Goal: Task Accomplishment & Management: Manage account settings

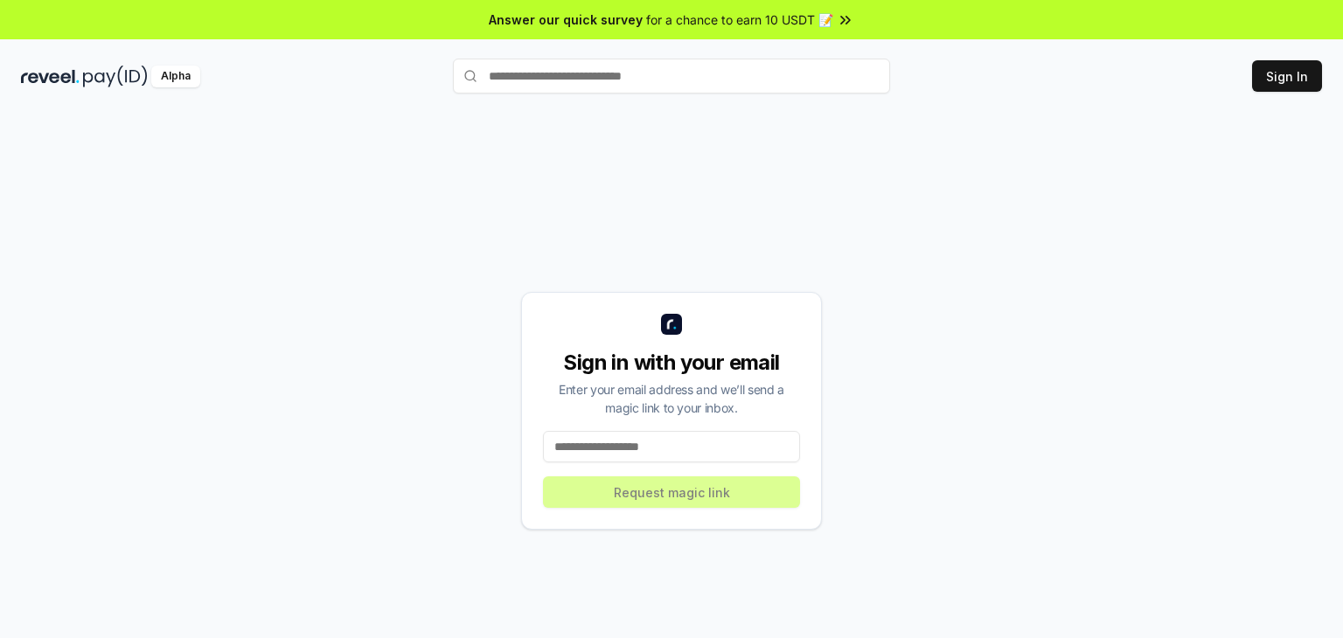
click at [910, 284] on div "Sign in with your email Enter your email address and we’ll send a magic link to…" at bounding box center [671, 411] width 1301 height 555
click at [680, 445] on input at bounding box center [671, 446] width 257 height 31
type input "**********"
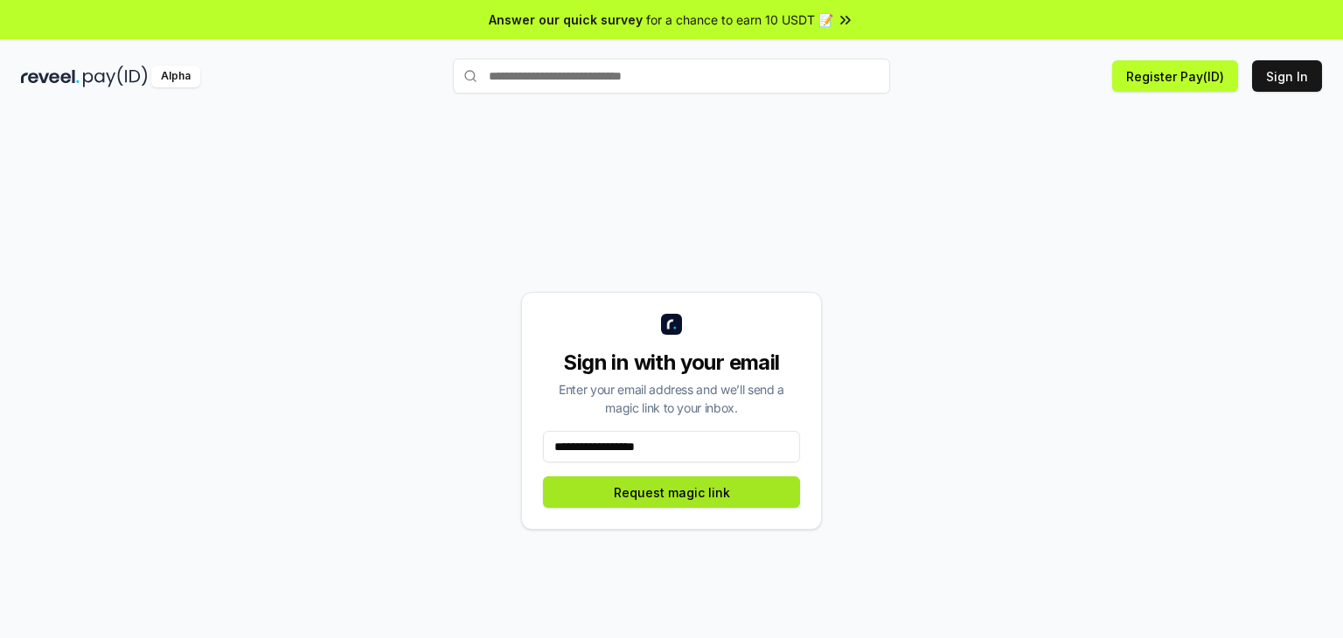
click at [719, 498] on button "Request magic link" at bounding box center [671, 492] width 257 height 31
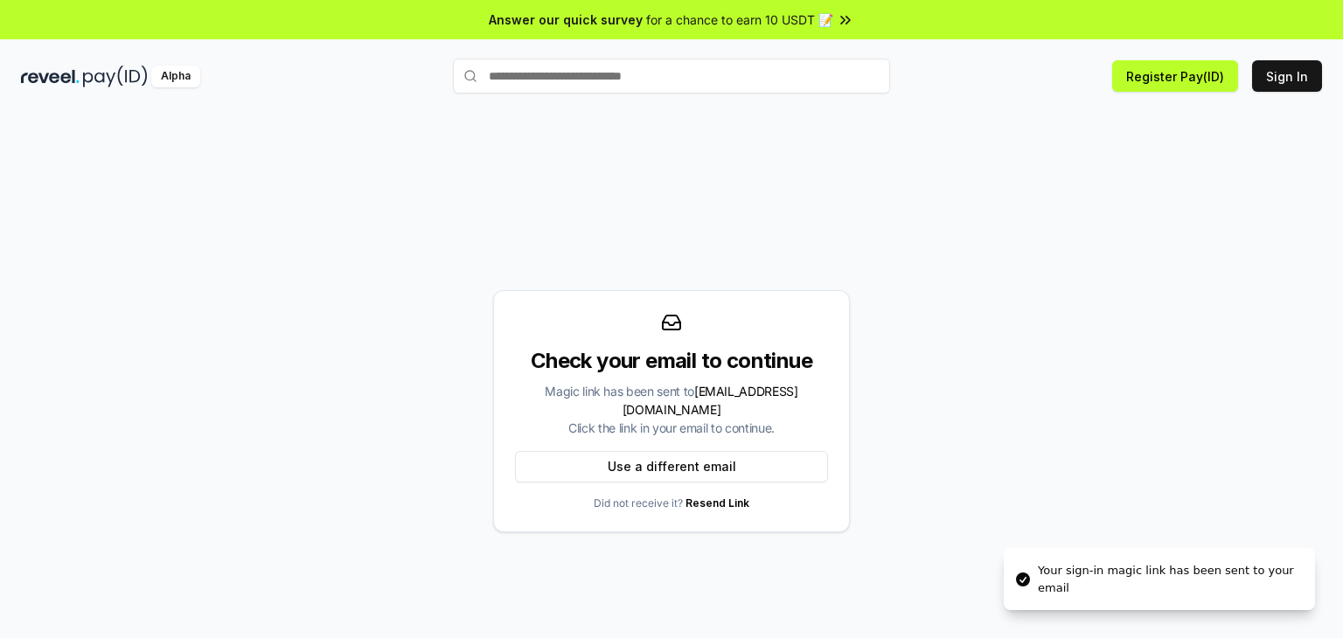
click at [971, 333] on div "Check your email to continue Magic link has been sent to adiw7116@gmail.com Cli…" at bounding box center [671, 411] width 1301 height 555
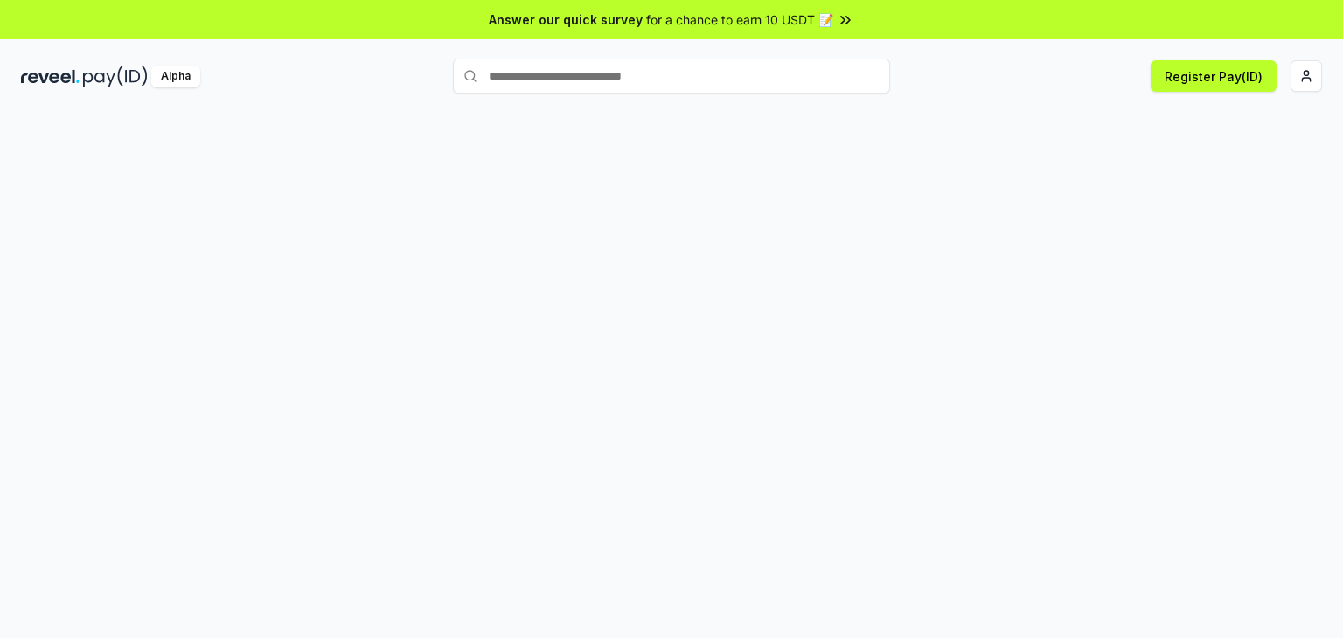
scroll to position [31, 0]
click at [976, 74] on div "250 Points" at bounding box center [1106, 75] width 432 height 31
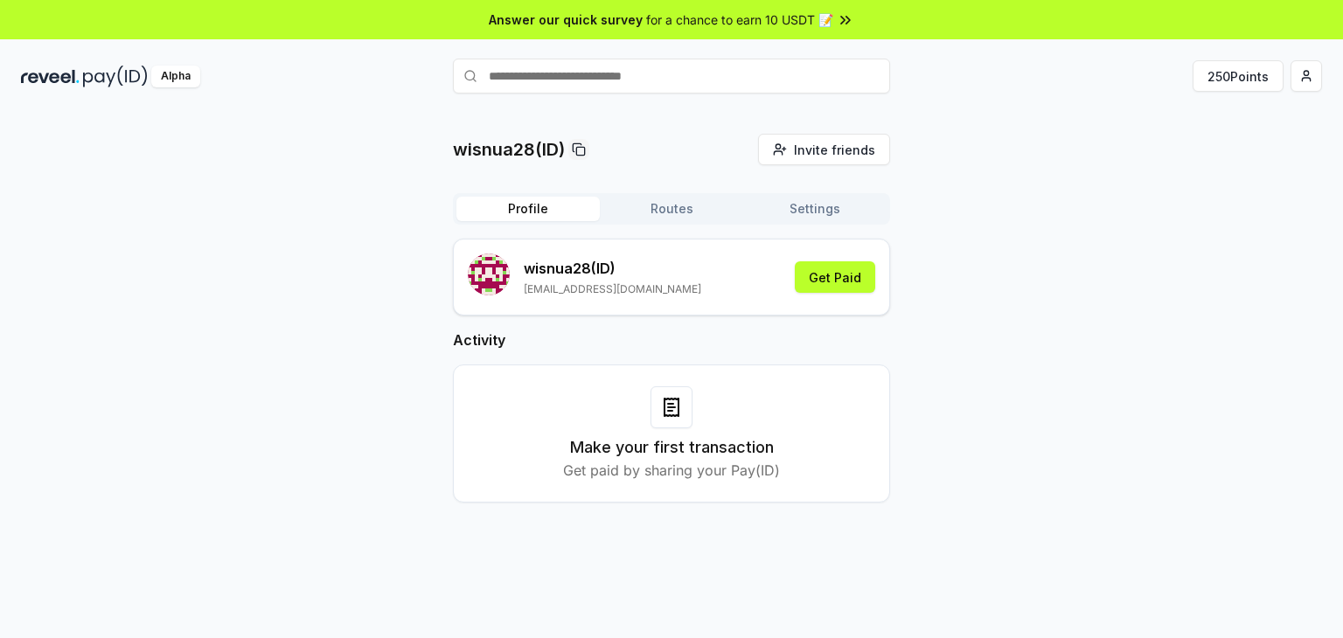
click at [1015, 274] on div "wisnua28(ID) Invite friends Invite Profile Routes Settings wisnua28 (ID) [EMAIL…" at bounding box center [671, 332] width 1301 height 397
click at [838, 271] on button "Get Paid" at bounding box center [835, 277] width 80 height 31
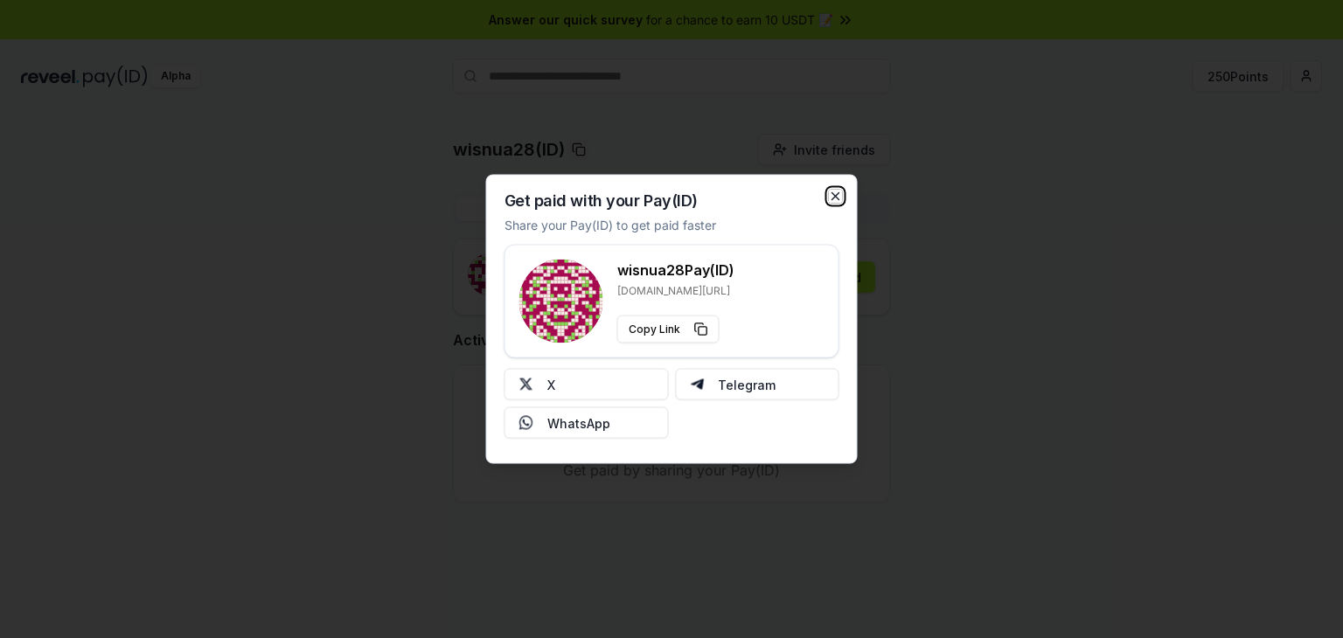
click at [833, 198] on icon "button" at bounding box center [836, 197] width 14 height 14
click at [941, 219] on div "wisnua28(ID) Invite friends Invite Profile Routes Settings wisnua28 (ID) [EMAIL…" at bounding box center [671, 332] width 1301 height 397
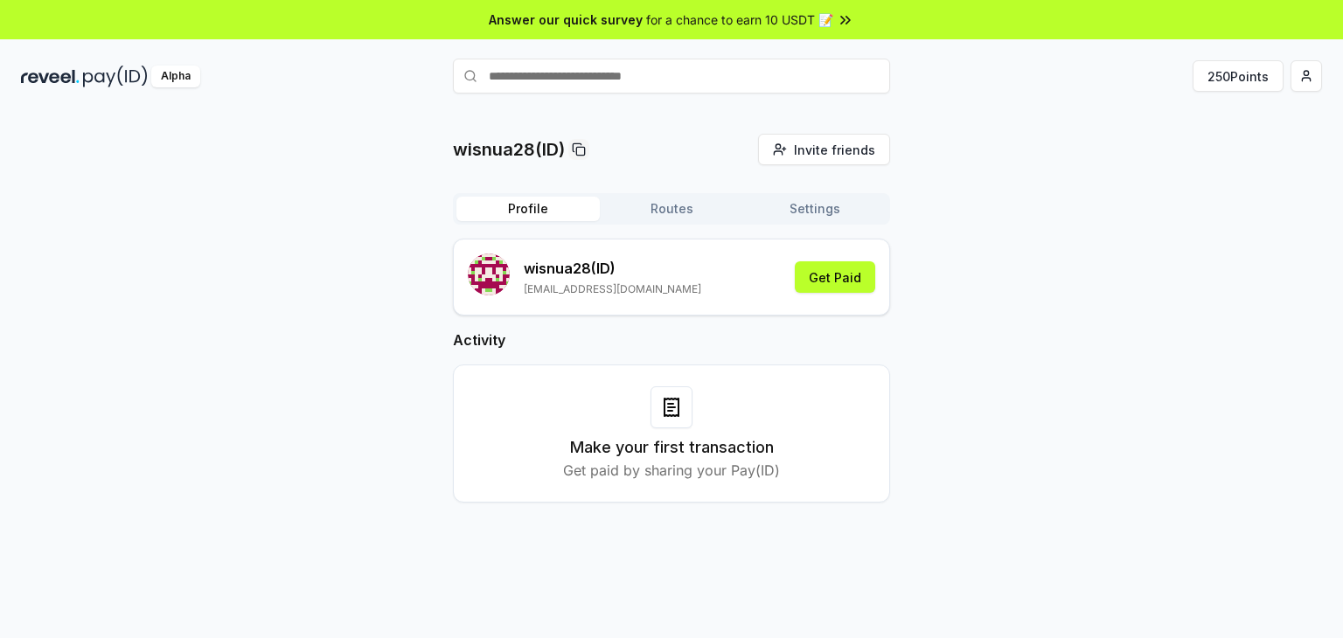
click at [667, 194] on div "Profile Routes Settings" at bounding box center [671, 208] width 437 height 31
click at [670, 207] on button "Routes" at bounding box center [671, 209] width 143 height 24
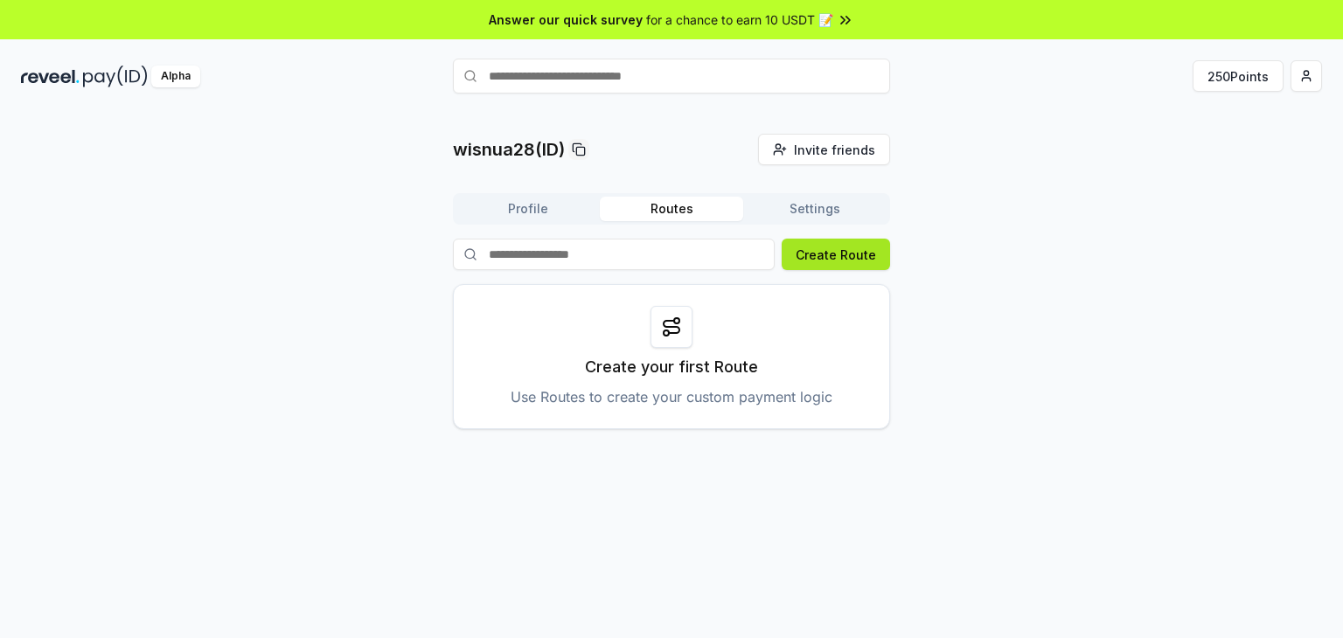
click at [825, 263] on button "Create Route" at bounding box center [836, 254] width 108 height 31
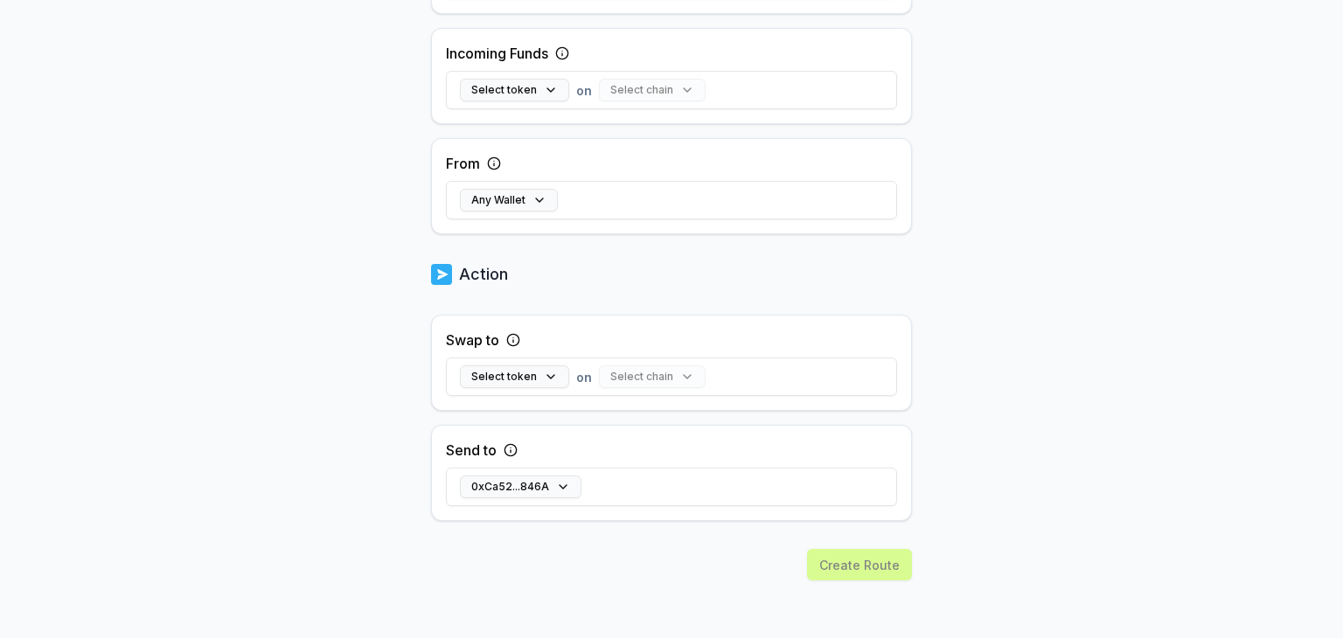
scroll to position [487, 0]
click at [524, 374] on button "Select token" at bounding box center [514, 375] width 109 height 23
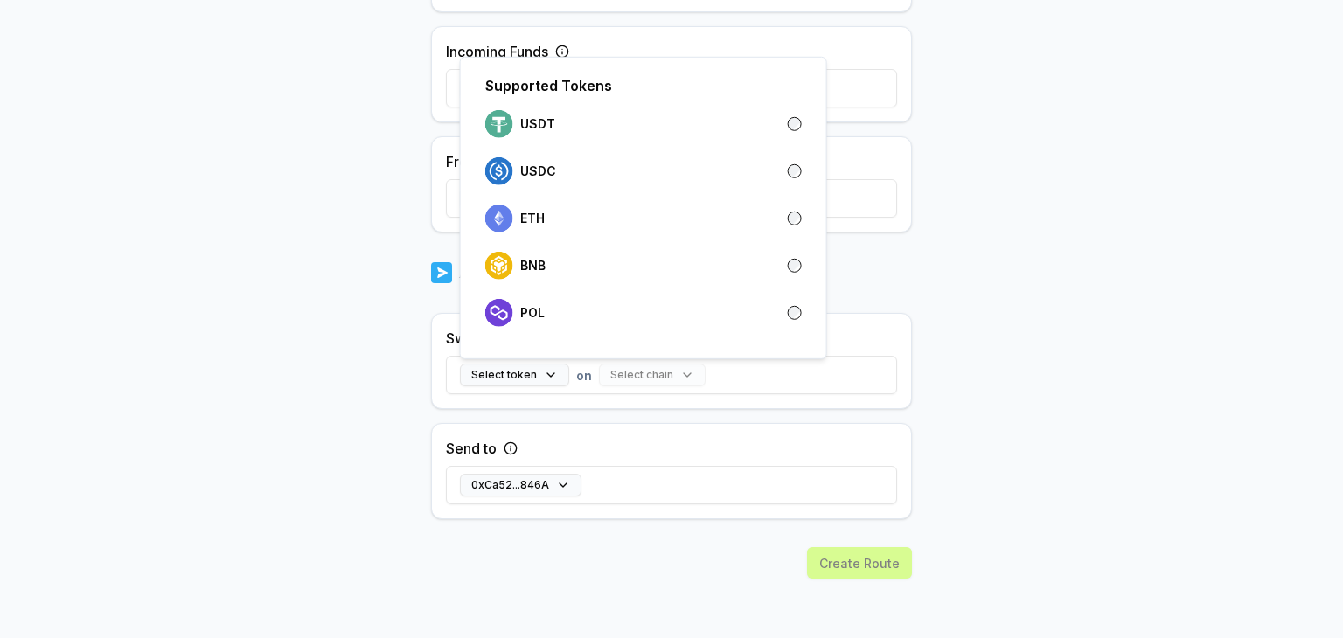
click at [330, 269] on body "Answer our quick survey for a chance to earn 10 USDT 📝 Alpha 250 Points Back Cr…" at bounding box center [671, 319] width 1343 height 638
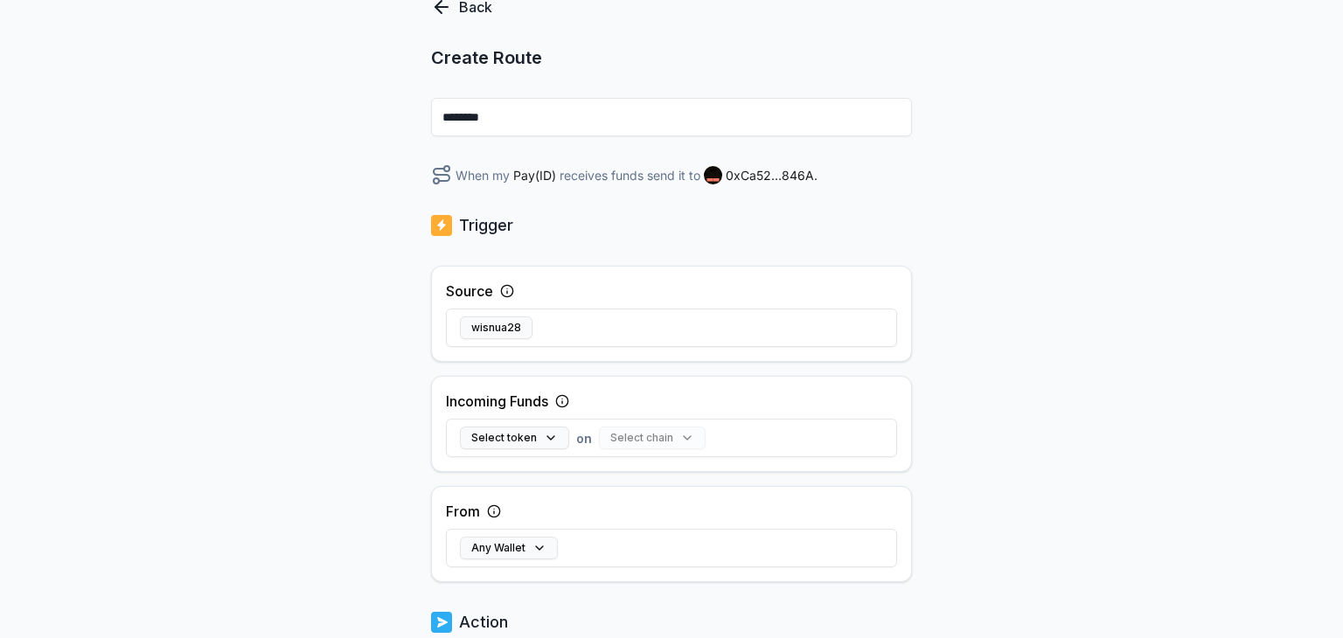
scroll to position [0, 0]
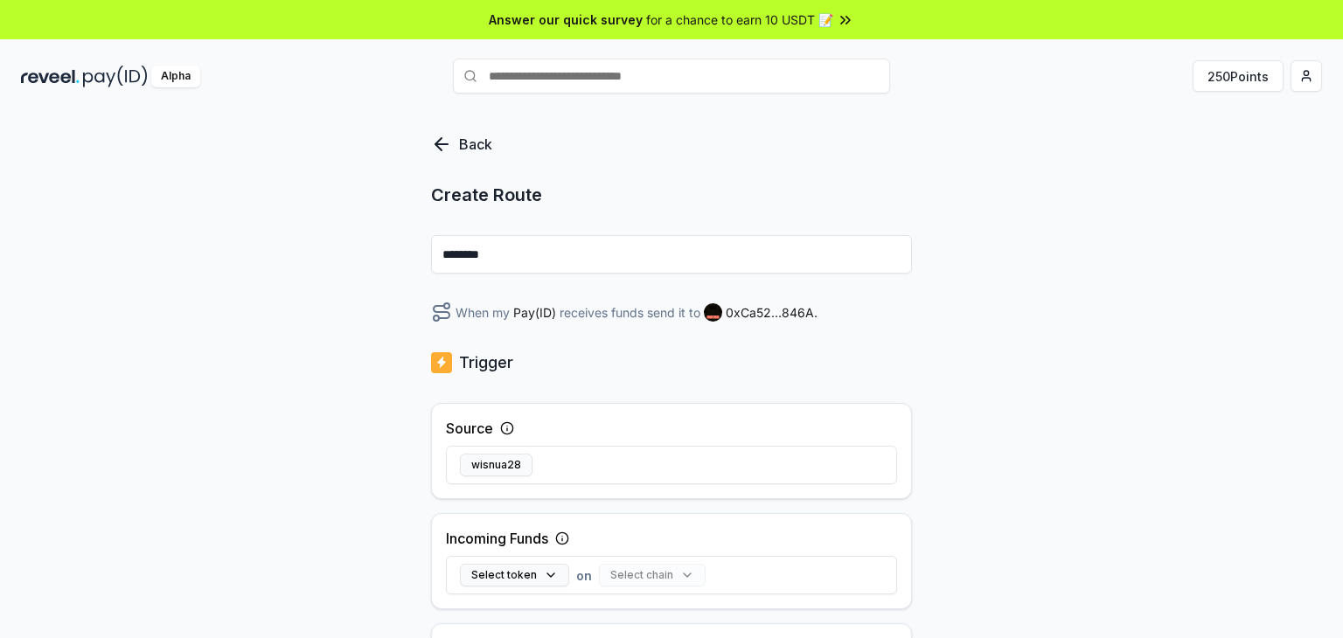
click at [446, 141] on icon at bounding box center [441, 144] width 21 height 21
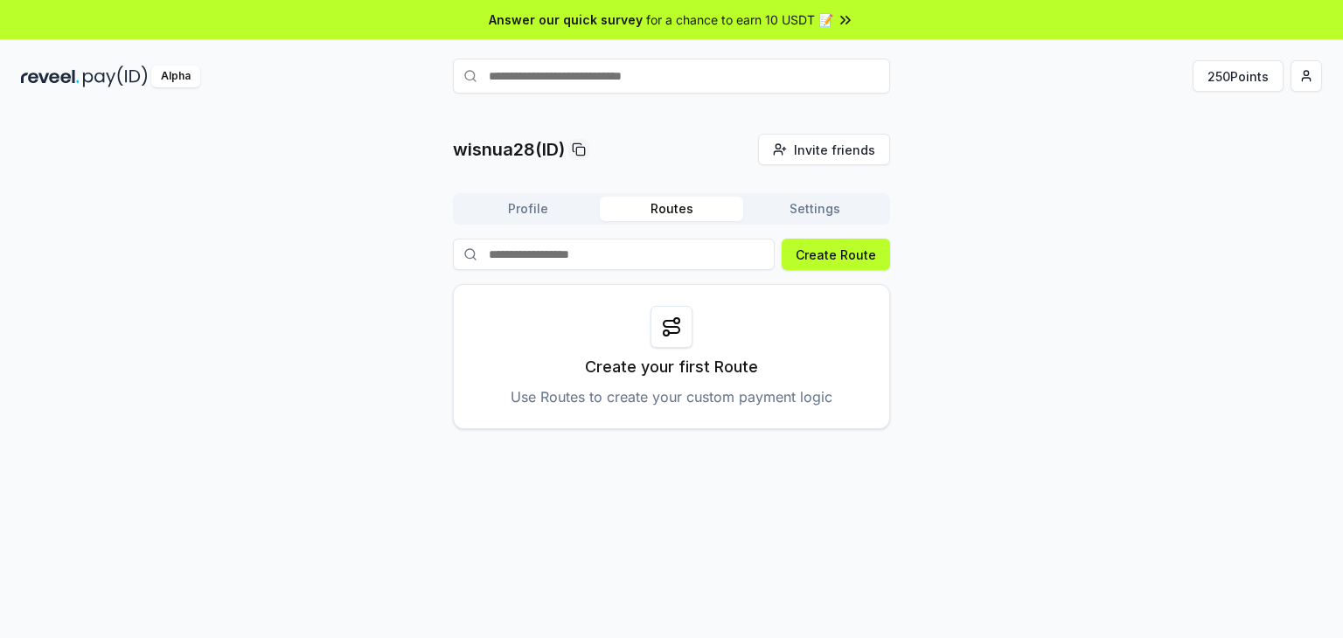
click at [1012, 269] on div "wisnua28(ID) Invite friends Invite Profile Routes Settings Create Route Create …" at bounding box center [671, 282] width 1301 height 296
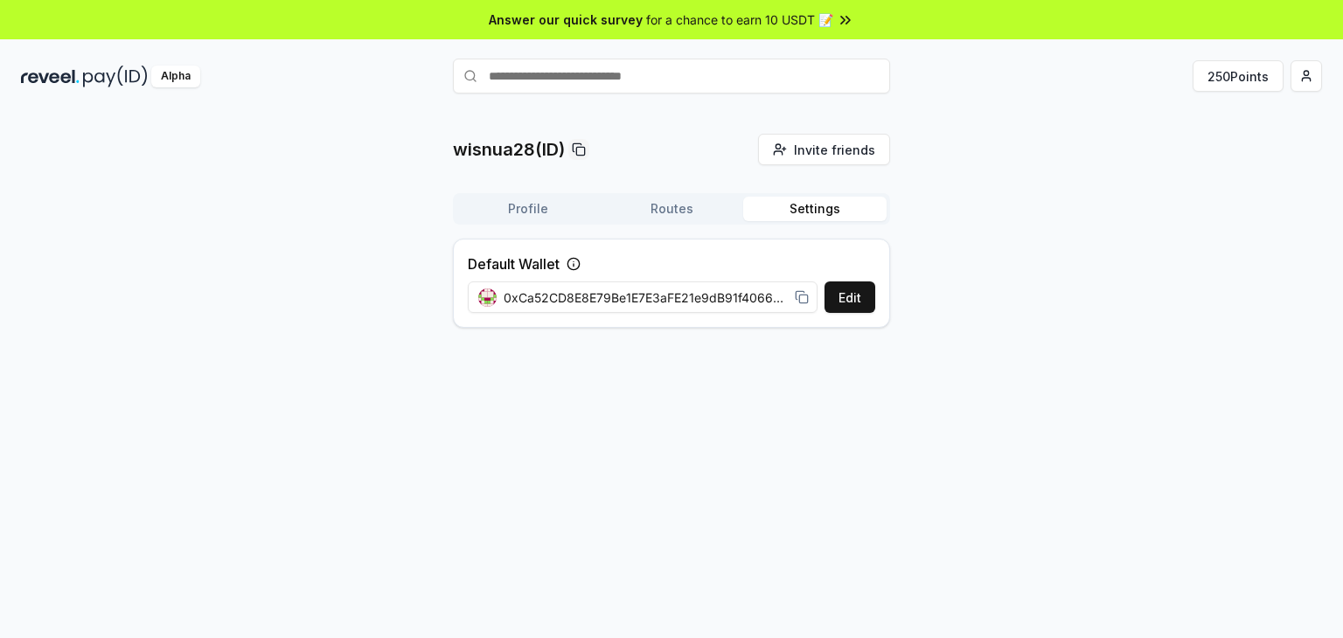
drag, startPoint x: 789, startPoint y: 211, endPoint x: 809, endPoint y: 213, distance: 20.3
click at [789, 211] on button "Settings" at bounding box center [814, 209] width 143 height 24
drag, startPoint x: 682, startPoint y: 294, endPoint x: 775, endPoint y: 295, distance: 92.7
click at [775, 295] on span "0xCa52CD8E8E79Be1E7E3aFE21e9dB91f40664846A" at bounding box center [646, 298] width 284 height 18
click at [945, 372] on div "wisnua28(ID) Invite friends Invite Profile Routes Settings Default Wallet Edit …" at bounding box center [671, 393] width 1343 height 589
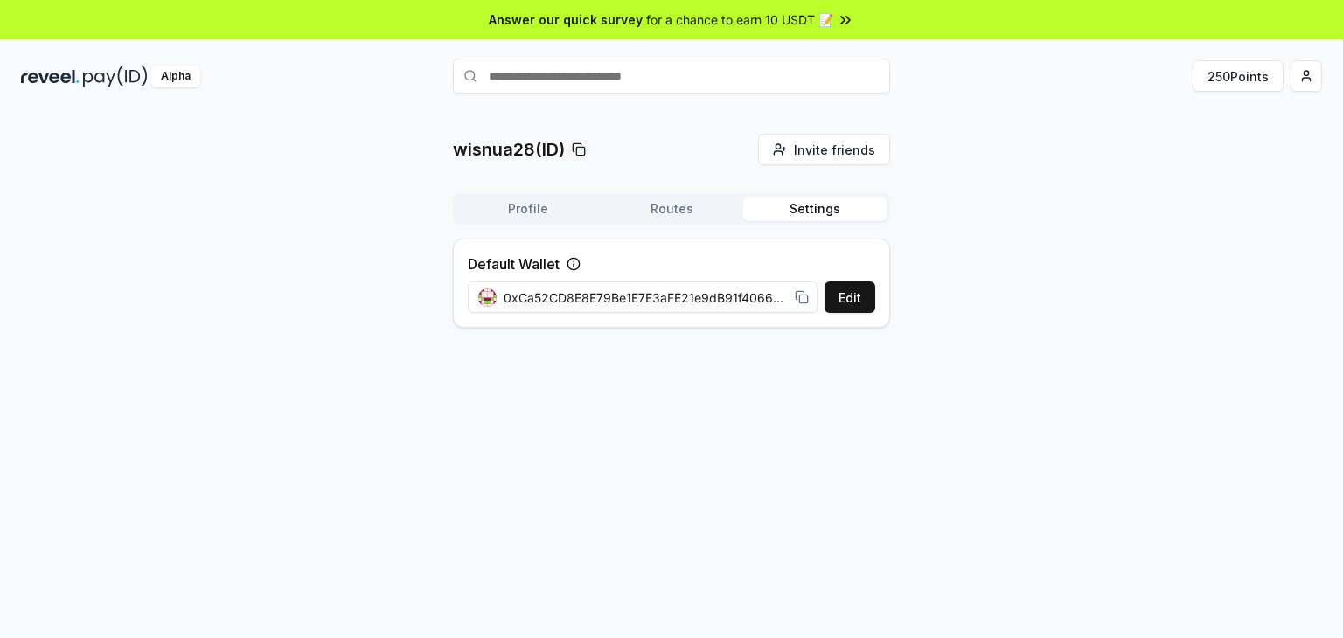
click at [1185, 271] on div "wisnua28(ID) Invite friends Invite Profile Routes Settings Default Wallet Edit …" at bounding box center [671, 238] width 1301 height 208
click at [1287, 316] on div "wisnua28(ID) Invite friends Invite Profile Routes Settings Default Wallet Edit …" at bounding box center [671, 238] width 1301 height 208
click at [1208, 191] on div "wisnua28(ID) Invite friends Invite Profile Routes Settings Default Wallet Edit …" at bounding box center [671, 238] width 1301 height 208
click at [1308, 71] on html "Answer our quick survey for a chance to earn 10 USDT 📝 Alpha 250 Points wisnua2…" at bounding box center [671, 319] width 1343 height 638
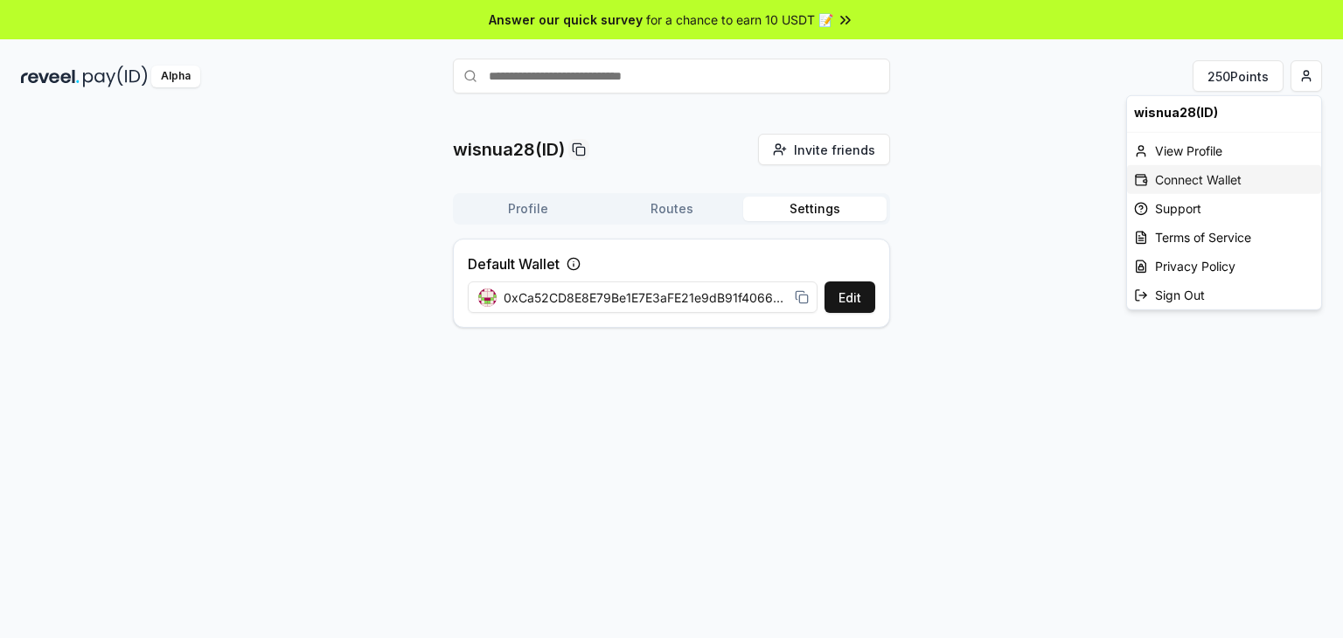
click at [1211, 183] on div "Connect Wallet" at bounding box center [1224, 179] width 194 height 29
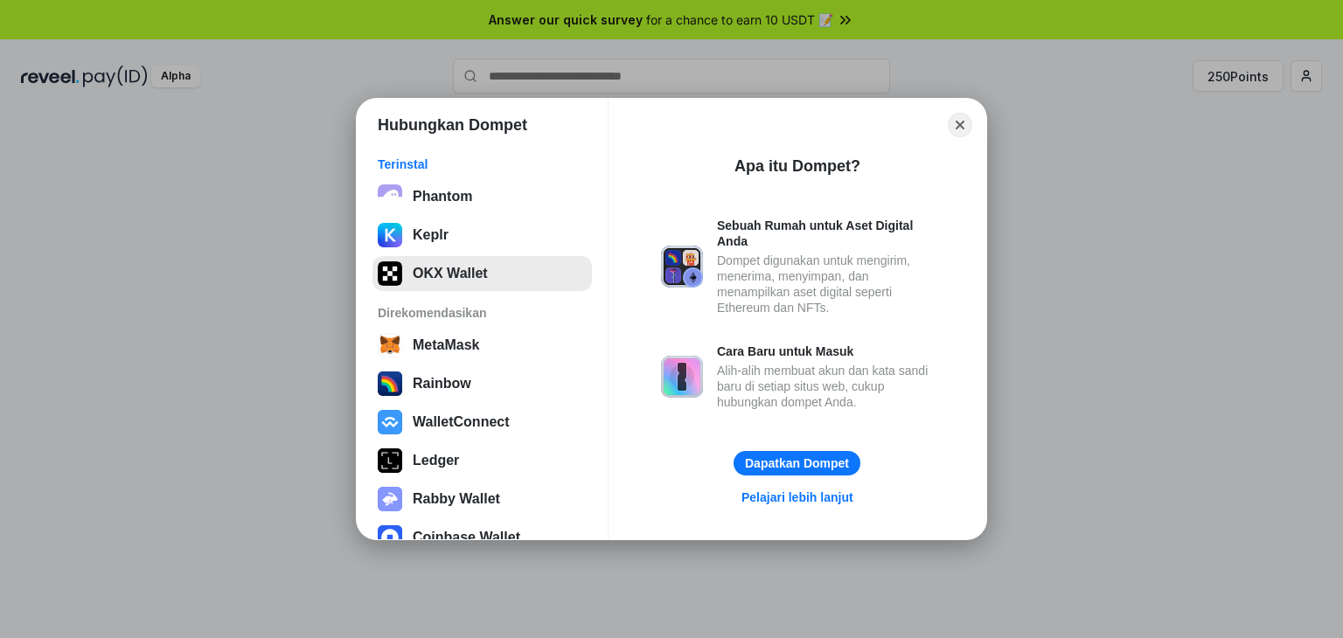
click at [449, 274] on button "OKX Wallet" at bounding box center [483, 273] width 220 height 35
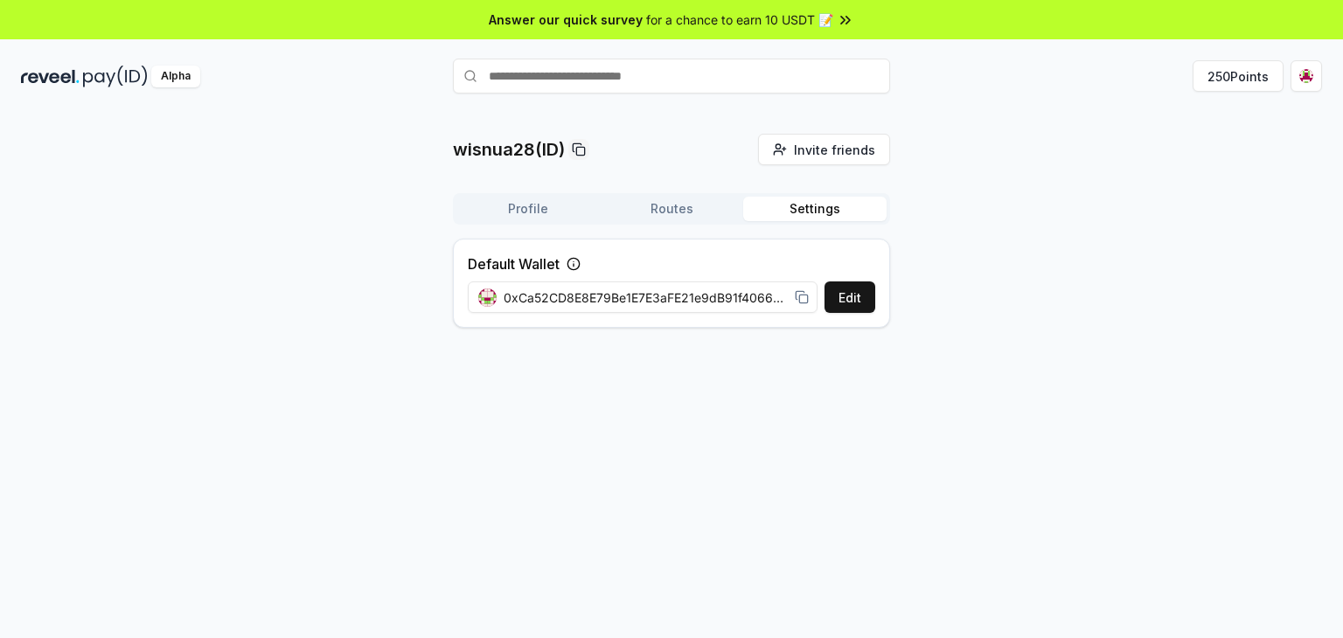
click at [960, 281] on div "wisnua28(ID) Invite friends Invite Profile Routes Settings Default Wallet Edit …" at bounding box center [671, 238] width 1301 height 208
click at [1302, 75] on html "Answer our quick survey for a chance to earn 10 USDT 📝 Alpha 250 Points wisnua2…" at bounding box center [671, 319] width 1343 height 638
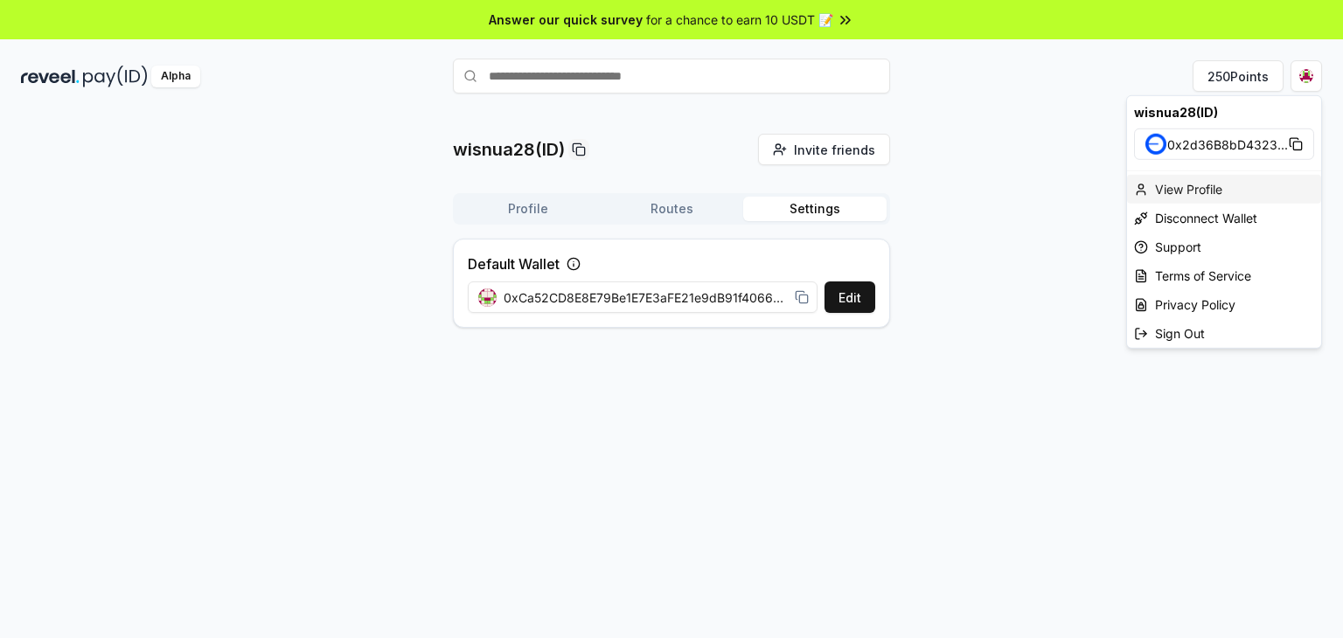
click at [1169, 187] on div "View Profile" at bounding box center [1224, 189] width 194 height 29
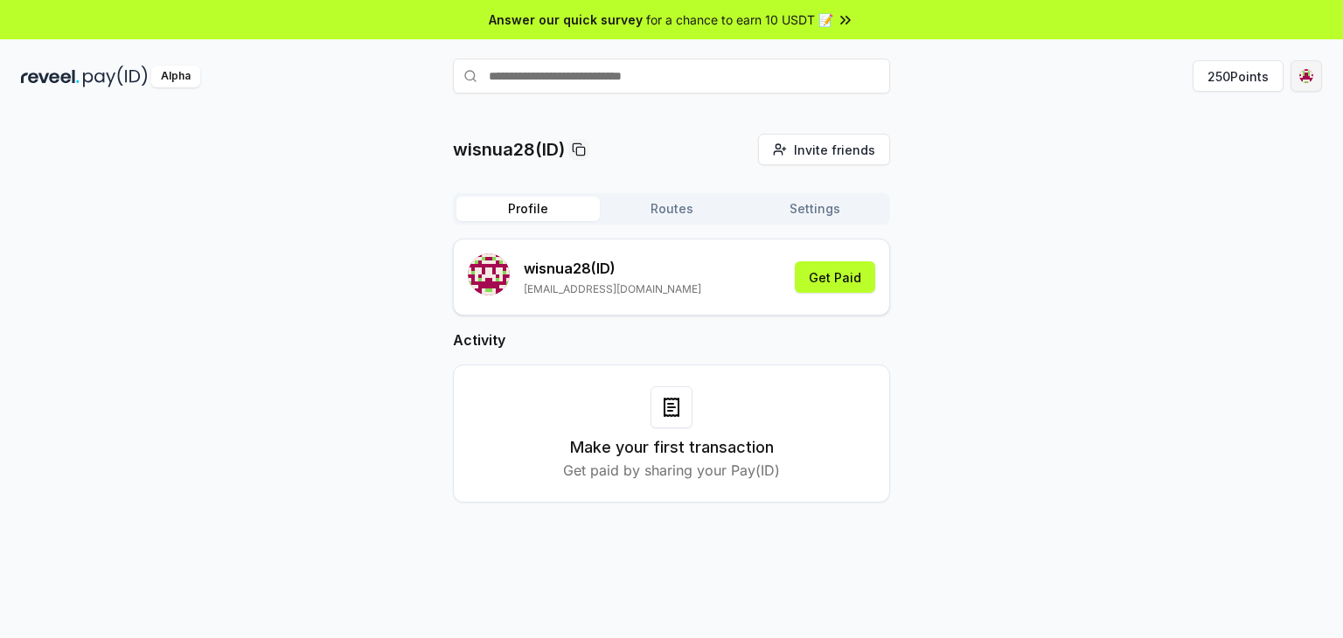
click at [1311, 79] on html "Answer our quick survey for a chance to earn 10 USDT 📝 Alpha 250 Points wisnua2…" at bounding box center [671, 319] width 1343 height 638
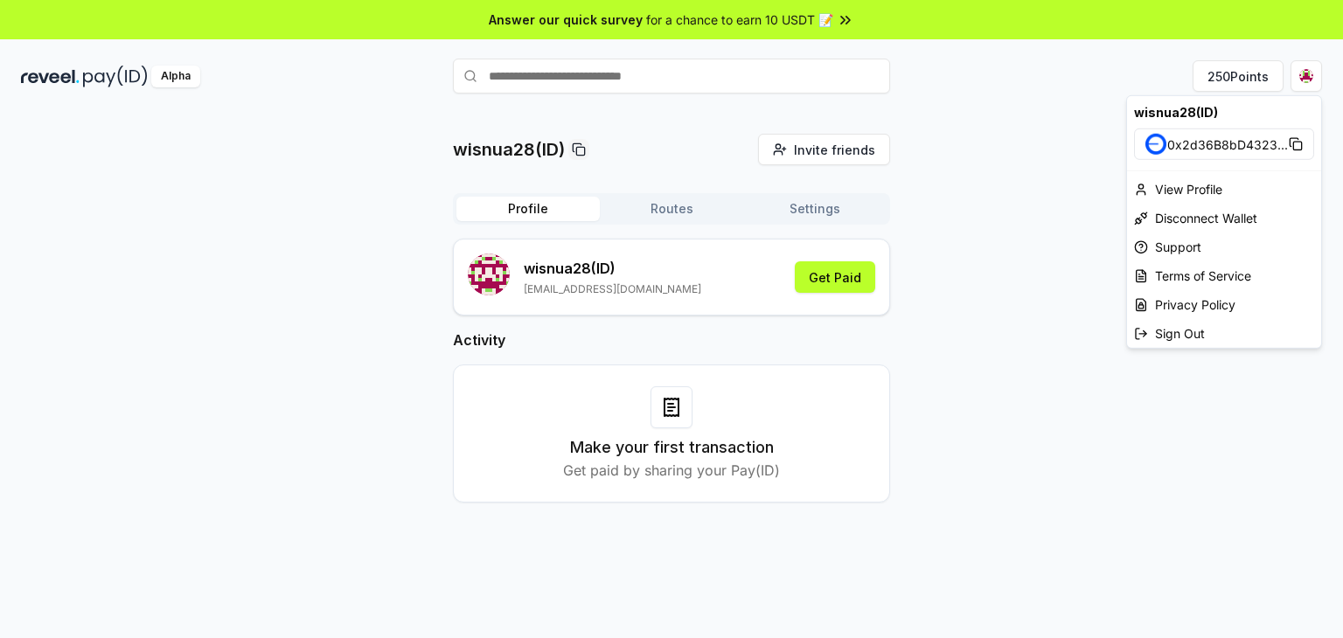
click at [949, 241] on html "Answer our quick survey for a chance to earn 10 USDT 📝 Alpha 250 Points wisnua2…" at bounding box center [671, 319] width 1343 height 638
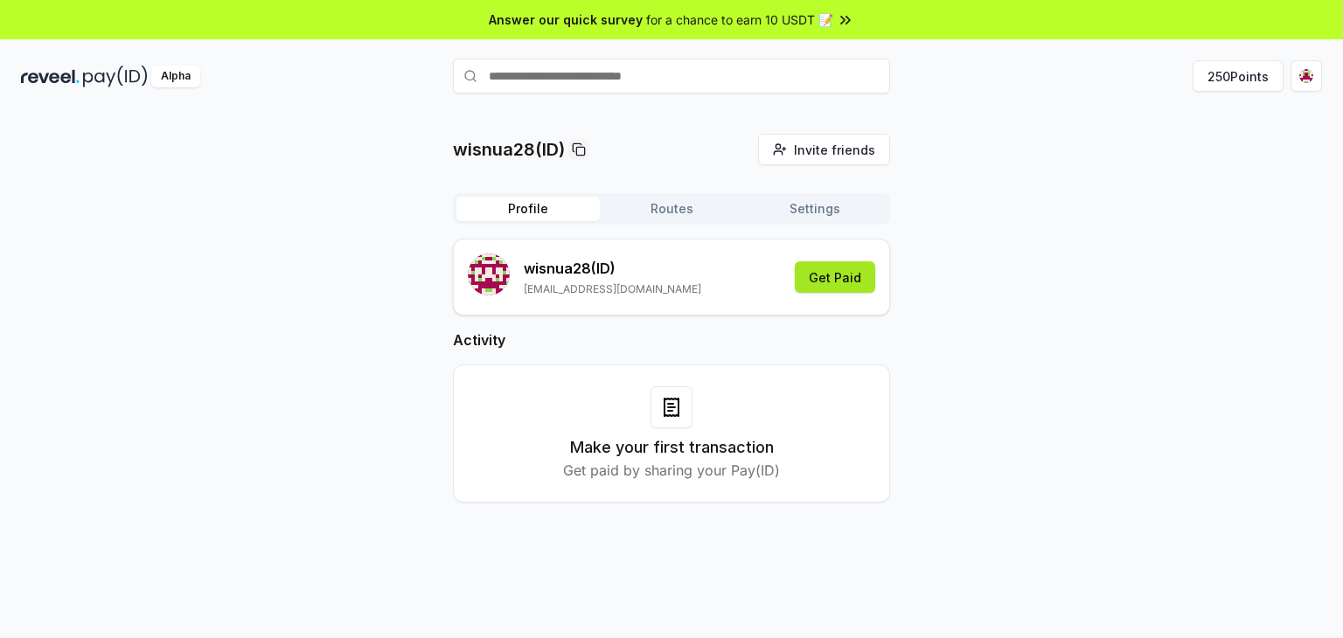
click at [826, 279] on button "Get Paid" at bounding box center [835, 277] width 80 height 31
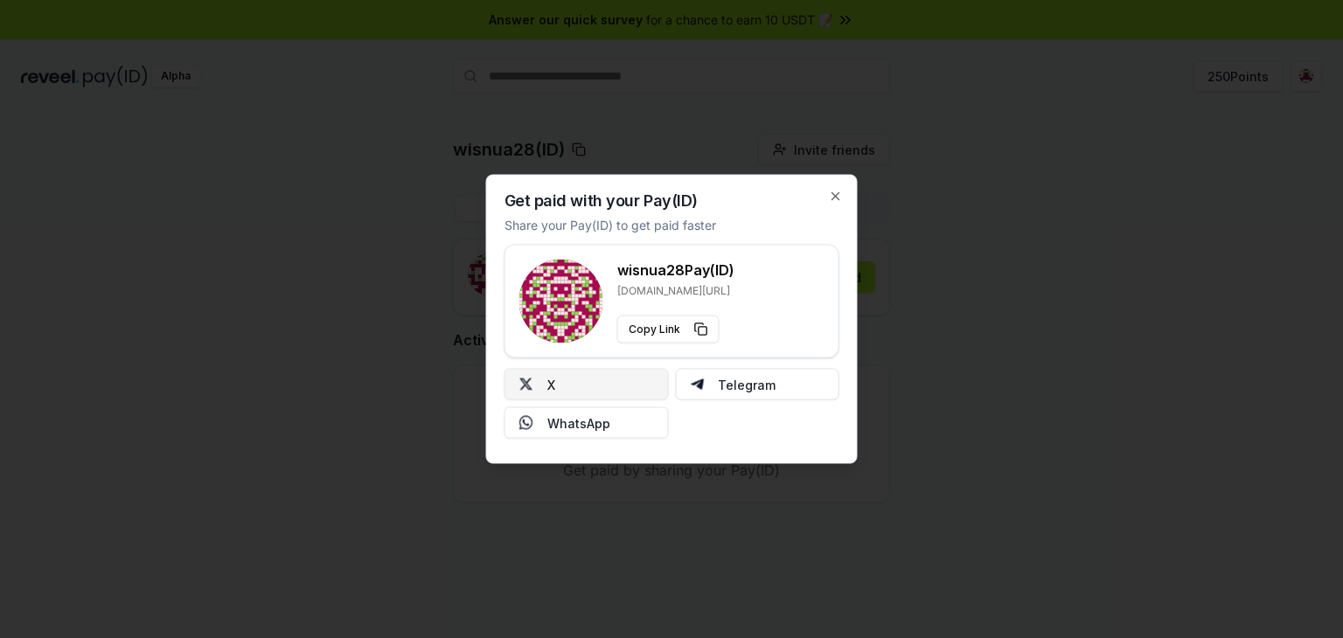
click at [562, 387] on button "X" at bounding box center [587, 384] width 164 height 31
click at [833, 190] on icon "button" at bounding box center [836, 197] width 14 height 14
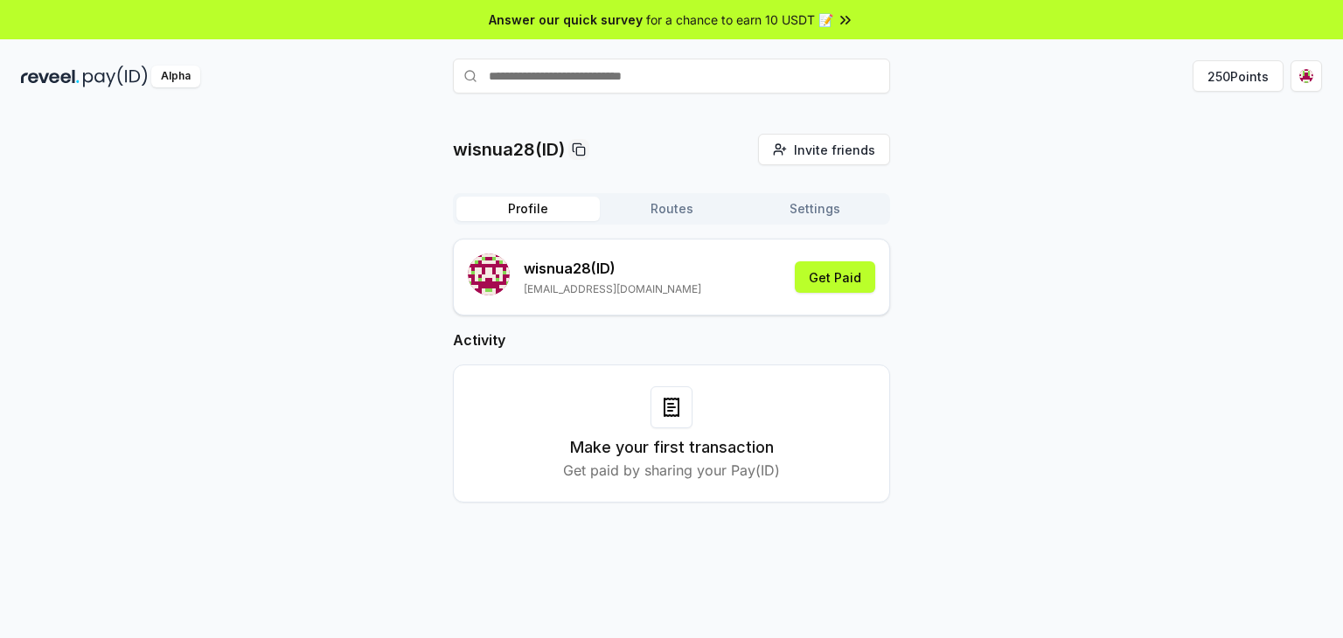
click at [976, 198] on div "wisnua28(ID) Invite friends Invite Profile Routes Settings wisnua28 (ID) adiw71…" at bounding box center [671, 332] width 1301 height 397
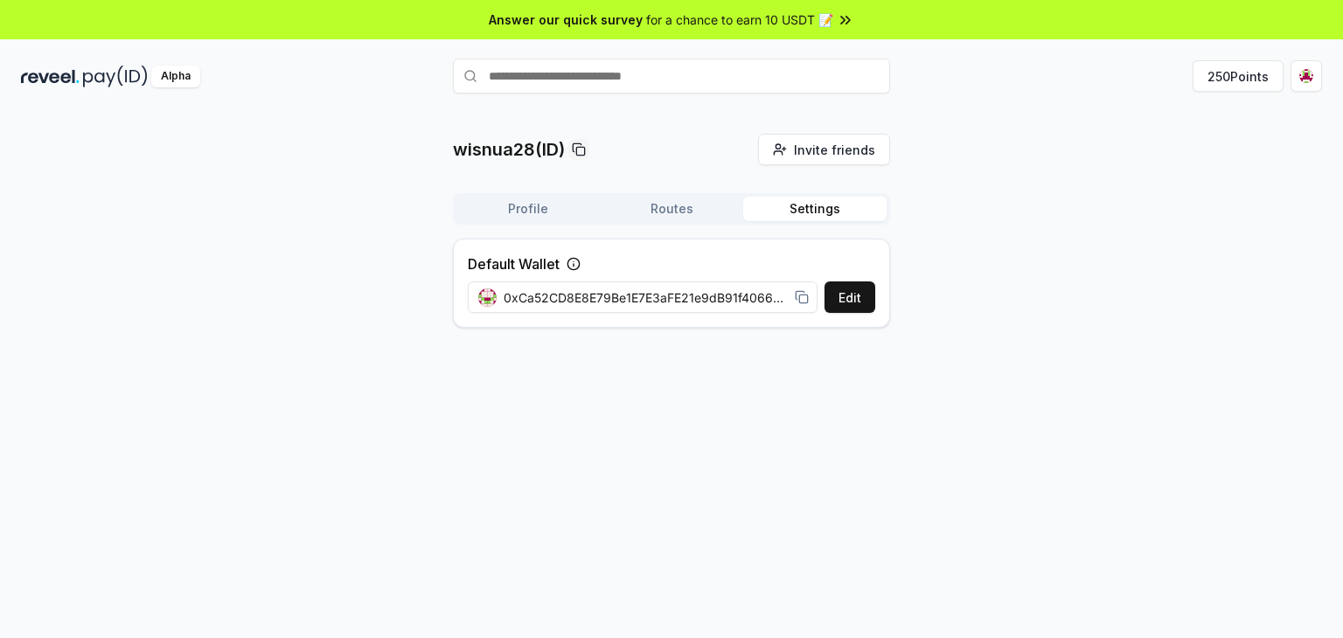
click at [797, 206] on button "Settings" at bounding box center [814, 209] width 143 height 24
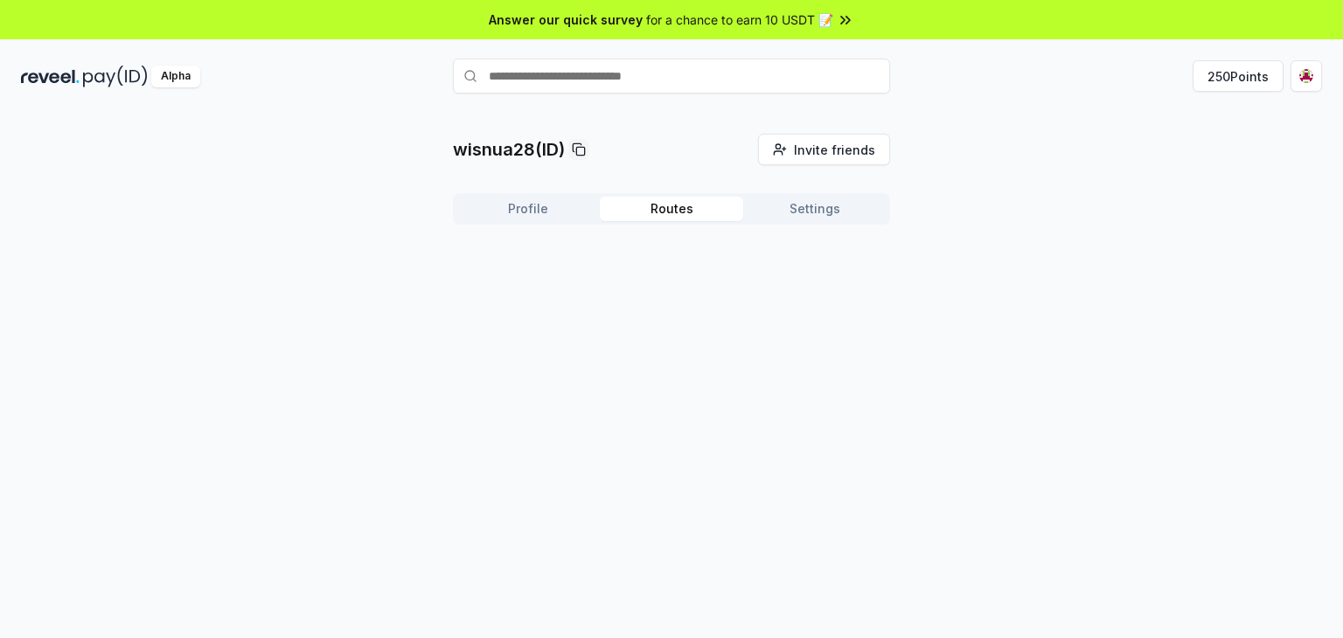
click at [684, 210] on button "Routes" at bounding box center [671, 209] width 143 height 24
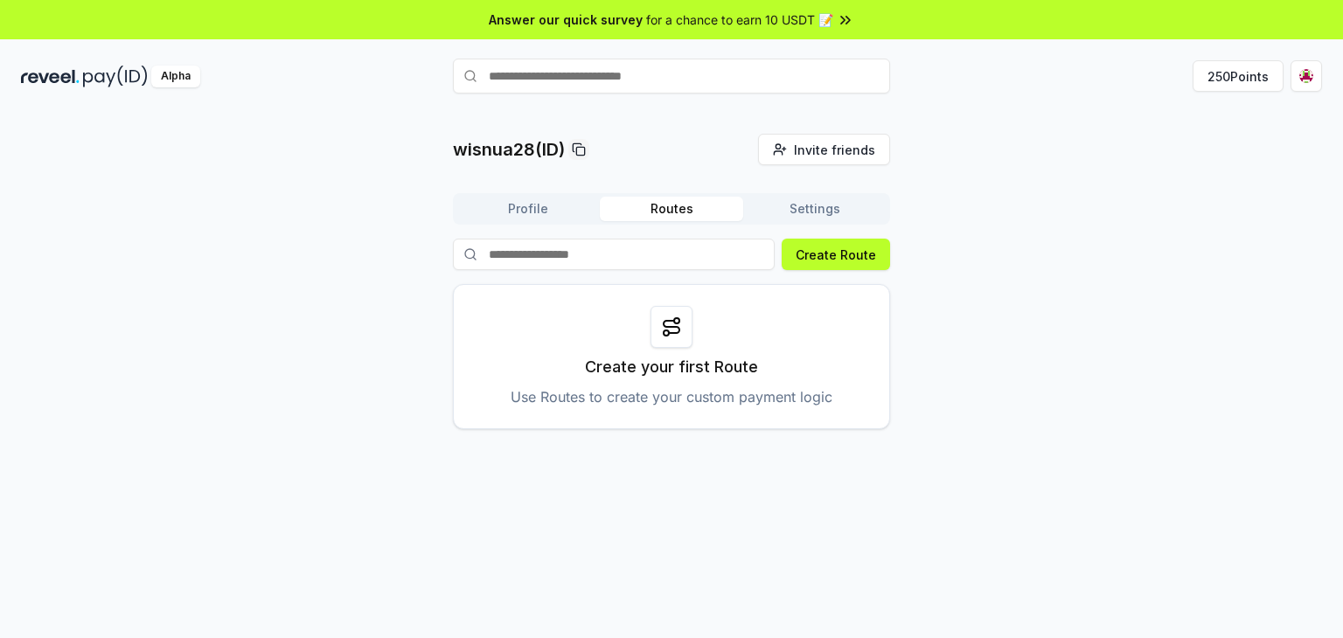
click at [826, 207] on button "Settings" at bounding box center [814, 209] width 143 height 24
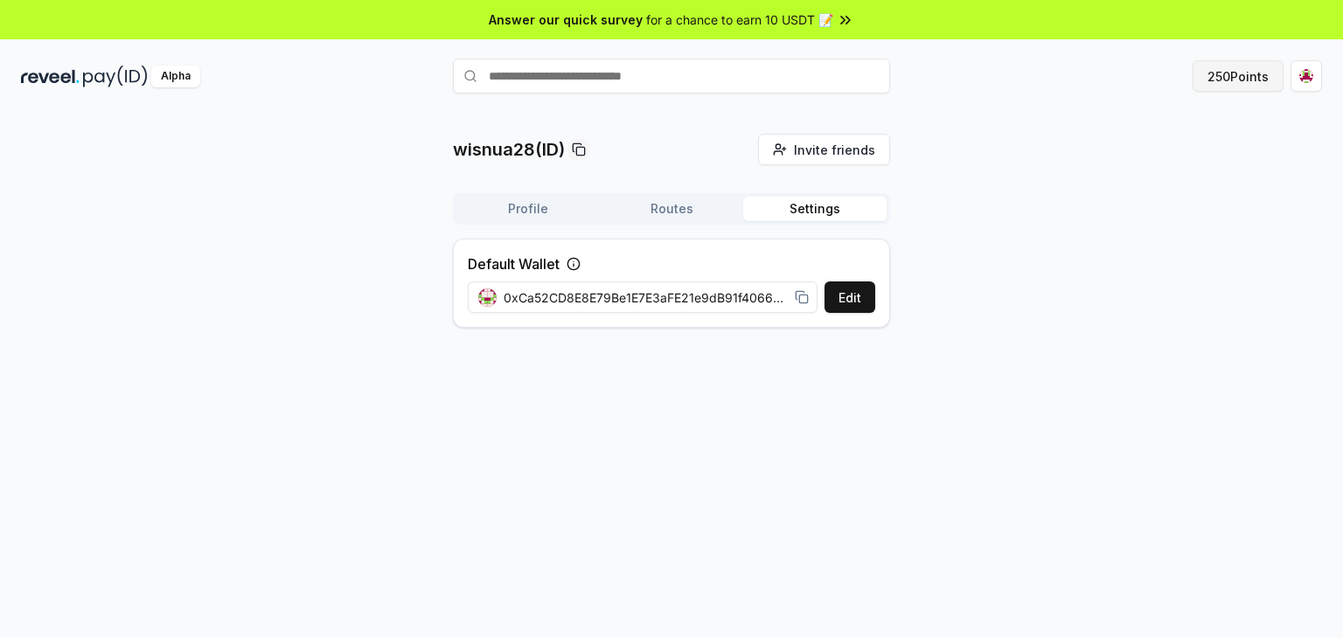
click at [1244, 73] on button "250 Points" at bounding box center [1238, 75] width 91 height 31
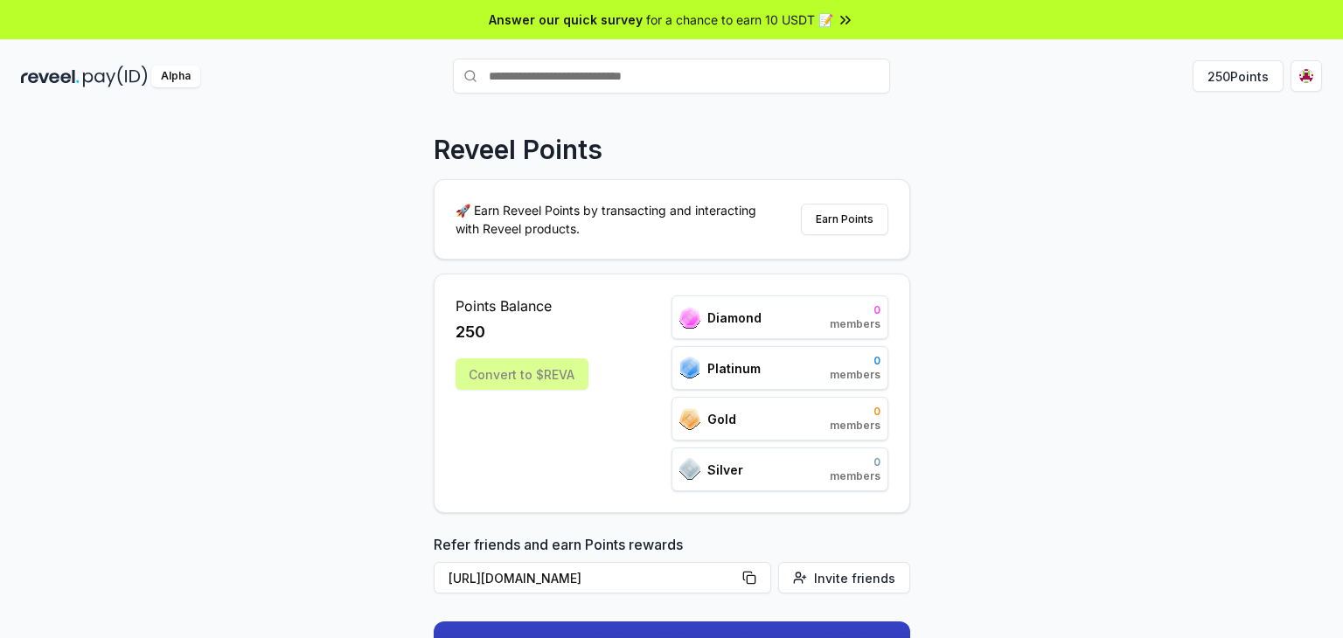
click at [938, 215] on div "Reveel Points 🚀 Earn Reveel Points by transacting and interacting with Reveel p…" at bounding box center [671, 393] width 1343 height 589
click at [541, 372] on div "Convert to $REVA" at bounding box center [522, 374] width 133 height 31
drag, startPoint x: 471, startPoint y: 310, endPoint x: 562, endPoint y: 308, distance: 91.9
click at [556, 309] on span "Points Balance" at bounding box center [522, 306] width 133 height 21
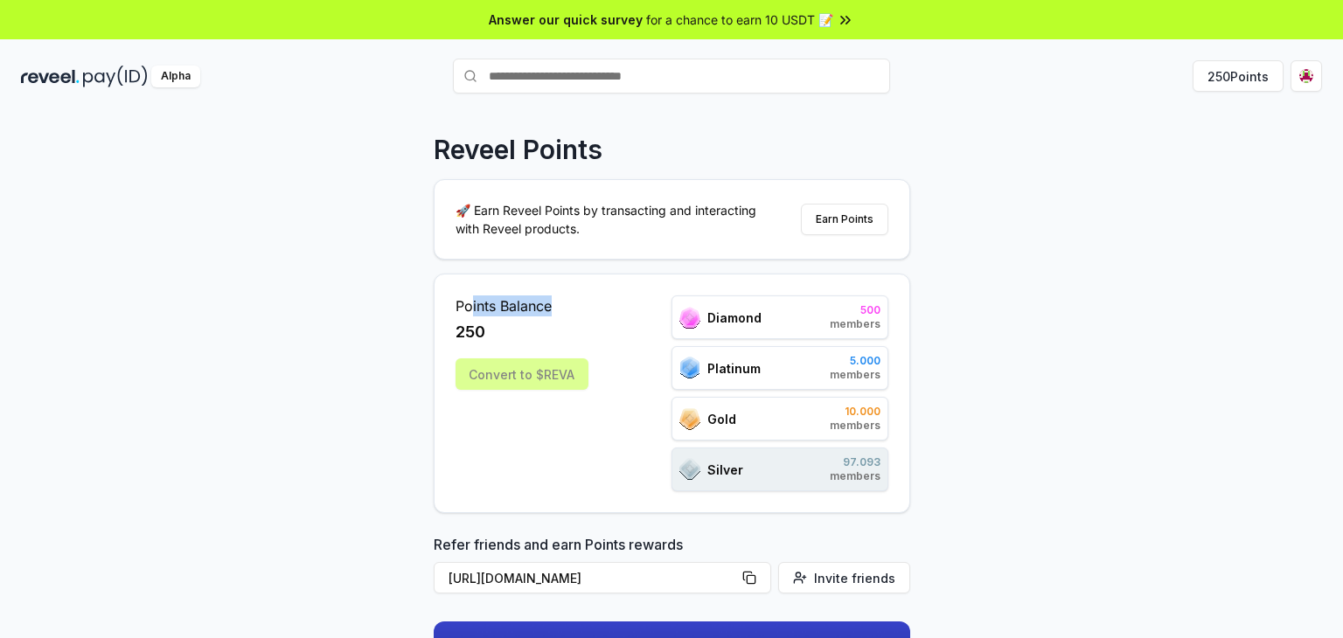
click at [563, 308] on span "Points Balance" at bounding box center [522, 306] width 133 height 21
click at [862, 317] on span "members" at bounding box center [855, 324] width 51 height 14
drag, startPoint x: 841, startPoint y: 319, endPoint x: 879, endPoint y: 321, distance: 37.6
click at [878, 321] on span "members" at bounding box center [855, 324] width 51 height 14
click at [880, 321] on span "members" at bounding box center [855, 324] width 51 height 14
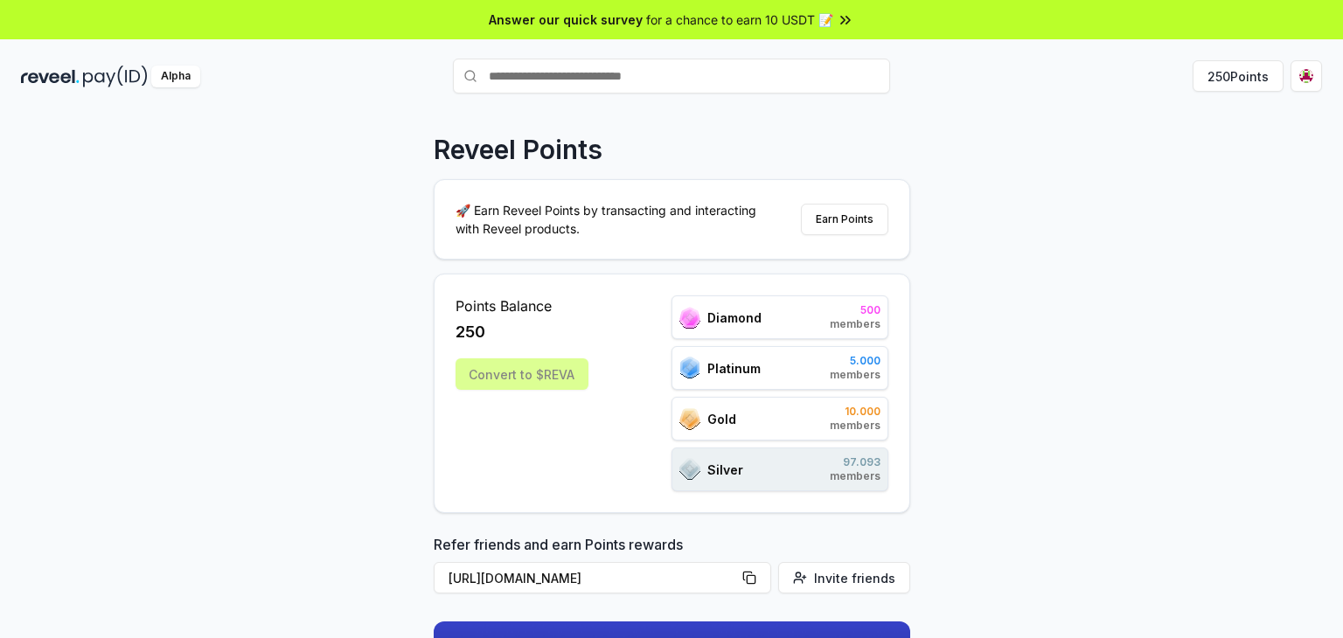
click at [971, 238] on div "Reveel Points 🚀 Earn Reveel Points by transacting and interacting with Reveel p…" at bounding box center [671, 393] width 1343 height 589
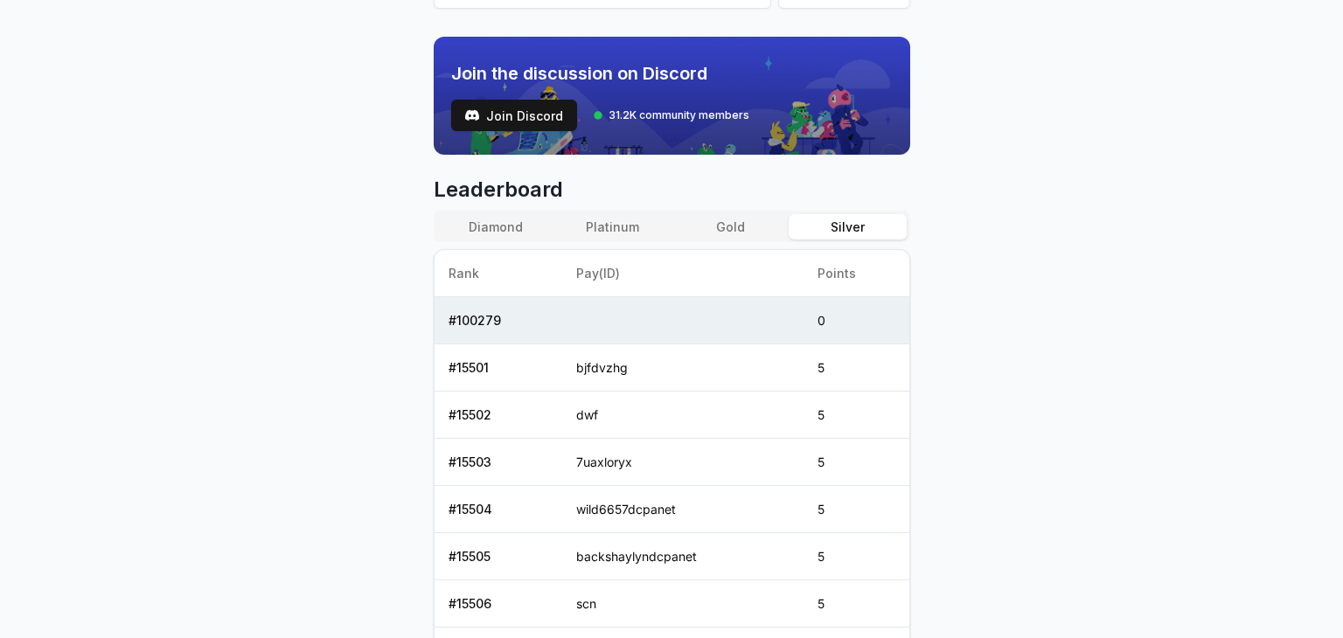
scroll to position [612, 0]
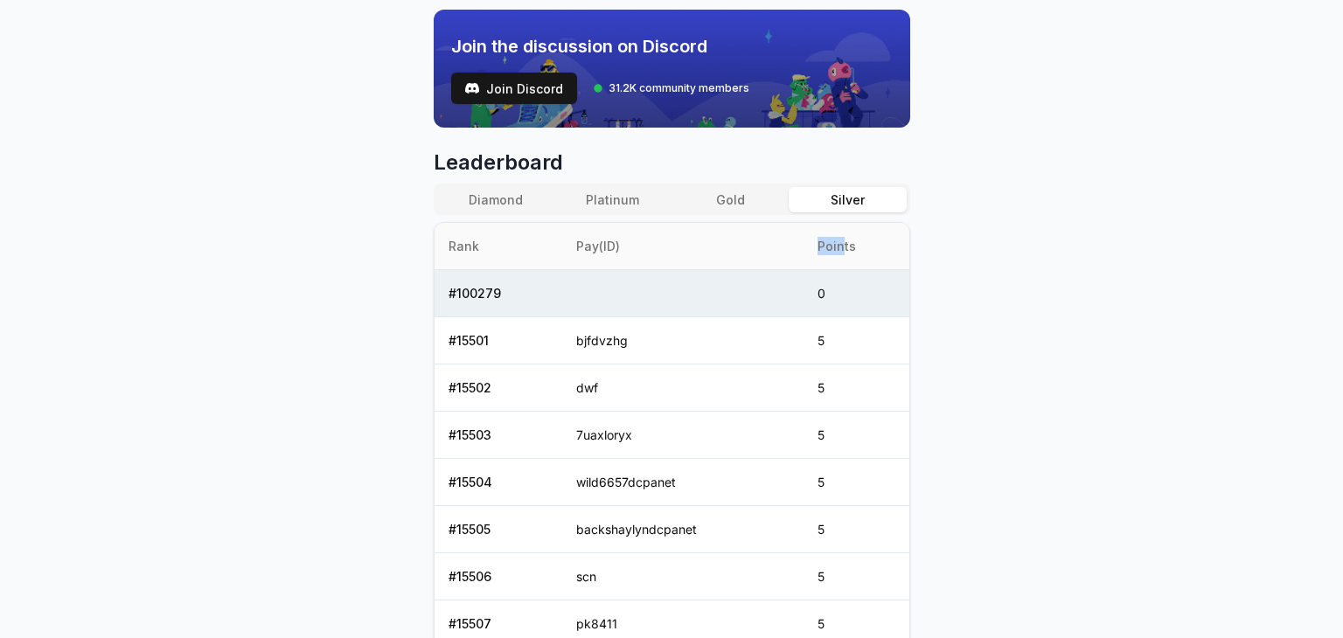
drag, startPoint x: 821, startPoint y: 249, endPoint x: 853, endPoint y: 247, distance: 31.6
click at [853, 247] on th "Points" at bounding box center [857, 246] width 106 height 47
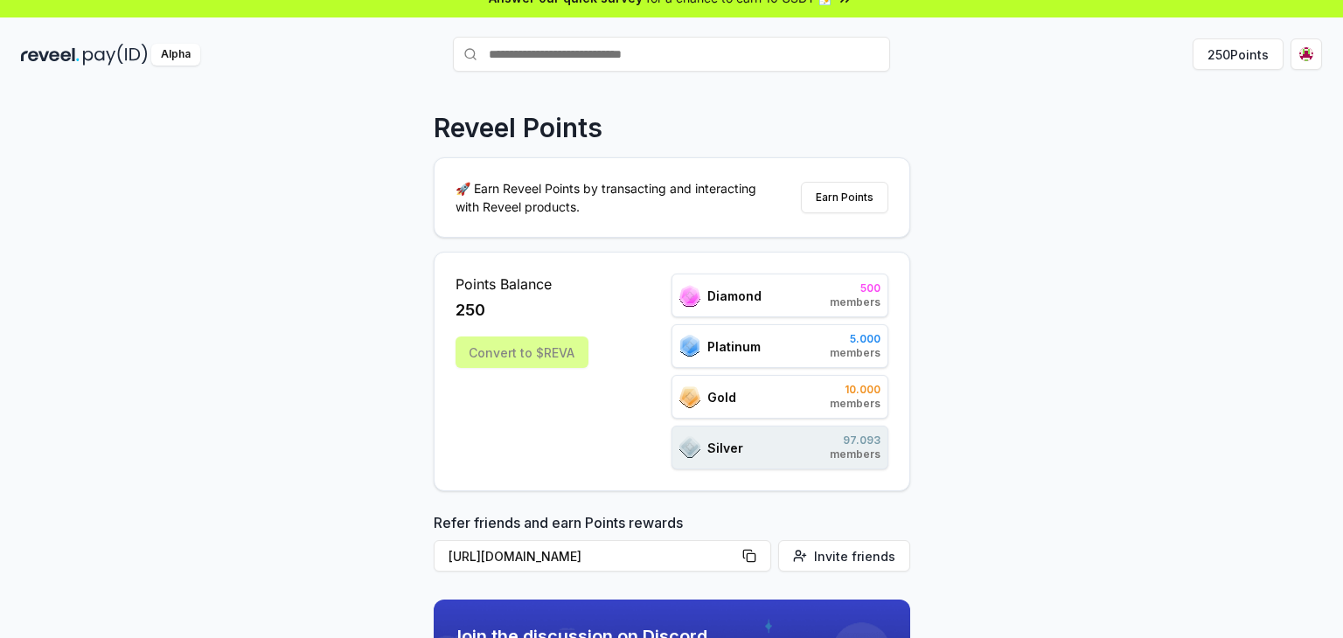
scroll to position [0, 0]
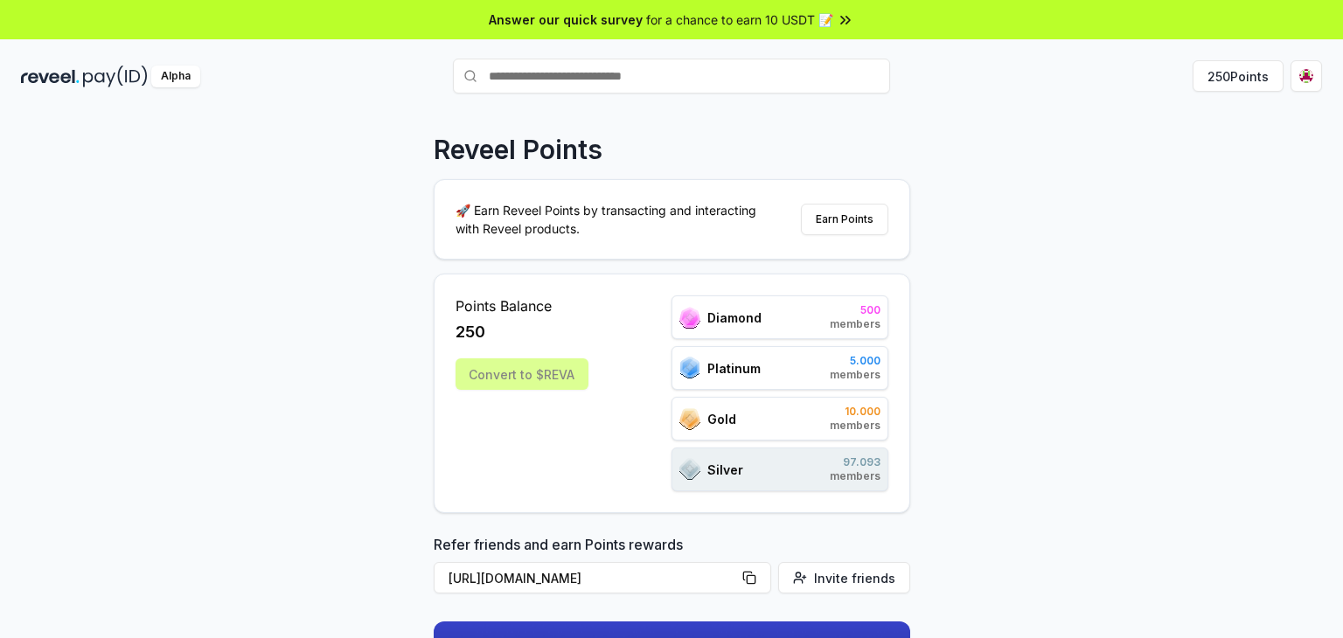
click at [808, 298] on div "Diamond 500 members" at bounding box center [780, 318] width 217 height 44
click at [836, 222] on button "Earn Points" at bounding box center [844, 219] width 87 height 31
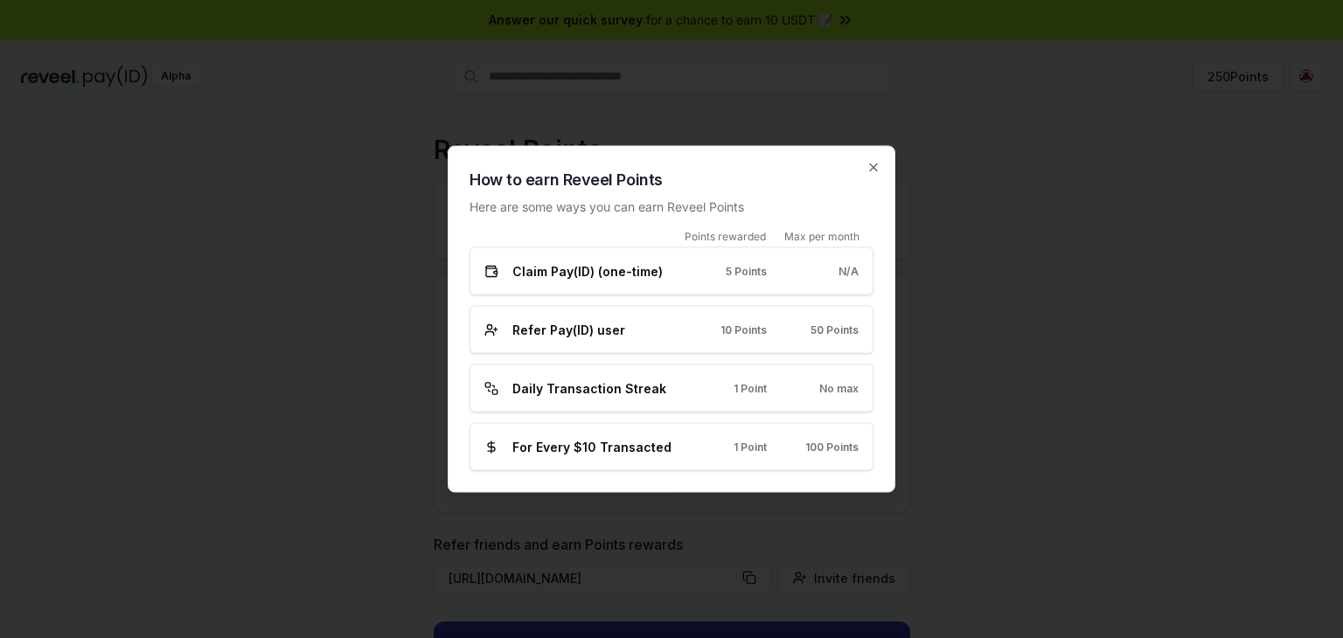
click at [603, 274] on span "Claim Pay(ID) (one-time)" at bounding box center [588, 271] width 150 height 18
drag, startPoint x: 829, startPoint y: 268, endPoint x: 861, endPoint y: 266, distance: 31.5
click at [861, 266] on div "Claim Pay(ID) (one-time) 5 Points N/A" at bounding box center [672, 272] width 404 height 48
drag, startPoint x: 518, startPoint y: 335, endPoint x: 613, endPoint y: 334, distance: 95.3
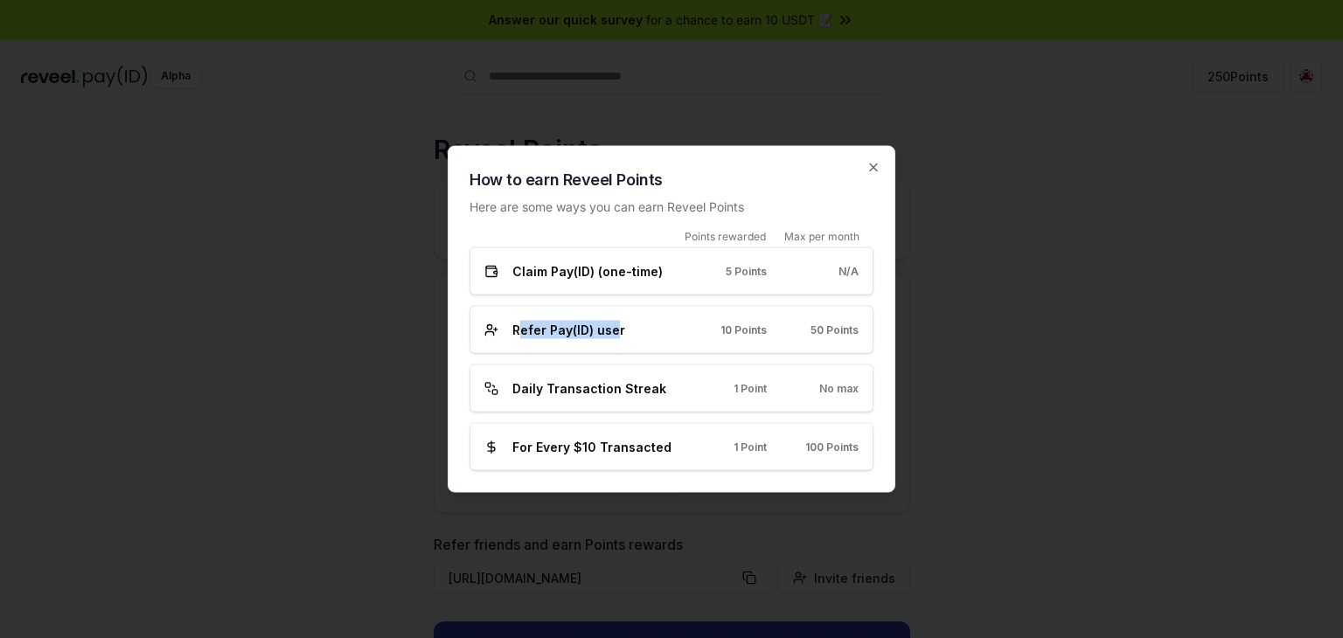
click at [613, 334] on span "Refer Pay(ID) user" at bounding box center [569, 330] width 113 height 18
drag, startPoint x: 818, startPoint y: 338, endPoint x: 844, endPoint y: 334, distance: 26.5
click at [844, 334] on div "Refer Pay(ID) user 10 Points 50 Points" at bounding box center [672, 330] width 374 height 18
click at [844, 334] on span "50 Points" at bounding box center [835, 330] width 48 height 14
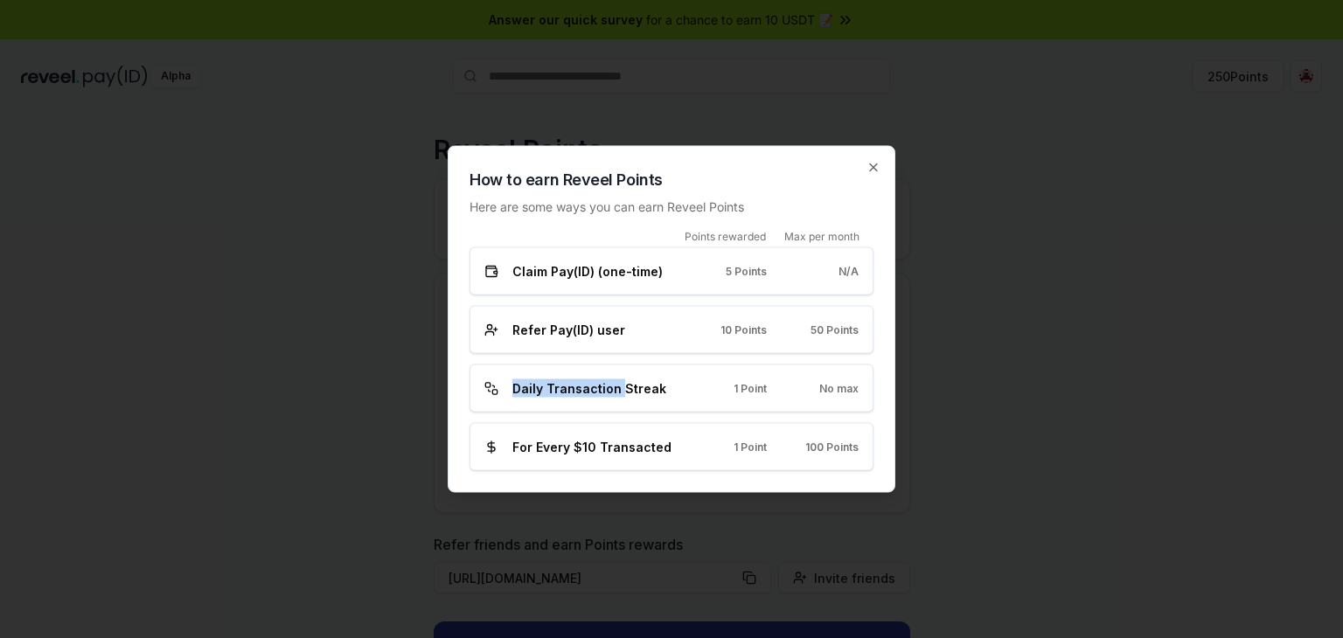
drag, startPoint x: 591, startPoint y: 387, endPoint x: 627, endPoint y: 387, distance: 35.9
click at [627, 387] on span "Daily Transaction Streak" at bounding box center [590, 389] width 154 height 18
drag, startPoint x: 742, startPoint y: 393, endPoint x: 760, endPoint y: 393, distance: 18.4
click at [754, 393] on div "1 Point" at bounding box center [735, 388] width 64 height 14
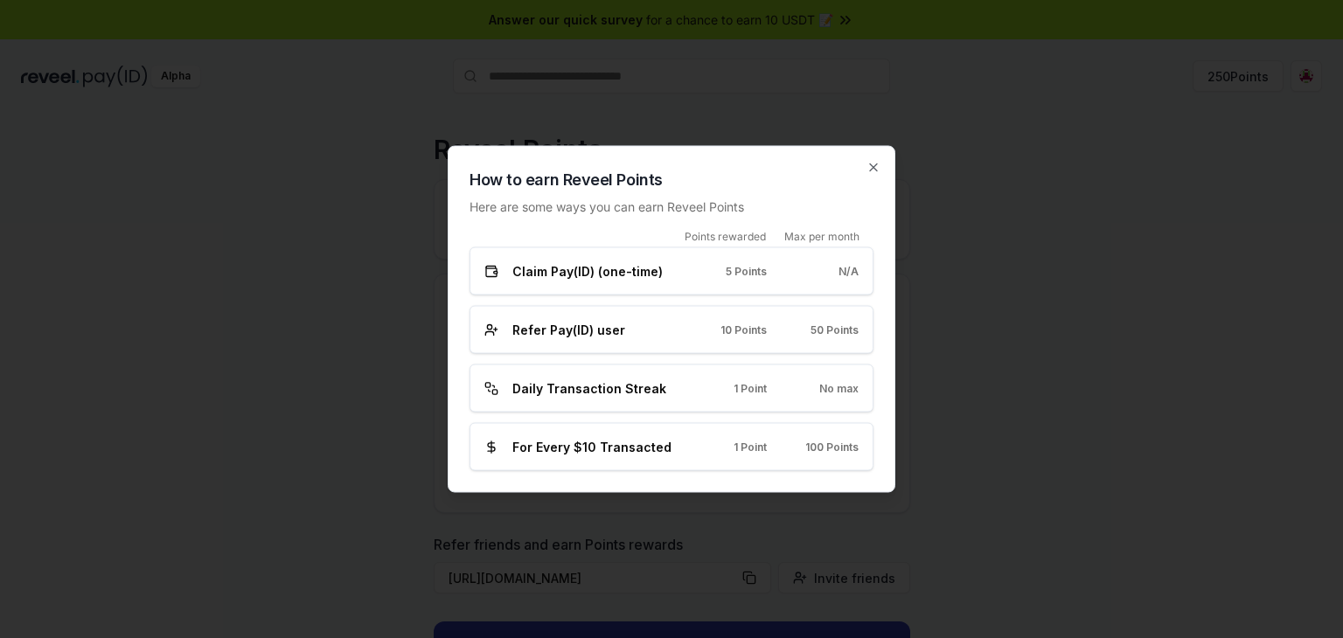
click at [763, 393] on span "1 Point" at bounding box center [750, 388] width 33 height 14
drag, startPoint x: 805, startPoint y: 388, endPoint x: 853, endPoint y: 388, distance: 48.1
click at [853, 388] on div "No max" at bounding box center [827, 388] width 64 height 14
click at [853, 388] on span "No max" at bounding box center [839, 388] width 39 height 14
drag, startPoint x: 511, startPoint y: 446, endPoint x: 647, endPoint y: 443, distance: 136.5
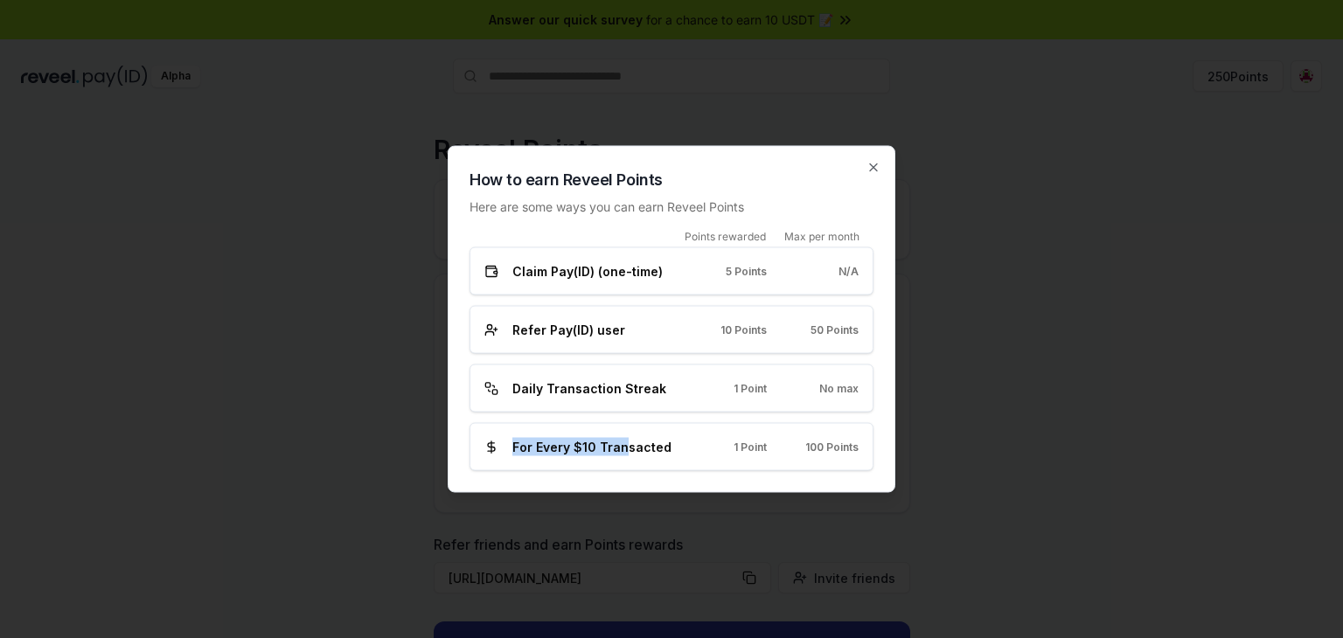
click at [647, 443] on div "For Every $10 Transacted" at bounding box center [580, 447] width 191 height 18
click at [647, 443] on span "For Every $10 Transacted" at bounding box center [592, 447] width 159 height 18
click at [875, 170] on icon "button" at bounding box center [873, 167] width 7 height 7
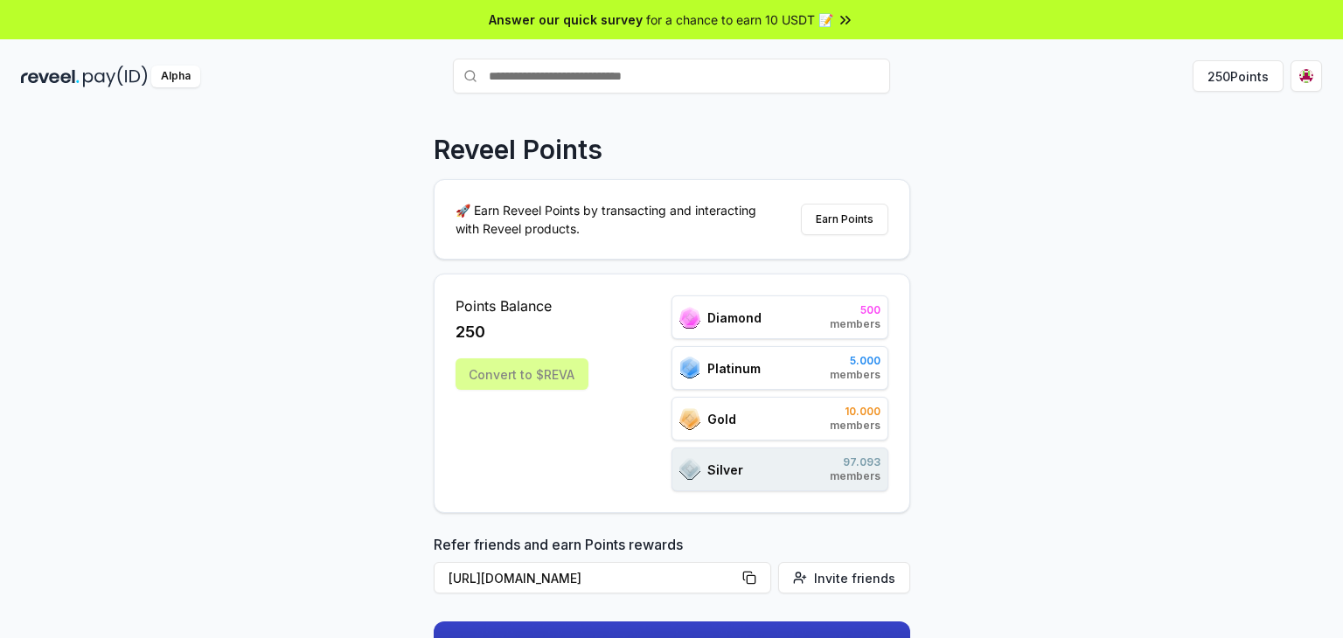
click at [920, 296] on div "Reveel Points 🚀 Earn Reveel Points by transacting and interacting with Reveel p…" at bounding box center [671, 393] width 1343 height 589
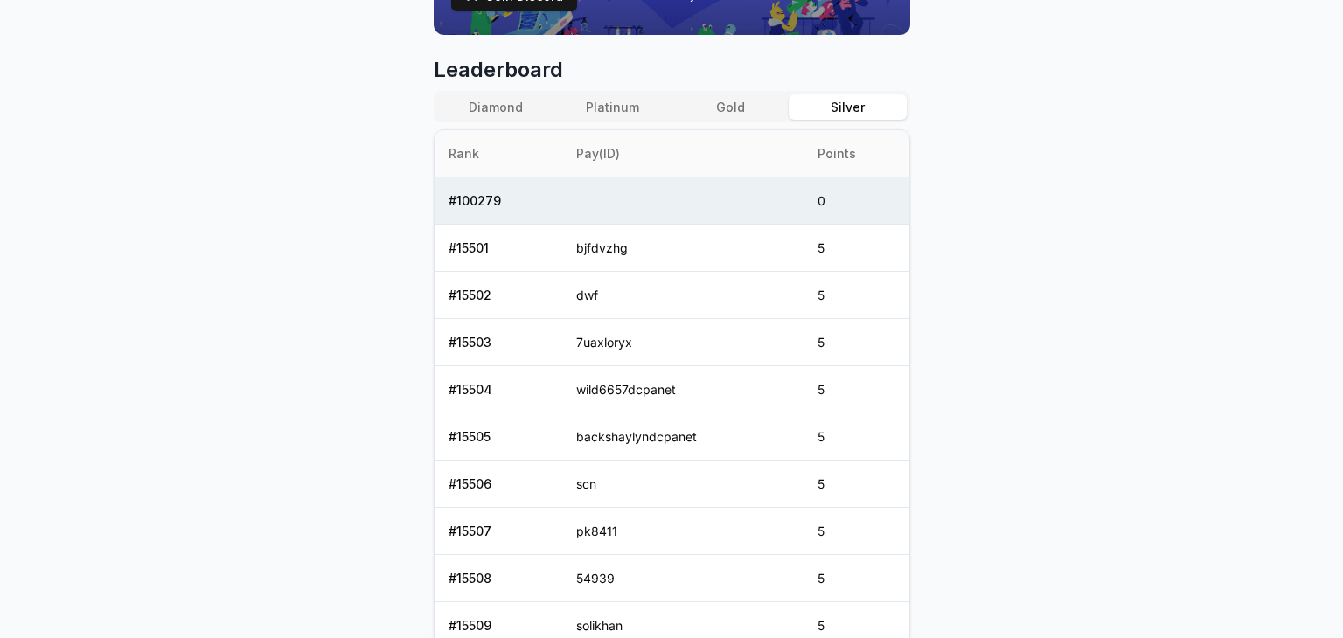
scroll to position [612, 0]
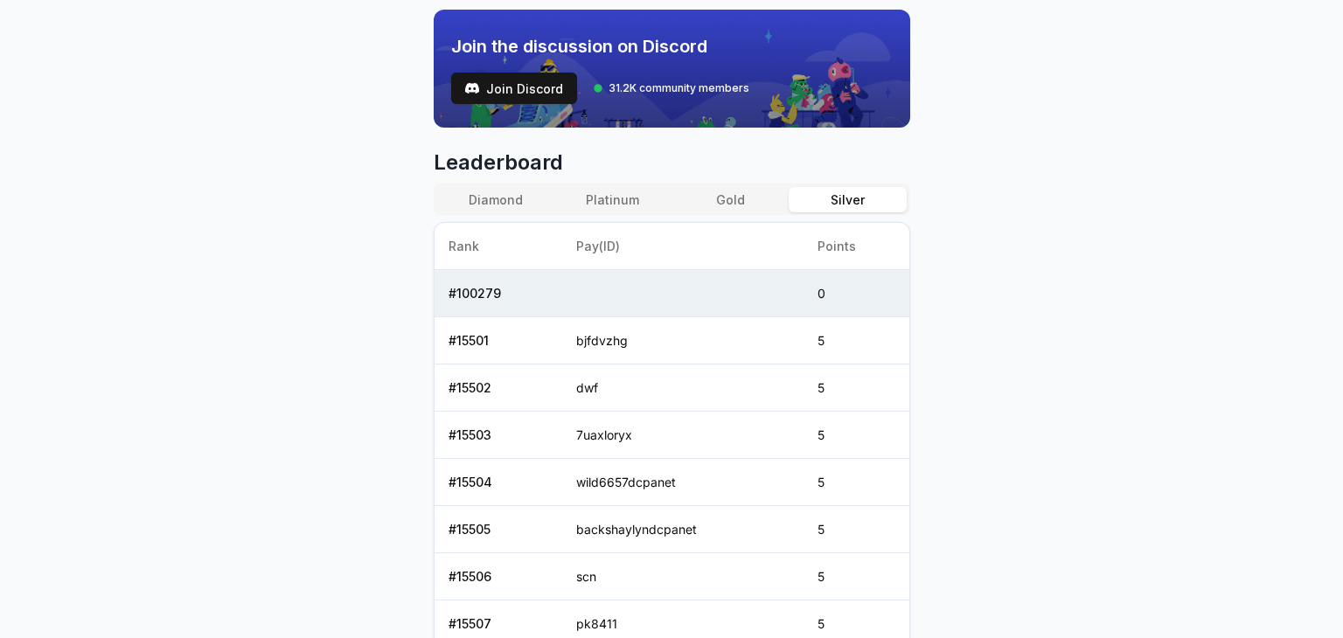
click at [504, 199] on button "Diamond" at bounding box center [495, 199] width 117 height 25
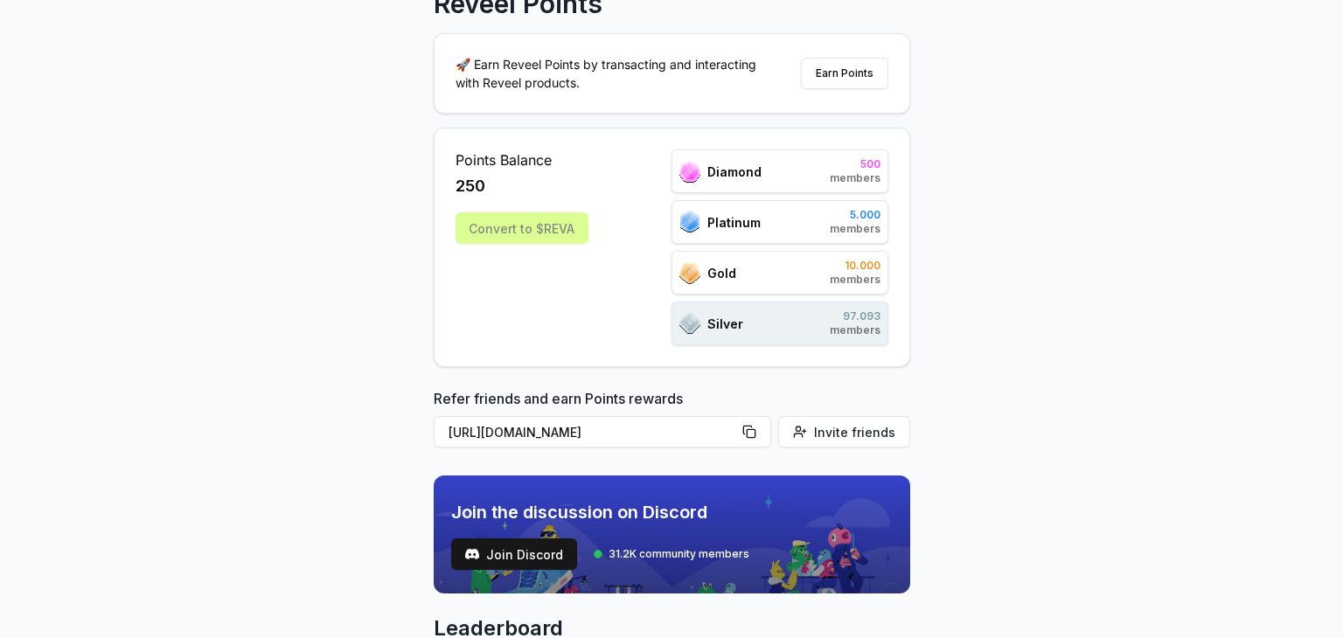
scroll to position [175, 0]
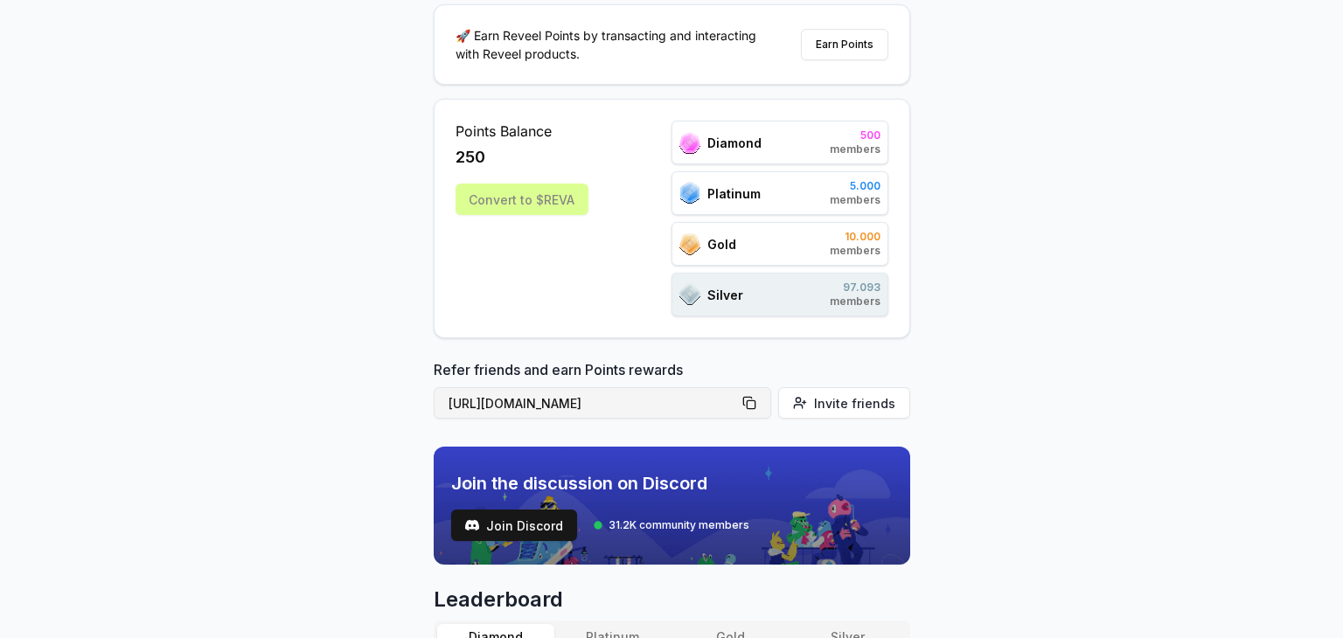
click at [754, 397] on button "[URL][DOMAIN_NAME]" at bounding box center [603, 402] width 338 height 31
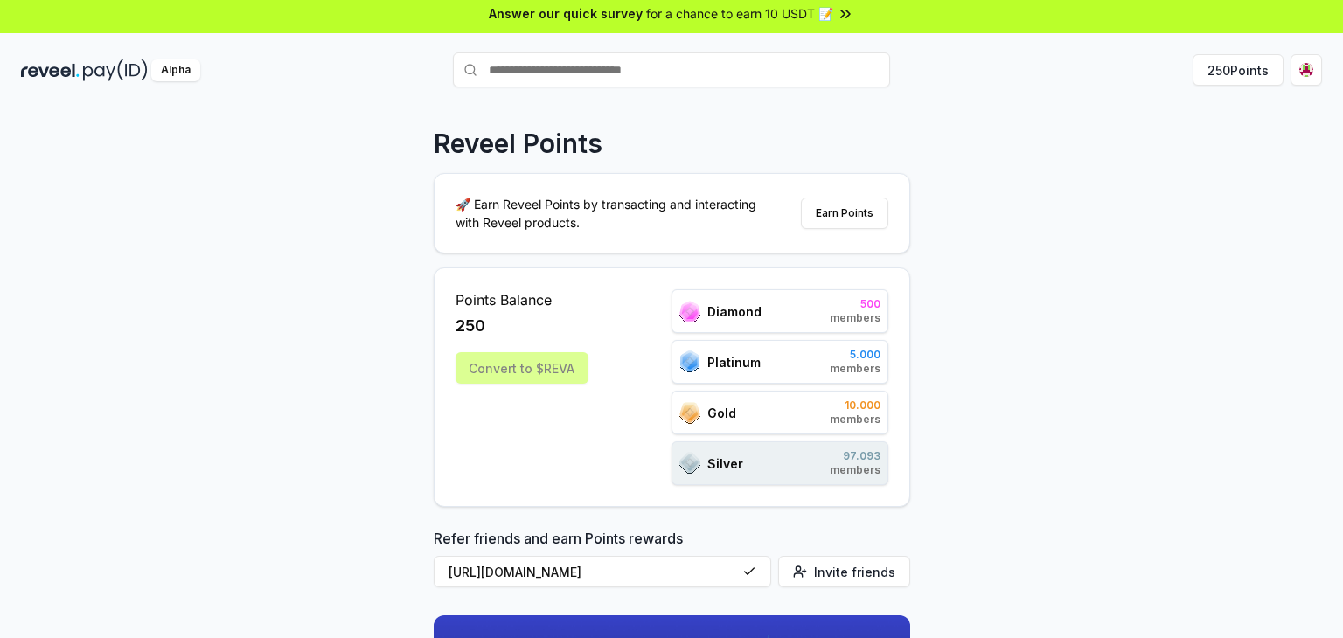
scroll to position [0, 0]
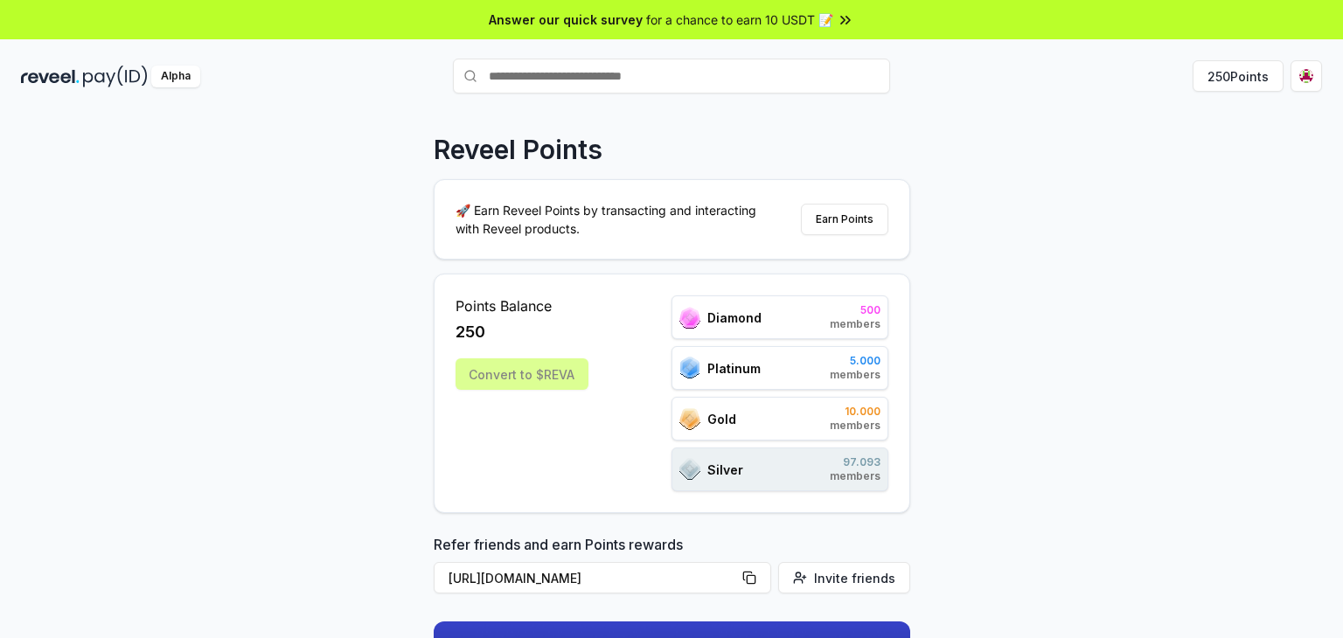
click at [968, 107] on div "Reveel Points 🚀 Earn Reveel Points by transacting and interacting with Reveel p…" at bounding box center [671, 393] width 1343 height 589
click at [1043, 134] on div "Reveel Points 🚀 Earn Reveel Points by transacting and interacting with Reveel p…" at bounding box center [671, 393] width 1343 height 589
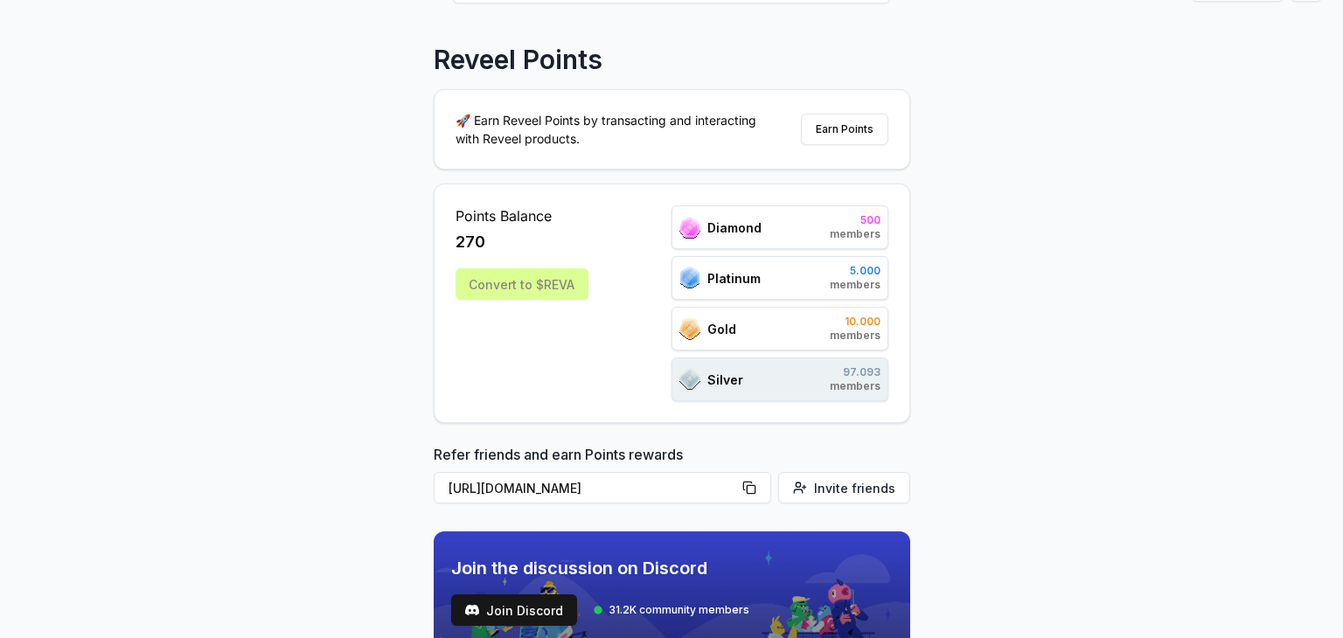
scroll to position [87, 0]
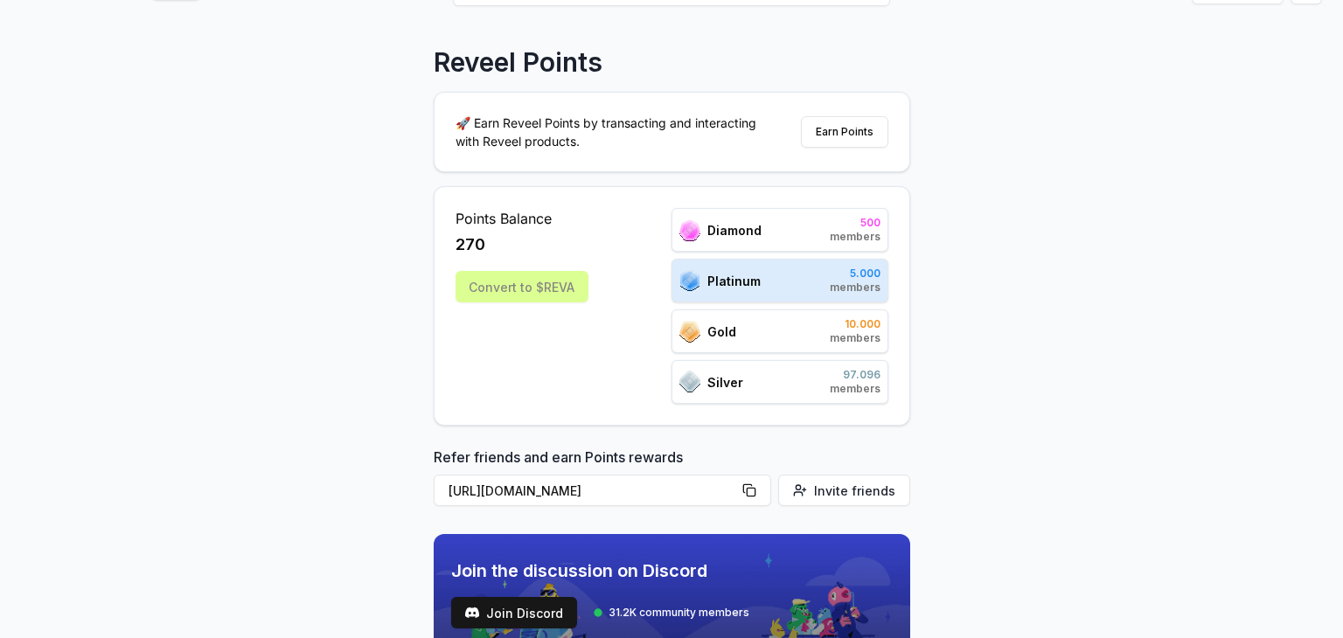
click at [999, 282] on div "Reveel Points 🚀 Earn Reveel Points by transacting and interacting with Reveel p…" at bounding box center [671, 305] width 1343 height 589
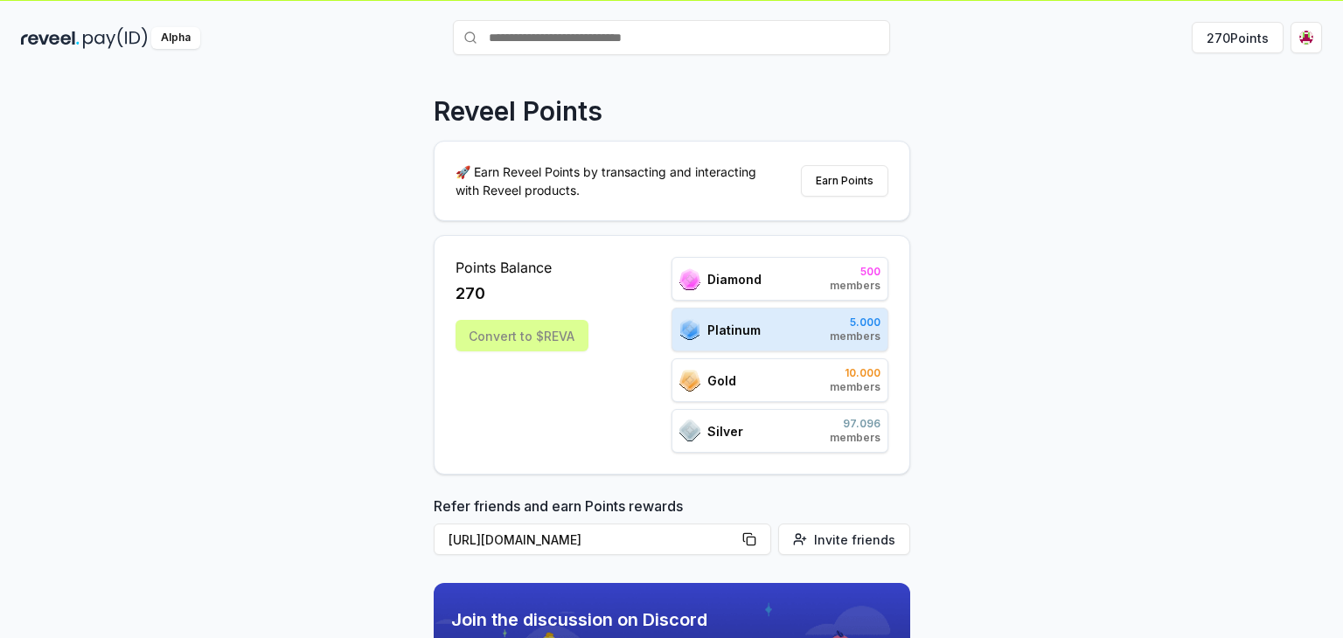
scroll to position [0, 0]
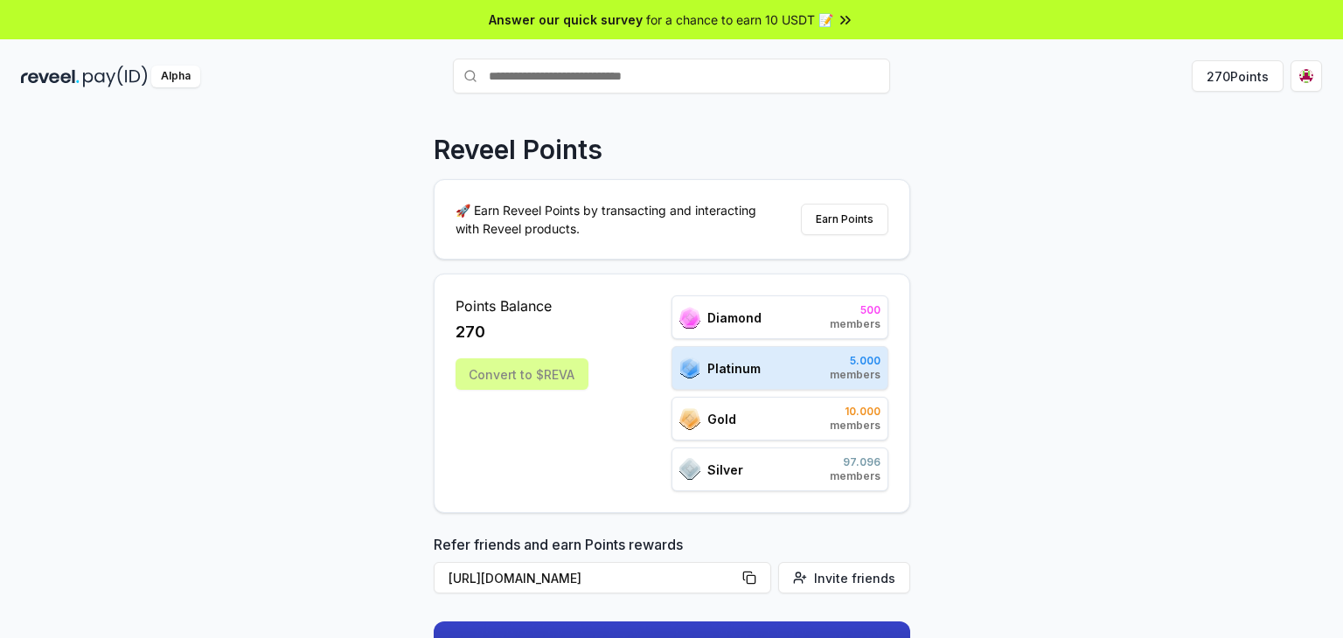
click at [1078, 157] on div "Reveel Points 🚀 Earn Reveel Points by transacting and interacting with Reveel p…" at bounding box center [671, 393] width 1343 height 589
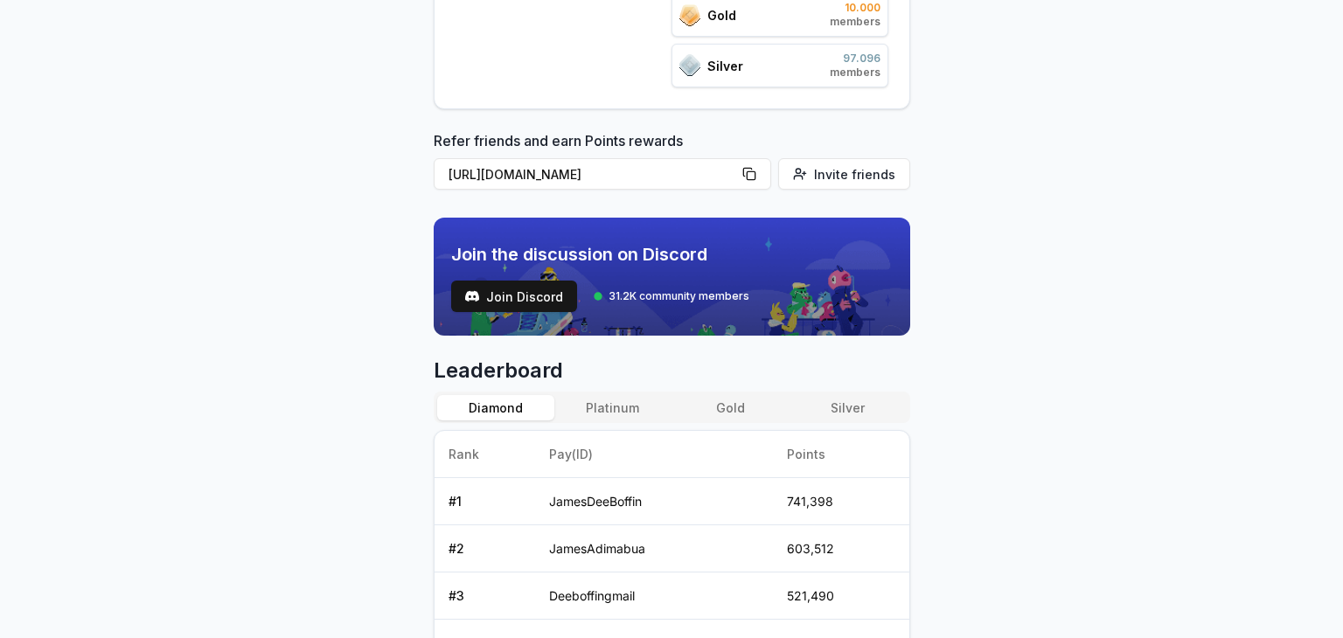
scroll to position [437, 0]
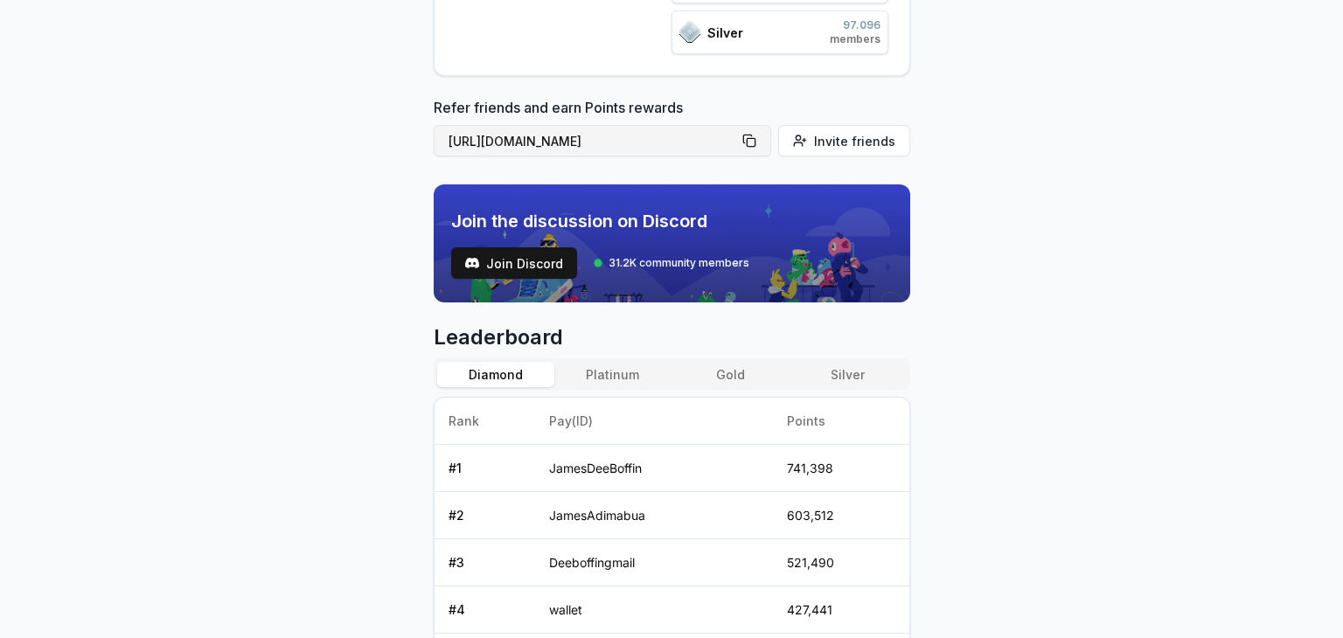
click at [756, 137] on button "[URL][DOMAIN_NAME]" at bounding box center [603, 140] width 338 height 31
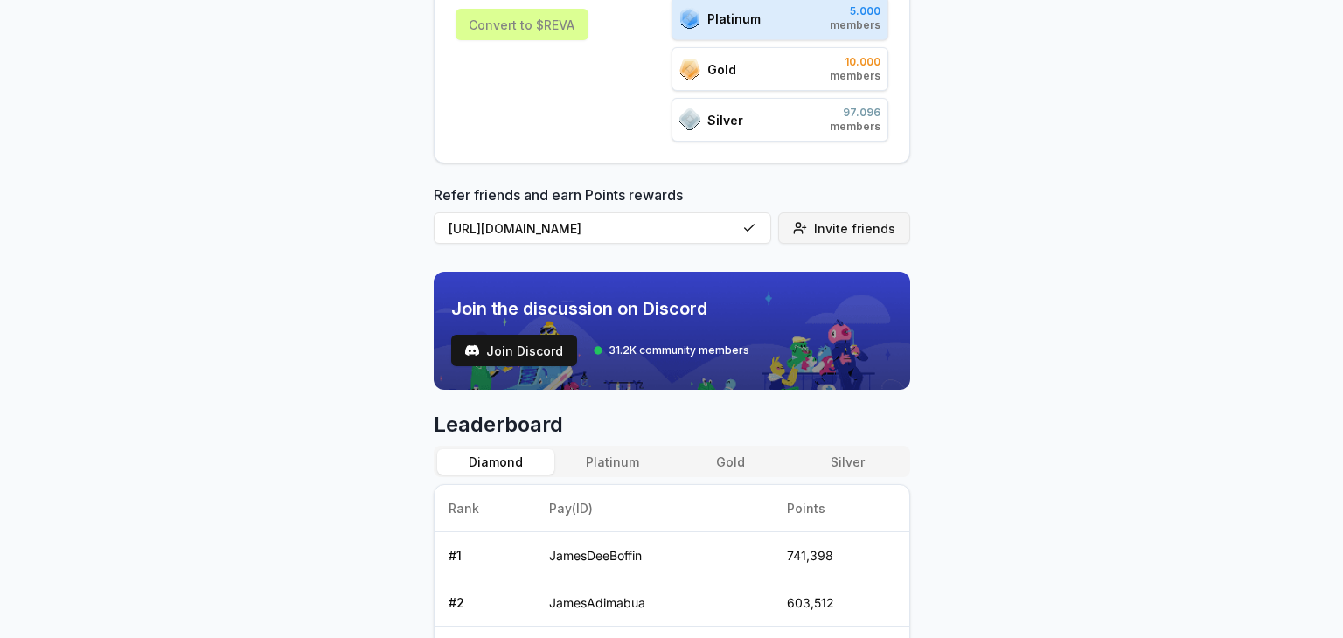
click at [833, 230] on span "Invite friends" at bounding box center [854, 229] width 81 height 18
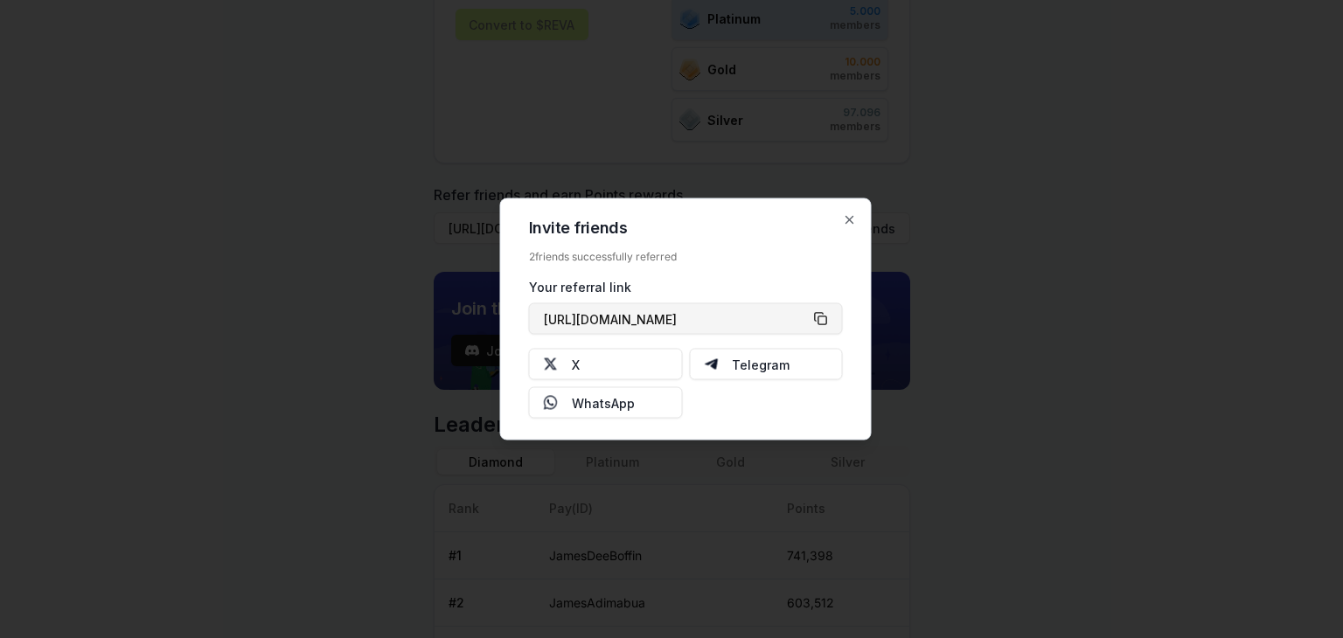
click at [822, 317] on button "[URL][DOMAIN_NAME]" at bounding box center [686, 318] width 314 height 31
click at [854, 220] on icon "button" at bounding box center [850, 220] width 14 height 14
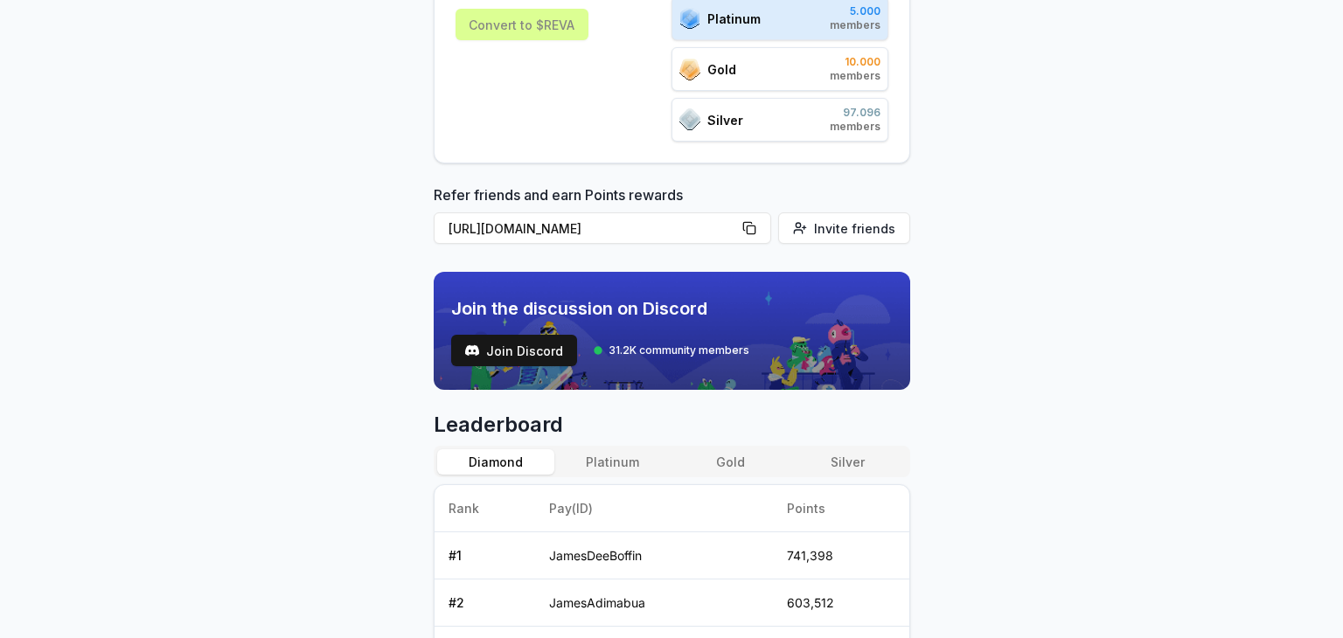
click at [1099, 220] on div "Reveel Points 🚀 Earn Reveel Points by transacting and interacting with Reveel p…" at bounding box center [671, 43] width 1343 height 589
click at [756, 227] on button "[URL][DOMAIN_NAME]" at bounding box center [603, 228] width 338 height 31
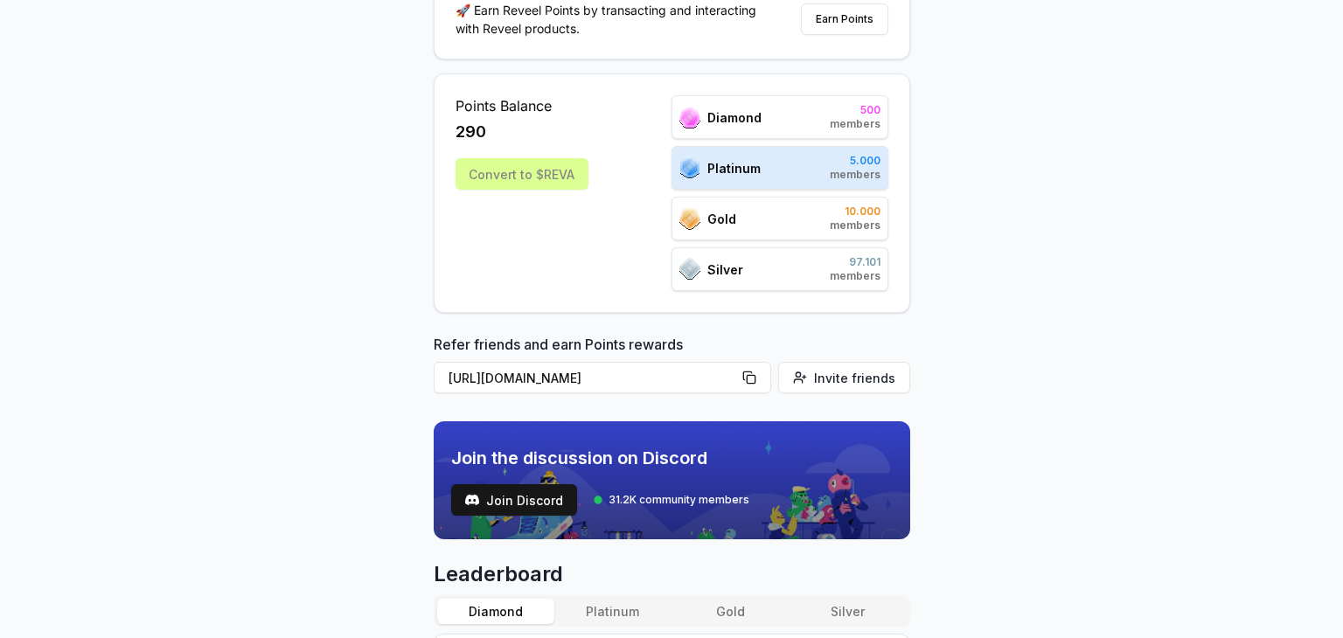
scroll to position [0, 0]
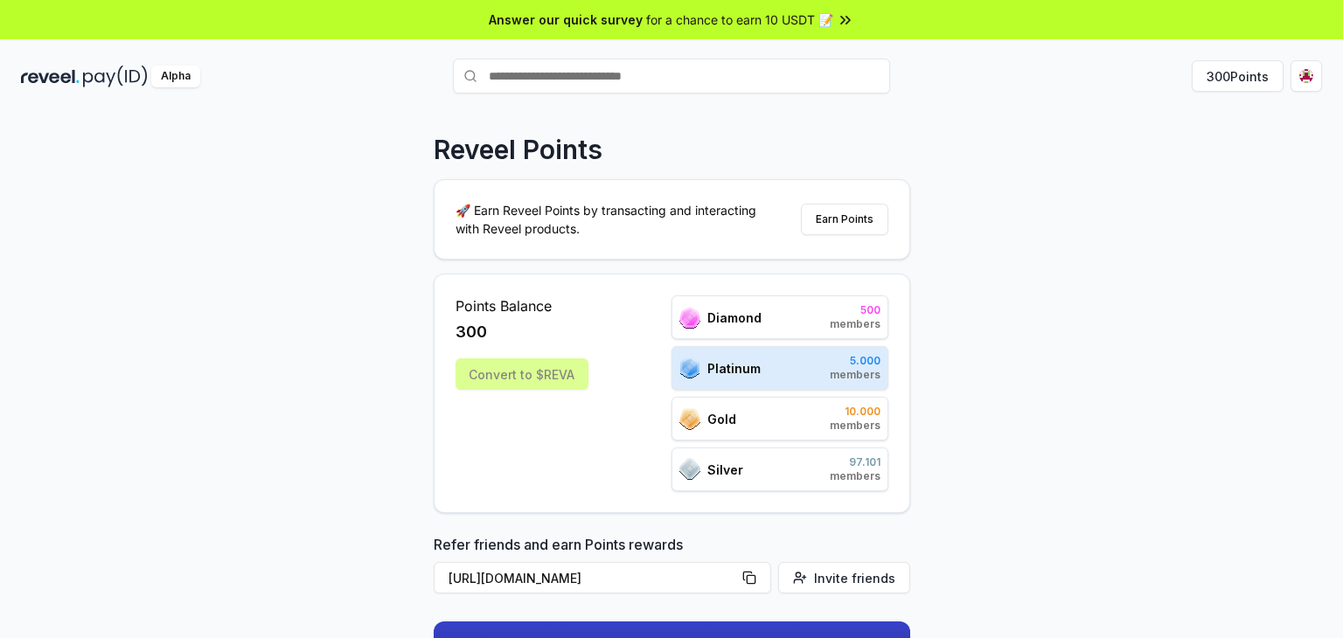
click at [1066, 143] on div "Reveel Points 🚀 Earn Reveel Points by transacting and interacting with Reveel p…" at bounding box center [671, 393] width 1343 height 589
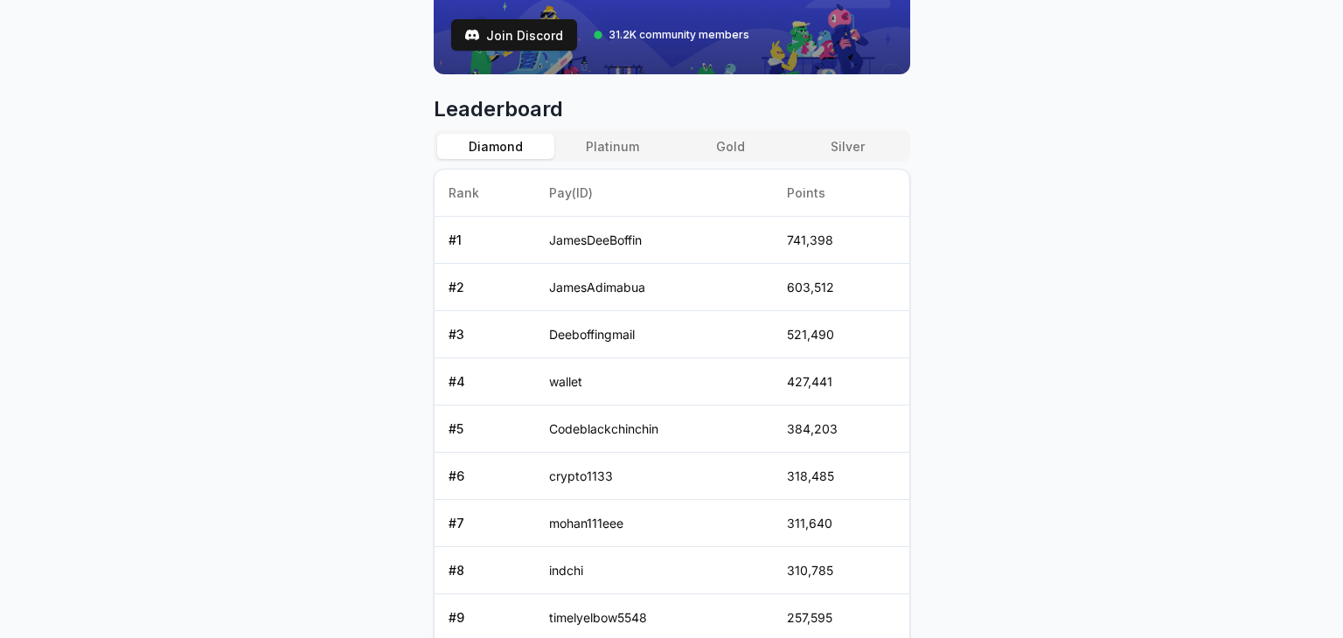
scroll to position [471, 0]
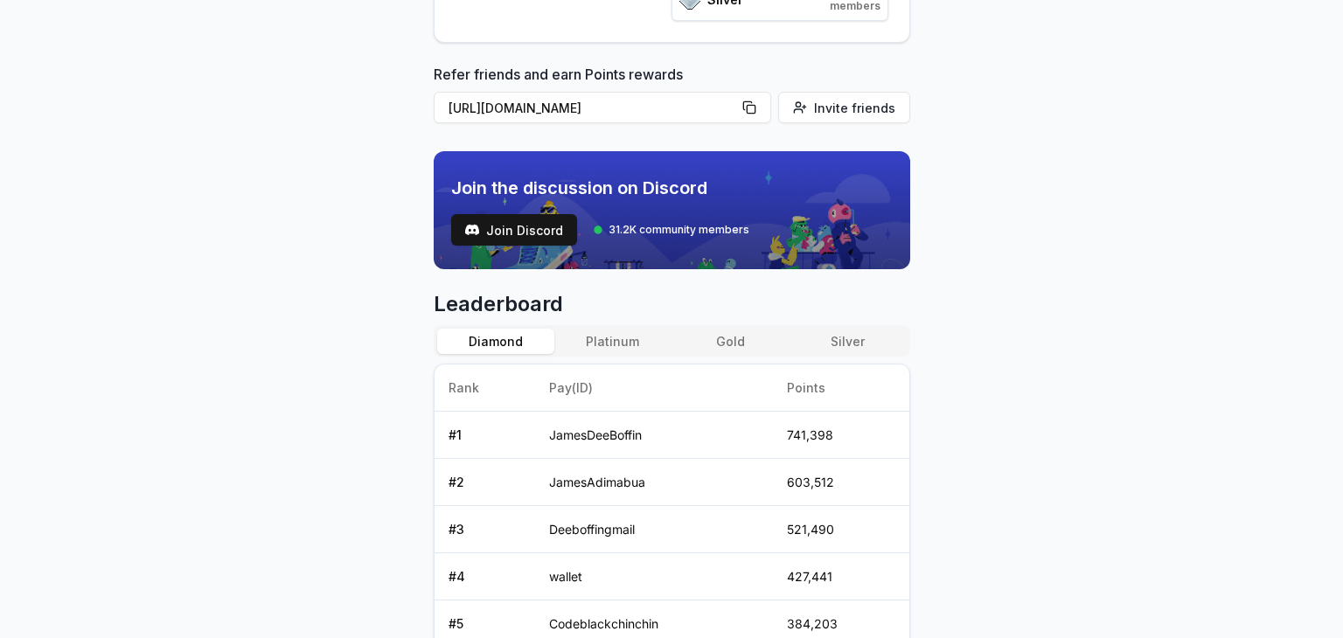
click at [619, 339] on button "Platinum" at bounding box center [613, 341] width 117 height 25
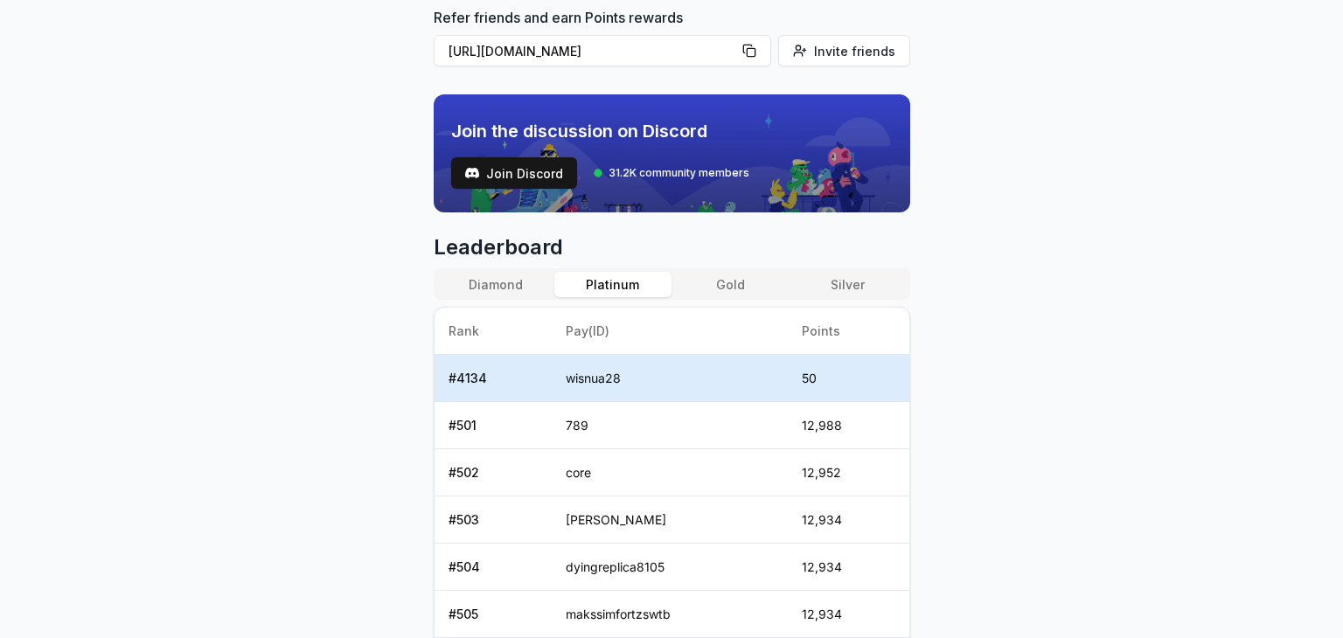
scroll to position [558, 0]
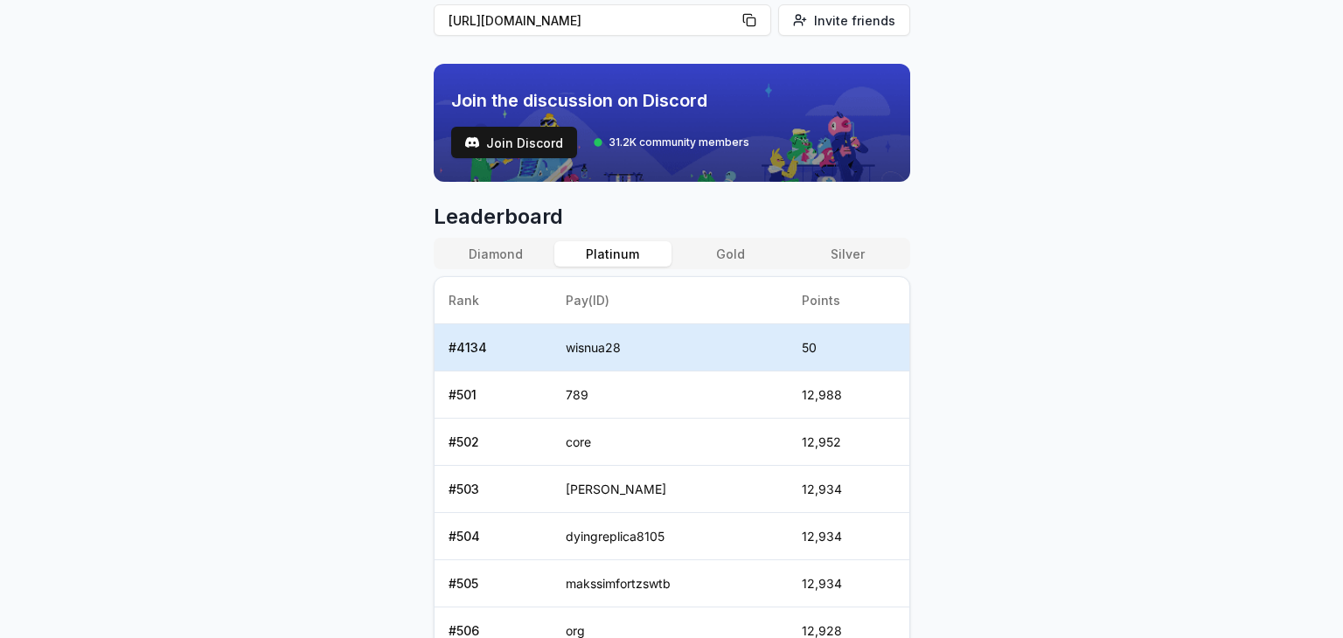
click at [737, 256] on button "Gold" at bounding box center [730, 253] width 117 height 25
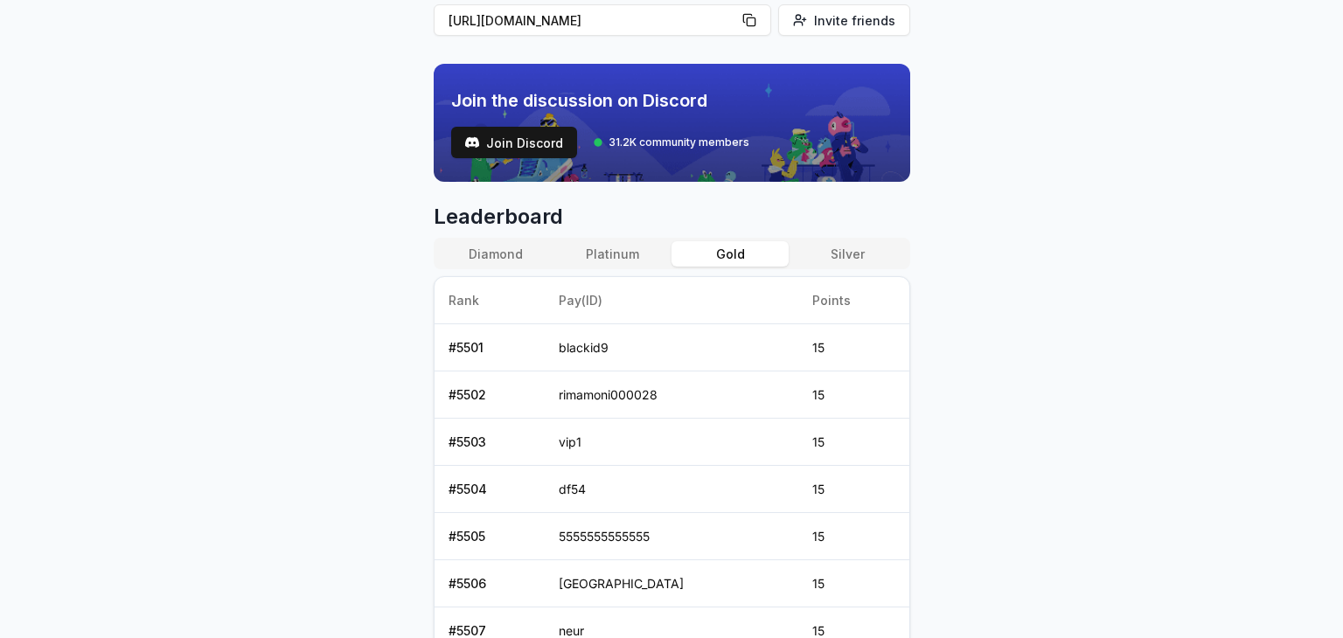
click at [841, 253] on button "Silver" at bounding box center [847, 253] width 117 height 25
click at [717, 249] on button "Gold" at bounding box center [730, 253] width 117 height 25
click at [829, 246] on button "Silver" at bounding box center [847, 253] width 117 height 25
click at [627, 249] on button "Platinum" at bounding box center [613, 253] width 117 height 25
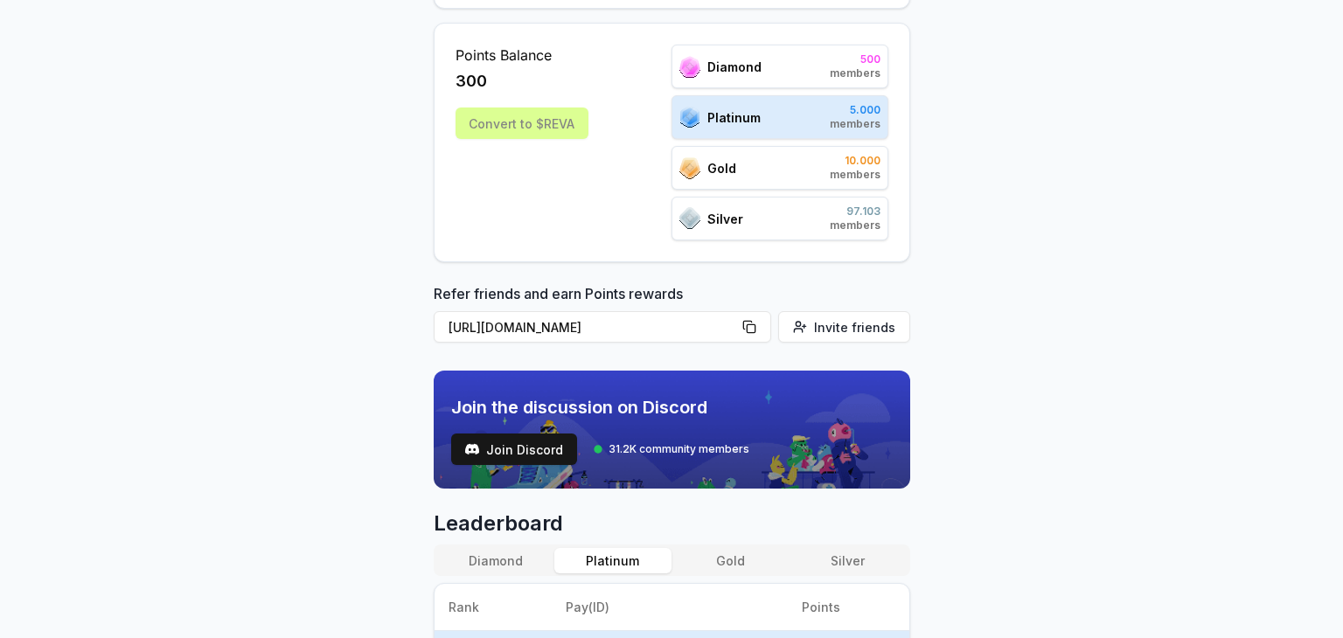
scroll to position [168, 0]
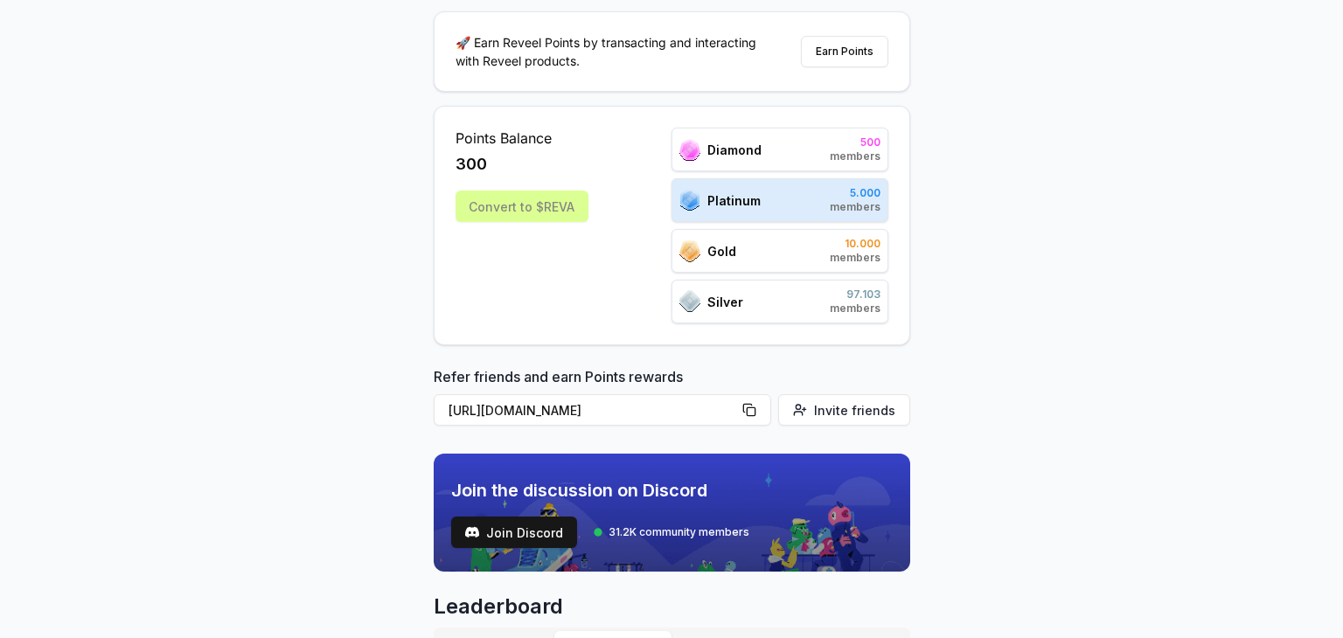
click at [959, 278] on div "Reveel Points 🚀 Earn Reveel Points by transacting and interacting with Reveel p…" at bounding box center [671, 225] width 1343 height 589
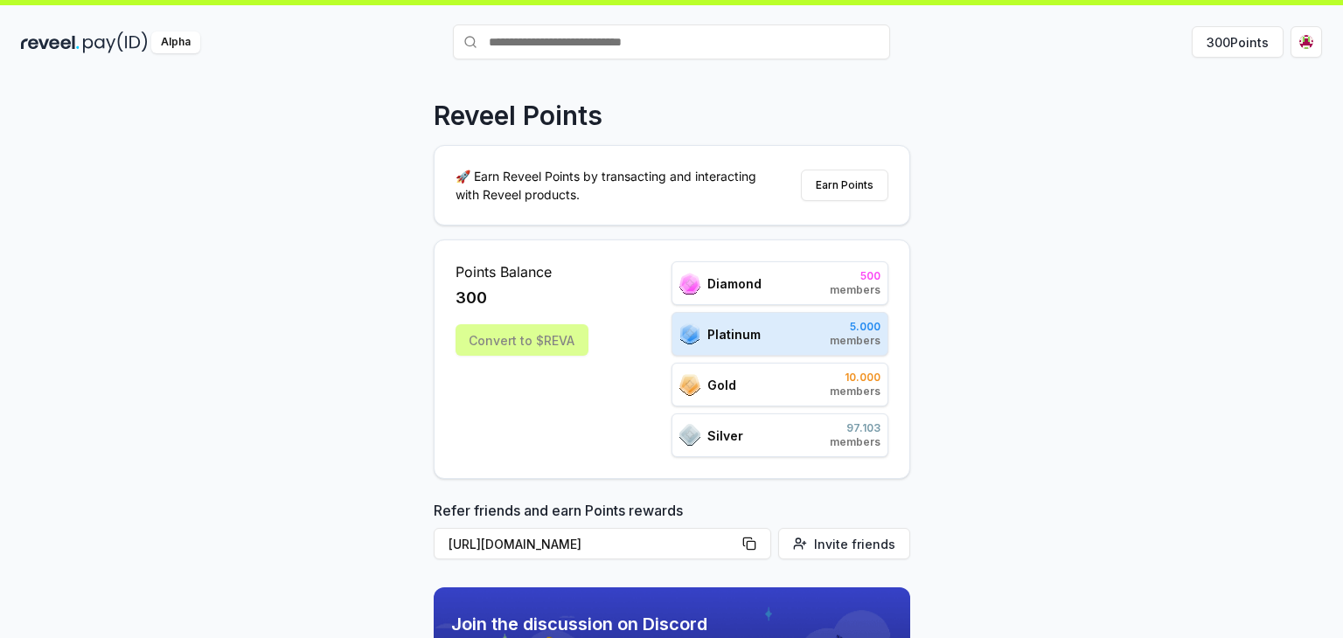
scroll to position [0, 0]
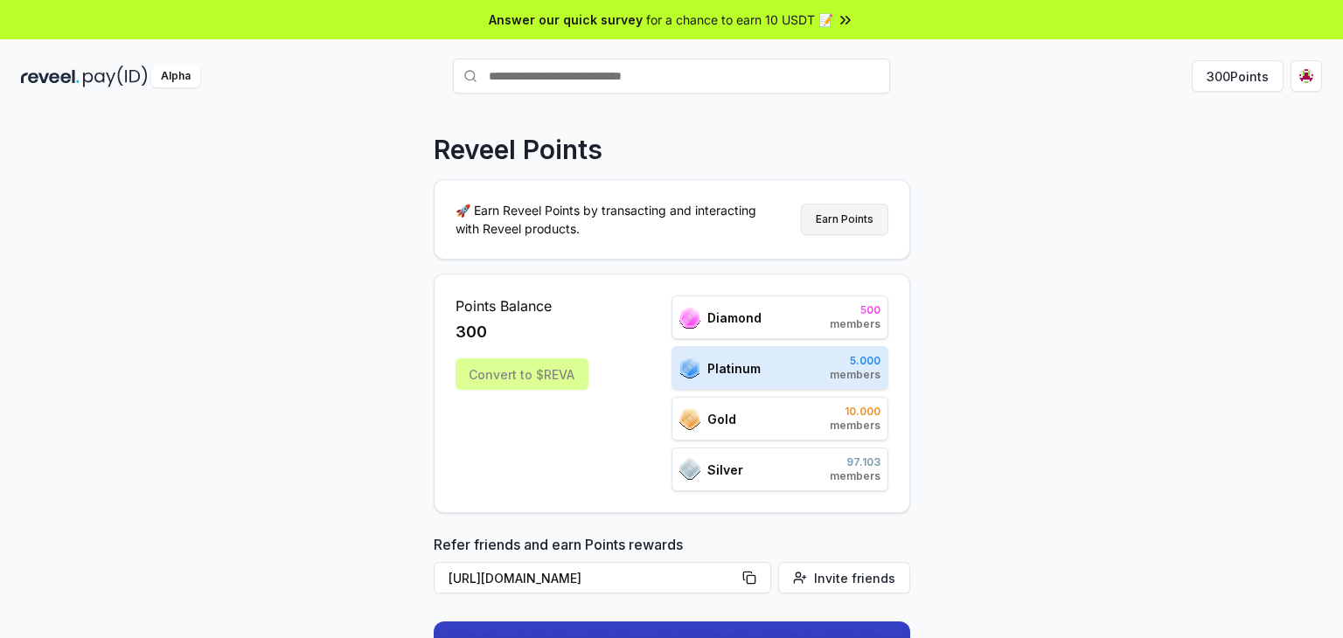
click at [833, 221] on button "Earn Points" at bounding box center [844, 219] width 87 height 31
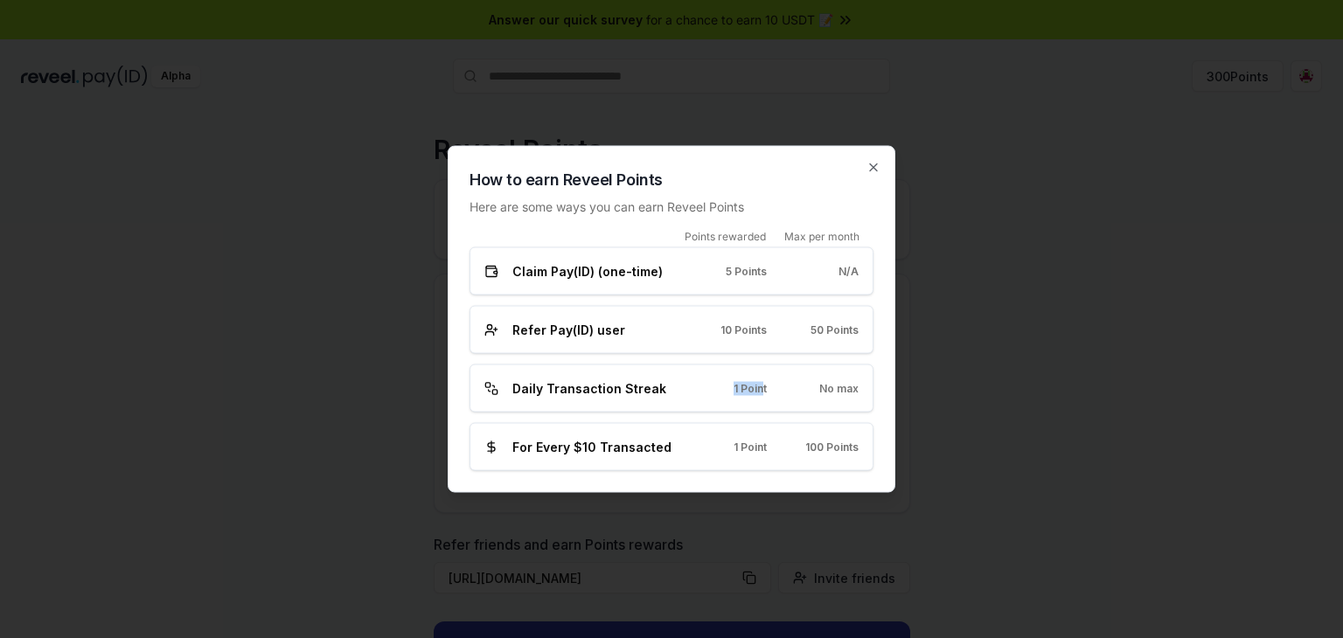
click at [763, 386] on div "1 Point" at bounding box center [735, 388] width 64 height 14
click at [763, 386] on span "1 Point" at bounding box center [750, 388] width 33 height 14
click at [874, 163] on icon "button" at bounding box center [874, 168] width 14 height 14
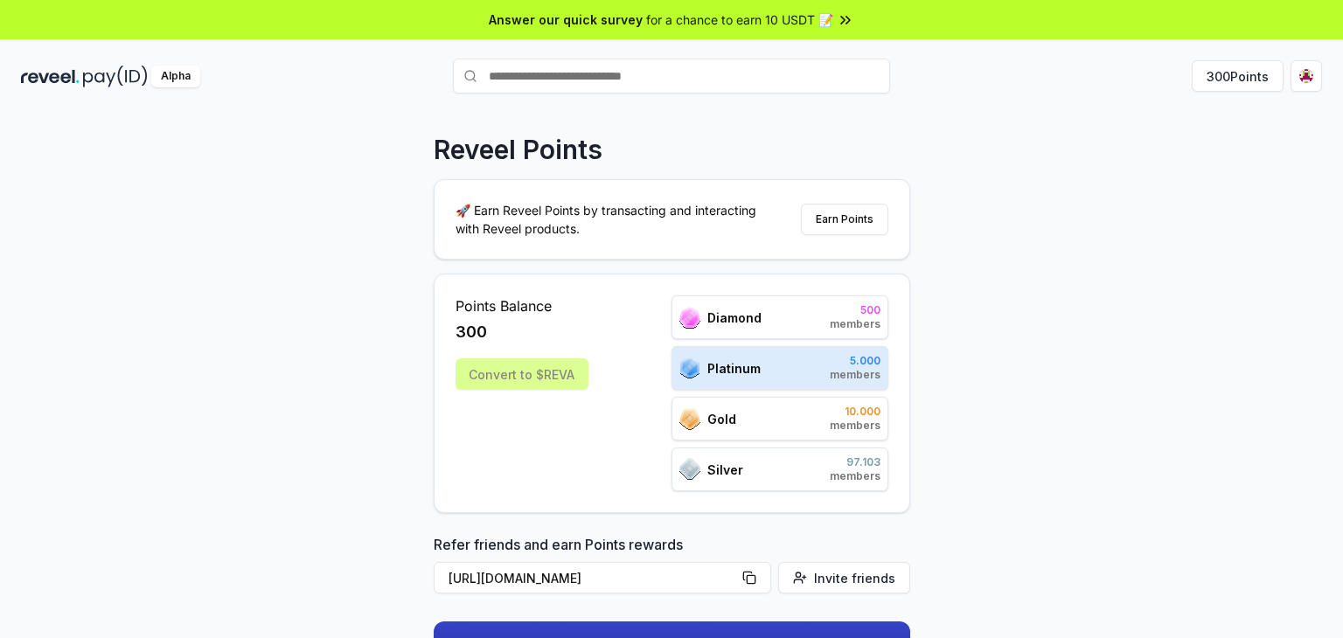
click at [986, 196] on div "Reveel Points 🚀 Earn Reveel Points by transacting and interacting with Reveel p…" at bounding box center [671, 393] width 1343 height 589
click at [687, 139] on div "Reveel Points" at bounding box center [672, 149] width 477 height 31
click at [186, 74] on div "Alpha" at bounding box center [175, 77] width 49 height 22
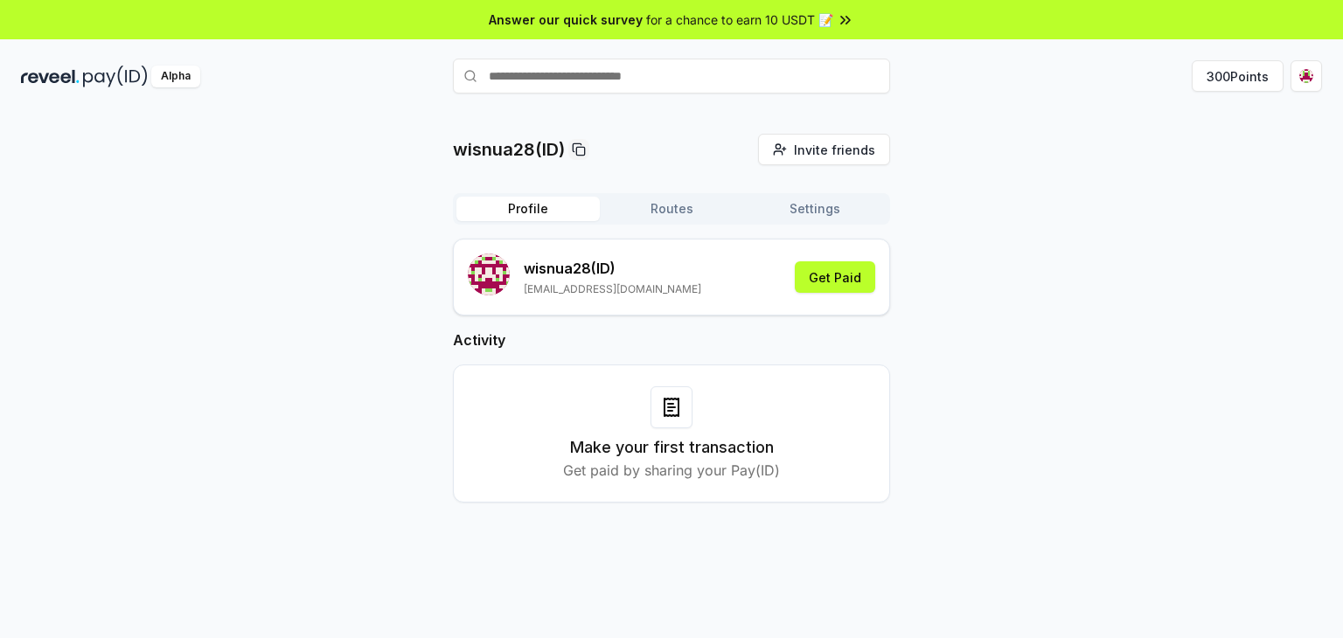
click at [1189, 222] on div "wisnua28(ID) Invite friends Invite Profile Routes Settings wisnua28 (ID) [EMAIL…" at bounding box center [671, 332] width 1301 height 397
click at [1306, 79] on html "Answer our quick survey for a chance to earn 10 USDT 📝 Alpha 300 Points wisnua2…" at bounding box center [671, 319] width 1343 height 638
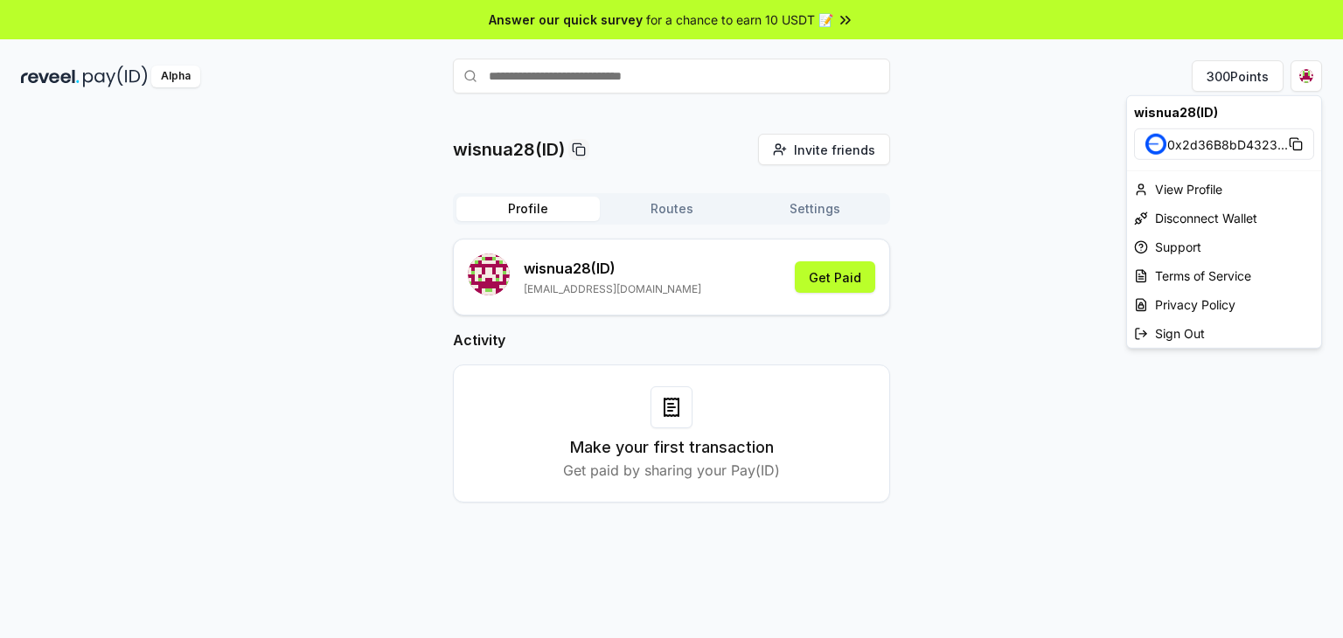
click at [857, 281] on html "Answer our quick survey for a chance to earn 10 USDT 📝 Alpha 300 Points wisnua2…" at bounding box center [671, 319] width 1343 height 638
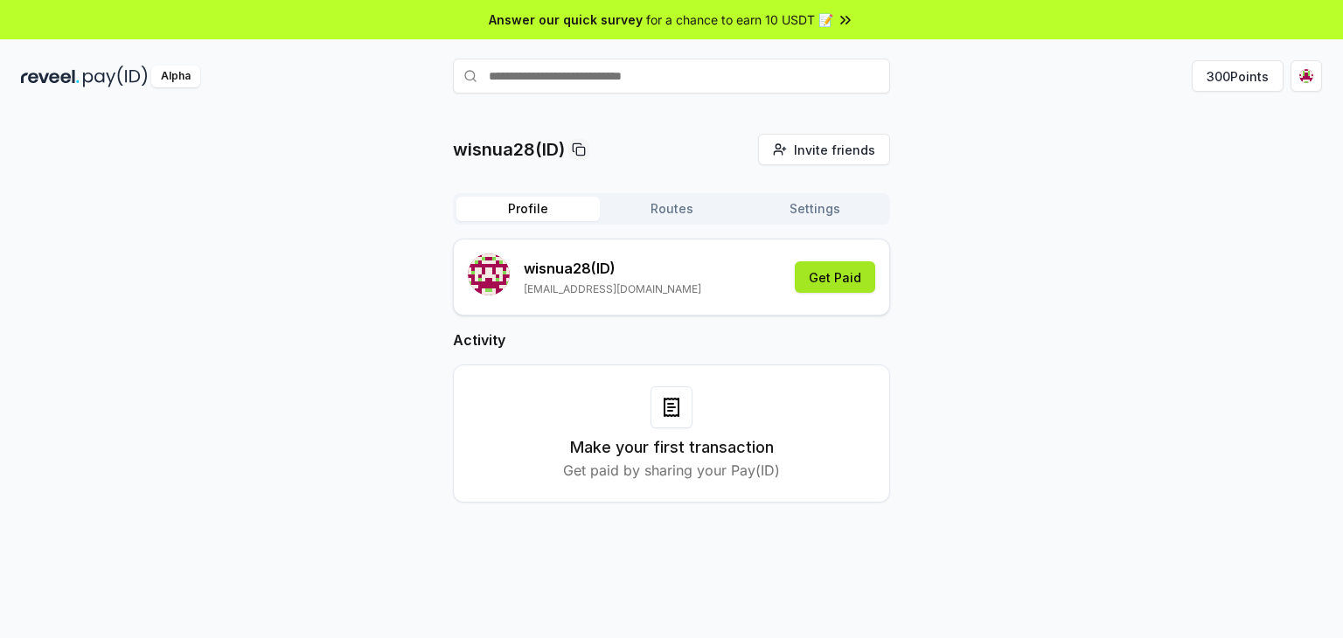
click at [833, 280] on button "Get Paid" at bounding box center [835, 277] width 80 height 31
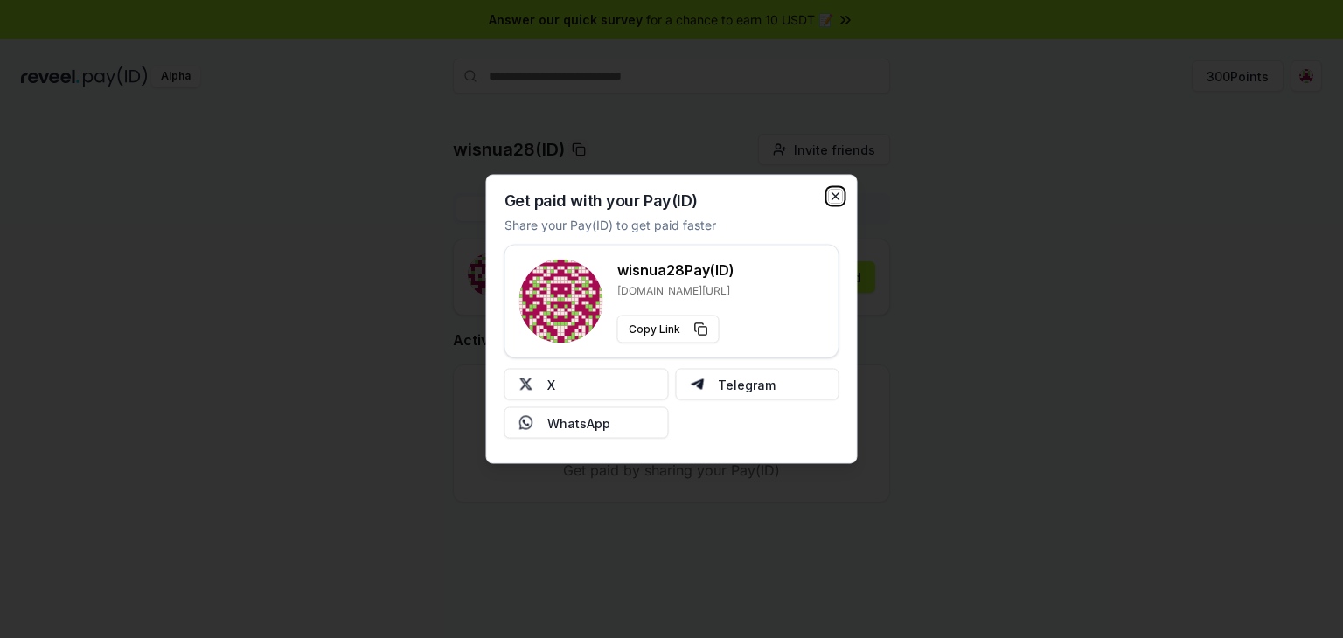
click at [834, 200] on icon "button" at bounding box center [836, 197] width 14 height 14
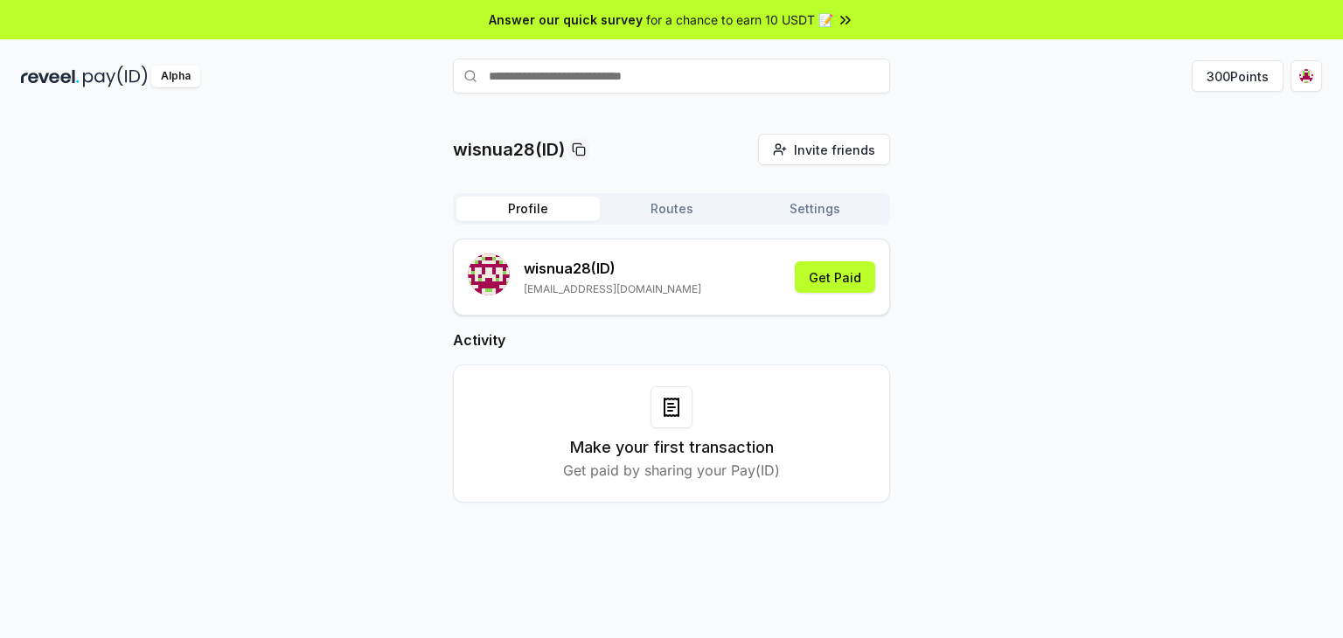
click at [1026, 268] on div "wisnua28(ID) Invite friends Invite Profile Routes Settings wisnua28 (ID) [EMAIL…" at bounding box center [671, 332] width 1301 height 397
click at [1306, 79] on html "Answer our quick survey for a chance to earn 10 USDT 📝 Alpha 300 Points wisnua2…" at bounding box center [671, 319] width 1343 height 638
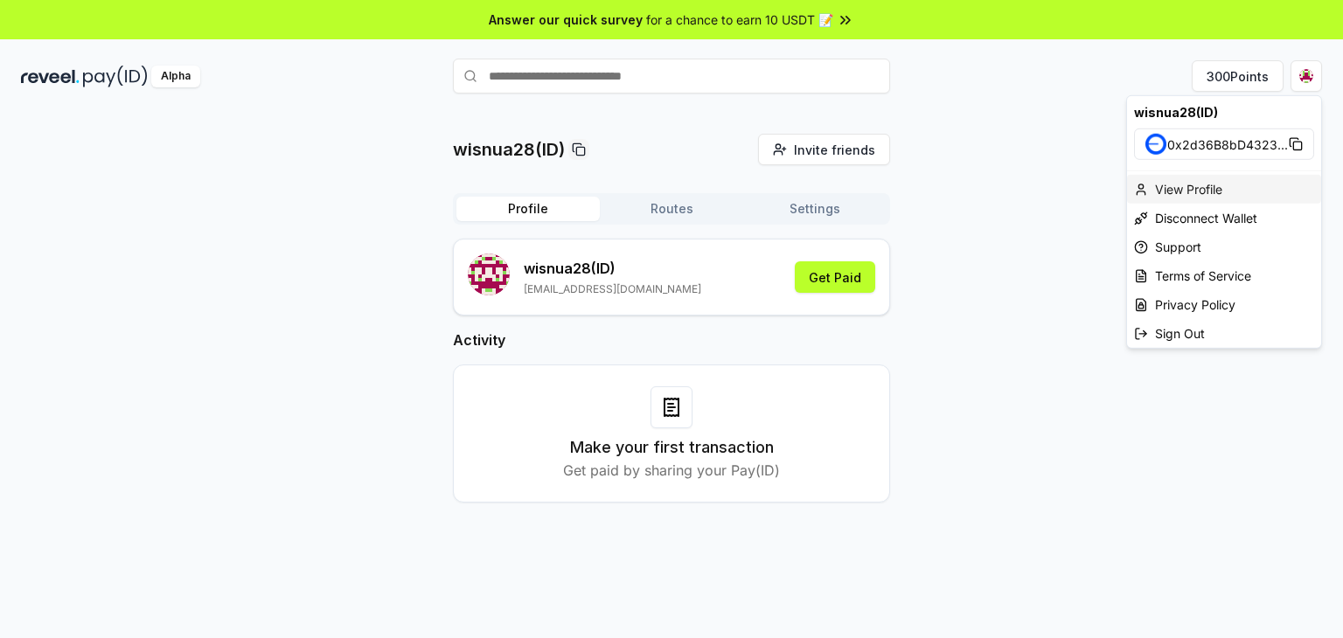
click at [1189, 192] on div "View Profile" at bounding box center [1224, 189] width 194 height 29
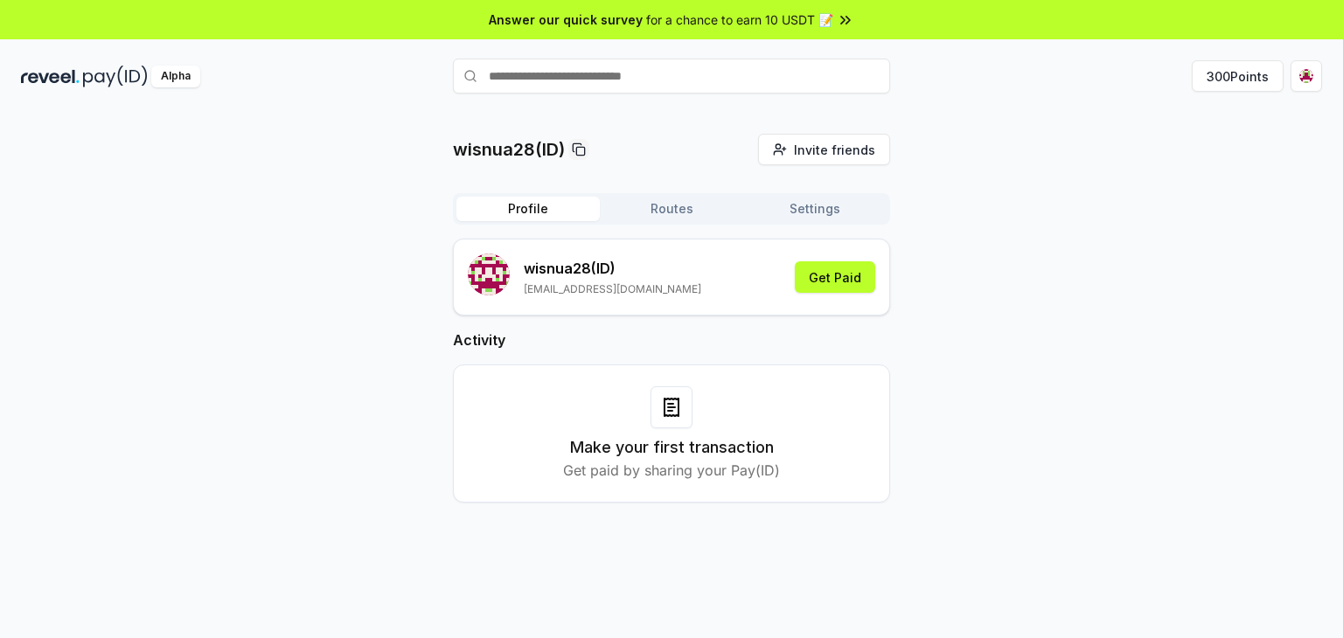
click at [799, 204] on button "Settings" at bounding box center [814, 209] width 143 height 24
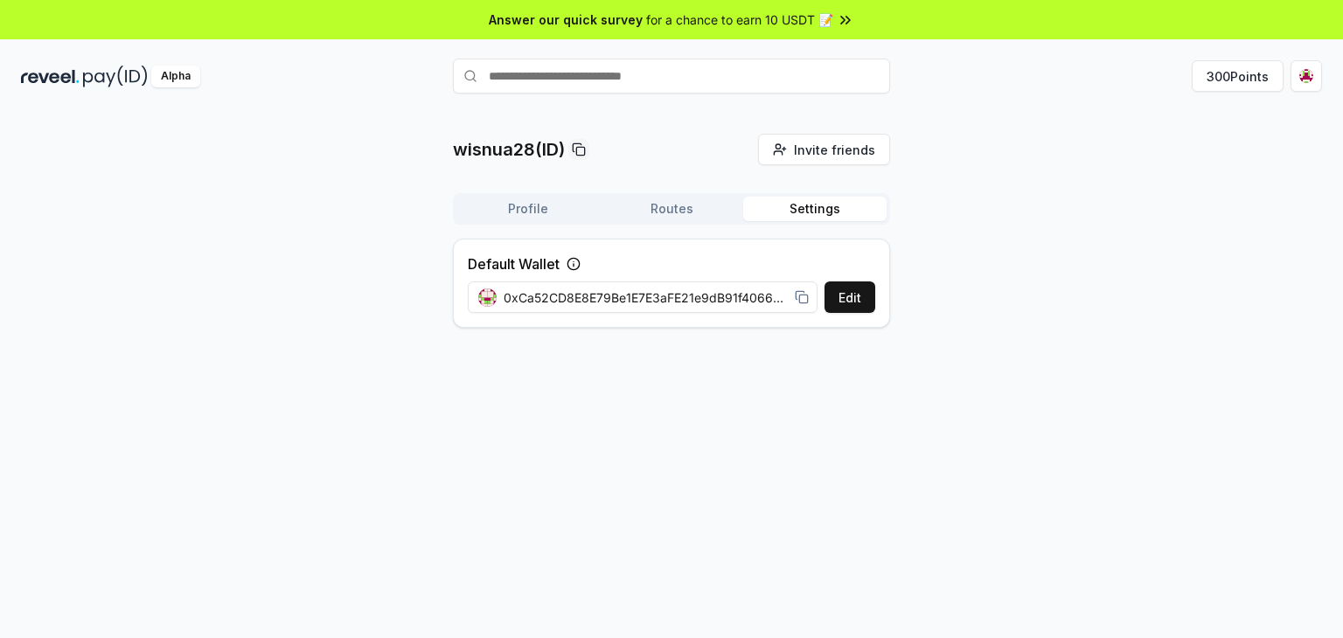
click at [994, 218] on div "wisnua28(ID) Invite friends Invite Profile Routes Settings Default Wallet Edit …" at bounding box center [671, 238] width 1301 height 208
click at [869, 298] on button "Edit" at bounding box center [850, 297] width 51 height 31
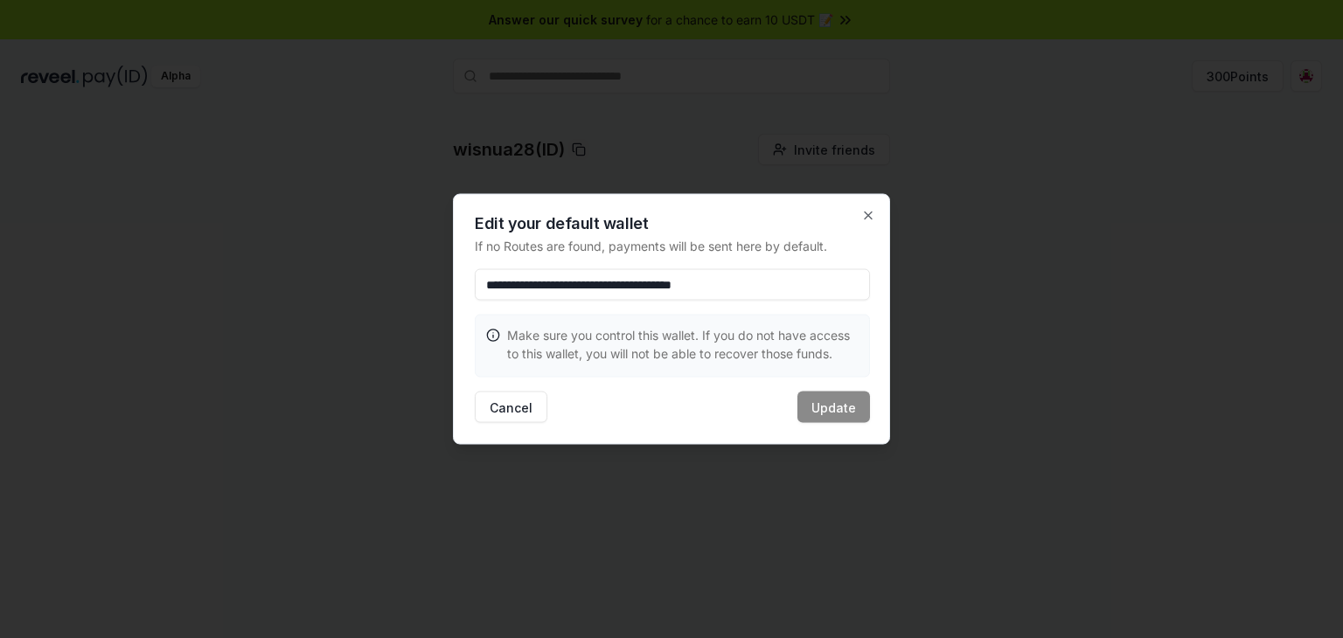
click at [794, 287] on input "**********" at bounding box center [672, 284] width 395 height 31
drag, startPoint x: 805, startPoint y: 281, endPoint x: 433, endPoint y: 281, distance: 371.7
click at [433, 281] on body "**********" at bounding box center [671, 319] width 1343 height 638
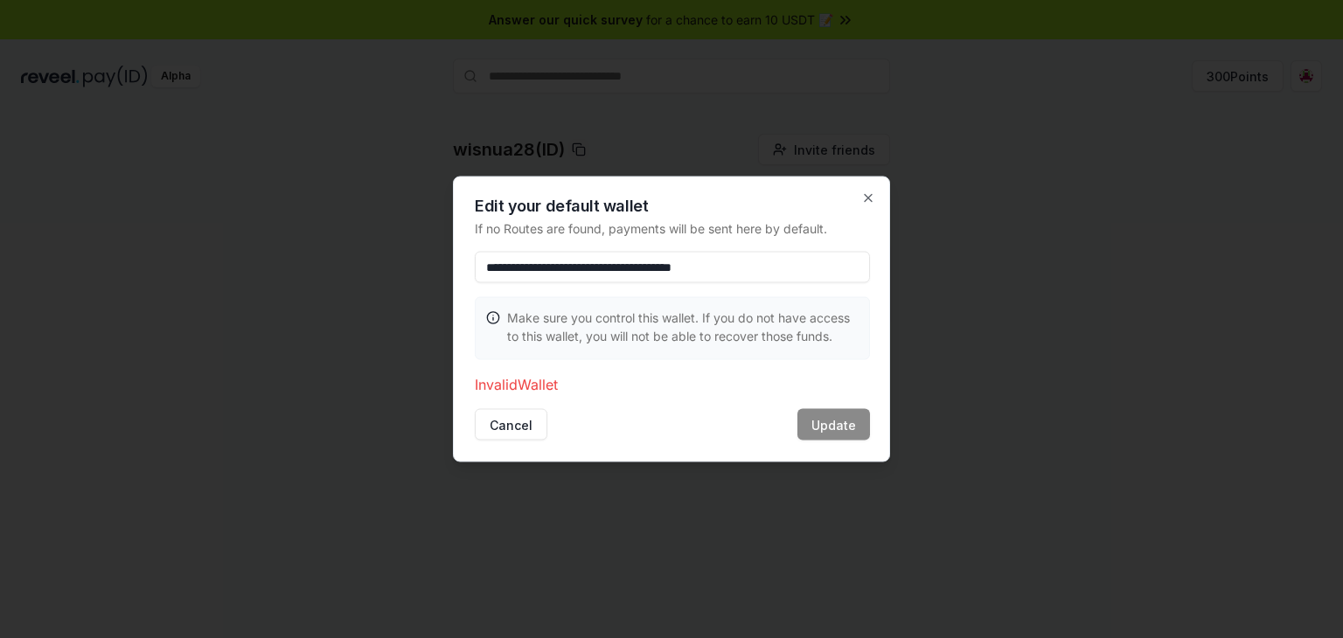
click at [705, 255] on input "**********" at bounding box center [672, 267] width 395 height 31
drag, startPoint x: 799, startPoint y: 270, endPoint x: 769, endPoint y: 271, distance: 29.7
click at [769, 271] on input "**********" at bounding box center [672, 267] width 395 height 31
drag, startPoint x: 547, startPoint y: 269, endPoint x: 508, endPoint y: 267, distance: 38.5
click at [514, 267] on input "**********" at bounding box center [672, 267] width 395 height 31
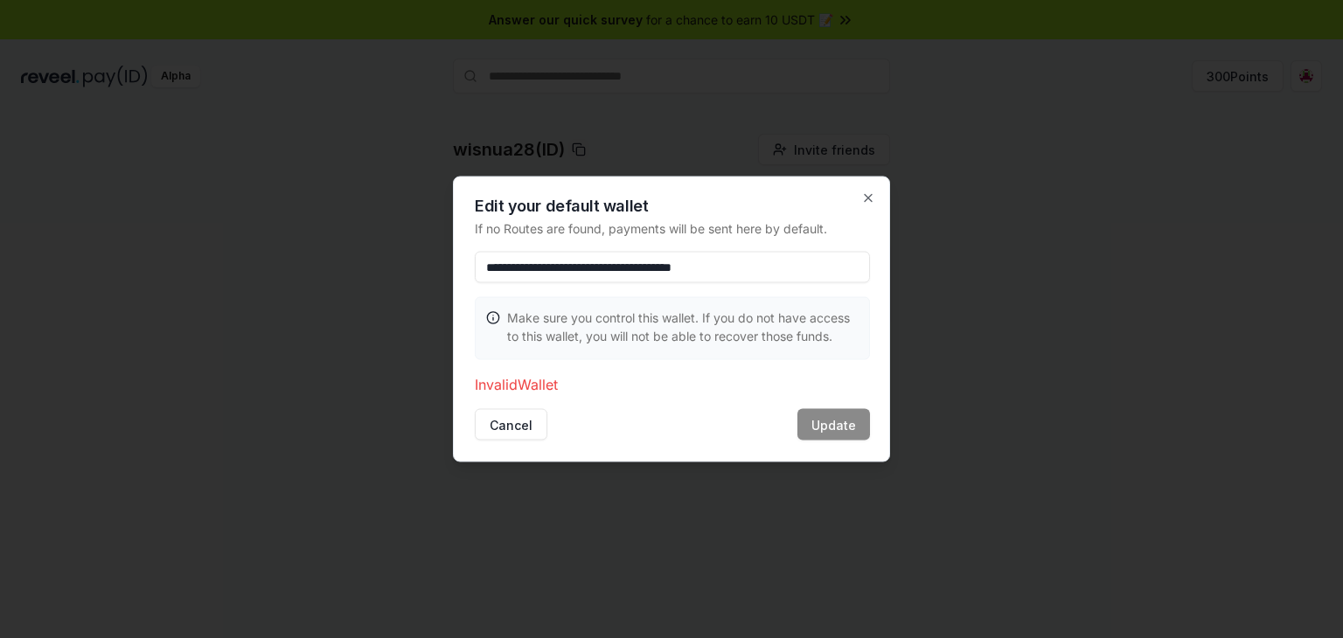
drag, startPoint x: 483, startPoint y: 267, endPoint x: 794, endPoint y: 263, distance: 311.4
click at [794, 263] on input "**********" at bounding box center [672, 267] width 395 height 31
paste input
type input "**********"
click at [843, 420] on button "Update" at bounding box center [834, 424] width 73 height 31
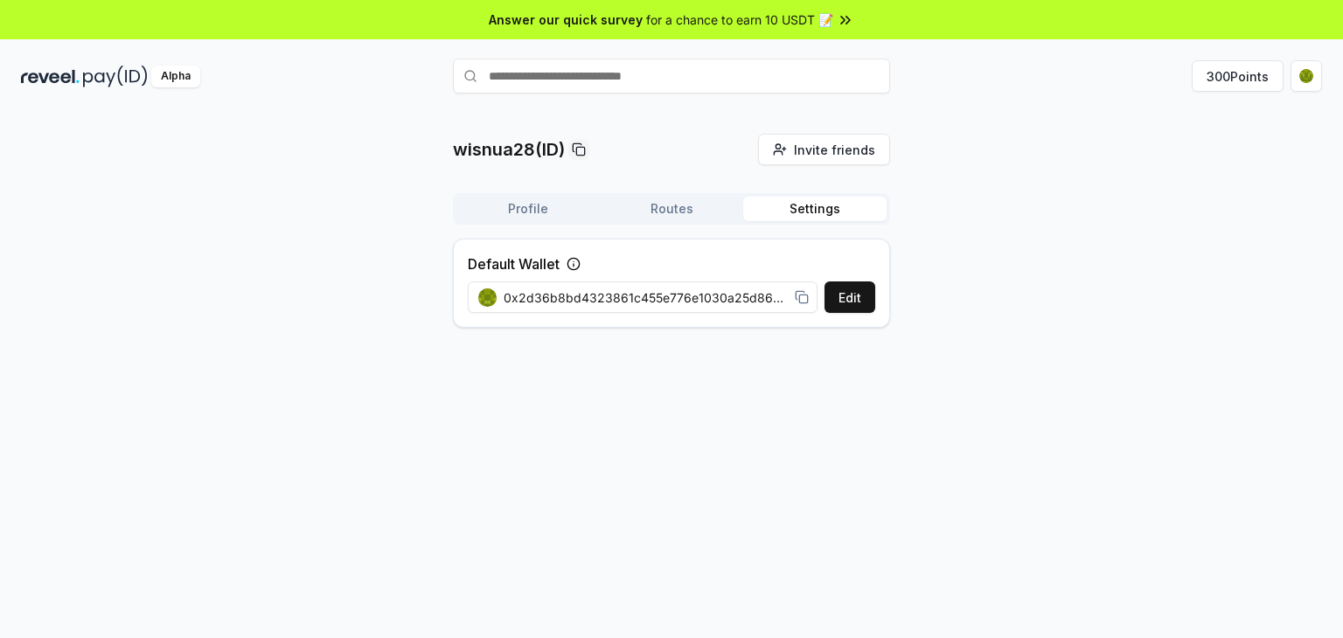
click at [995, 239] on div "wisnua28(ID) Invite friends Invite Profile Routes Settings Default Wallet Edit …" at bounding box center [671, 238] width 1301 height 208
click at [681, 200] on button "Routes" at bounding box center [671, 209] width 143 height 24
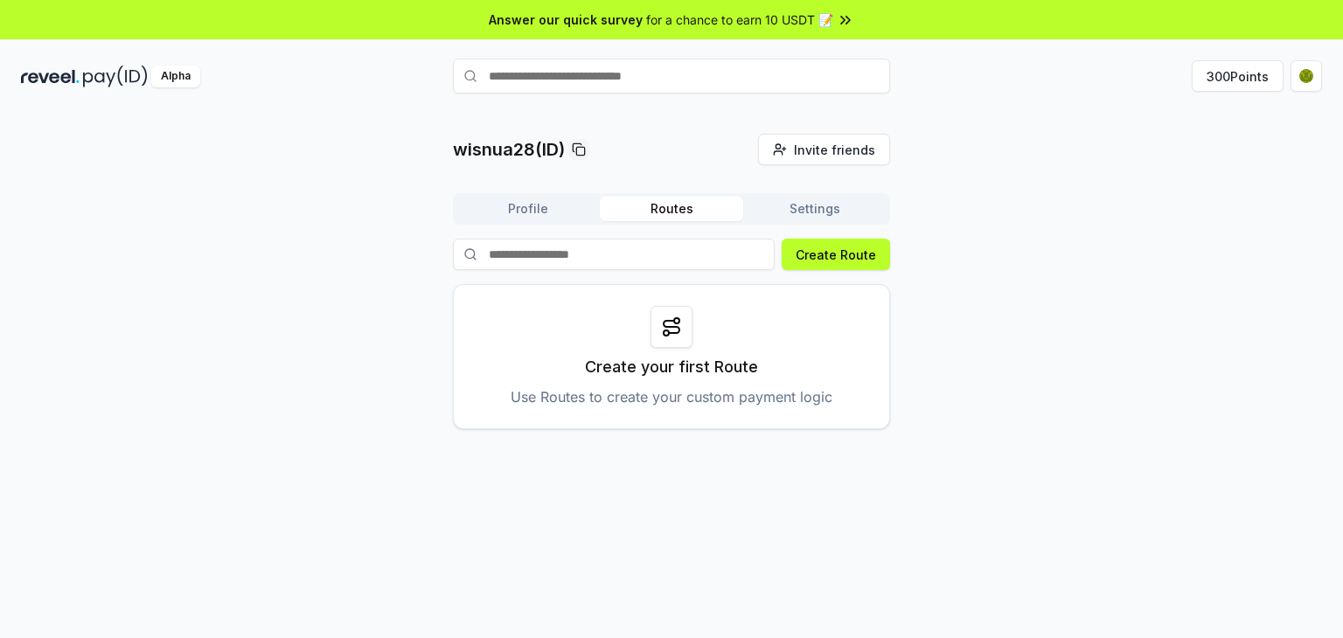
click at [998, 201] on div "wisnua28(ID) Invite friends Invite Profile Routes Settings Create Route Create …" at bounding box center [671, 282] width 1301 height 296
click at [513, 216] on button "Profile" at bounding box center [528, 209] width 143 height 24
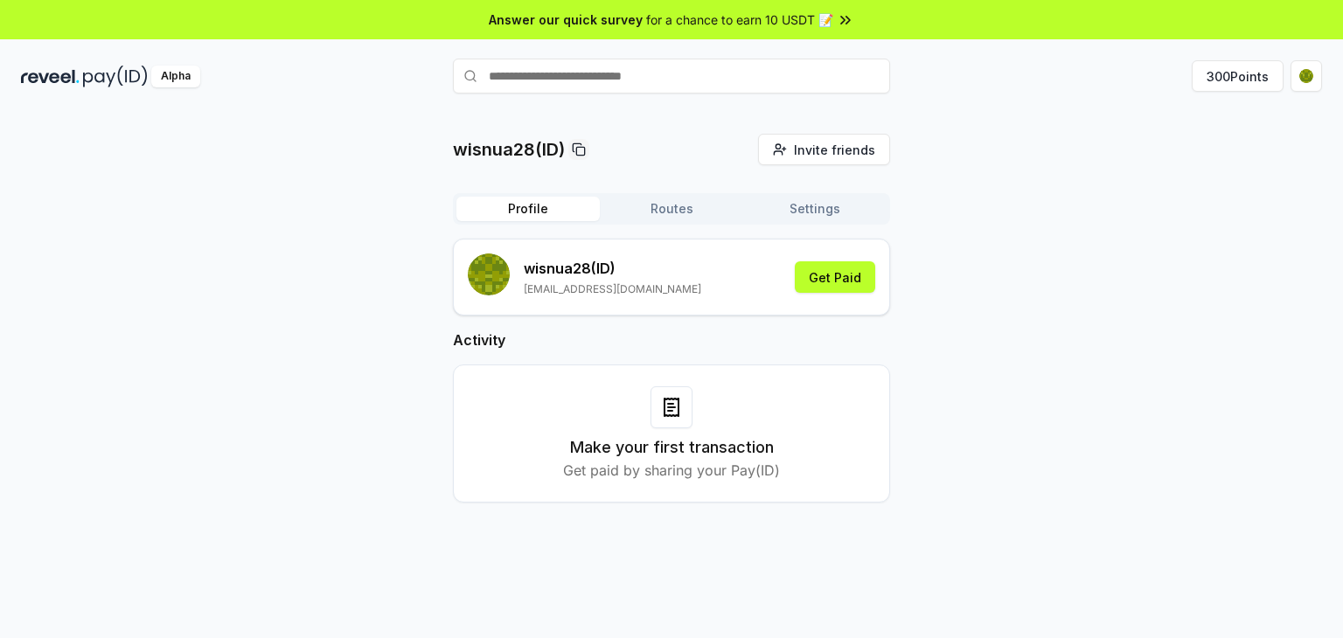
click at [358, 232] on div "wisnua28(ID) Invite friends Invite Profile Routes Settings wisnua28 (ID) adiw71…" at bounding box center [671, 332] width 1301 height 397
click at [1069, 291] on div "wisnua28(ID) Invite friends Invite Profile Routes Settings wisnua28 (ID) adiw71…" at bounding box center [671, 332] width 1301 height 397
click at [1233, 68] on button "300 Points" at bounding box center [1238, 75] width 92 height 31
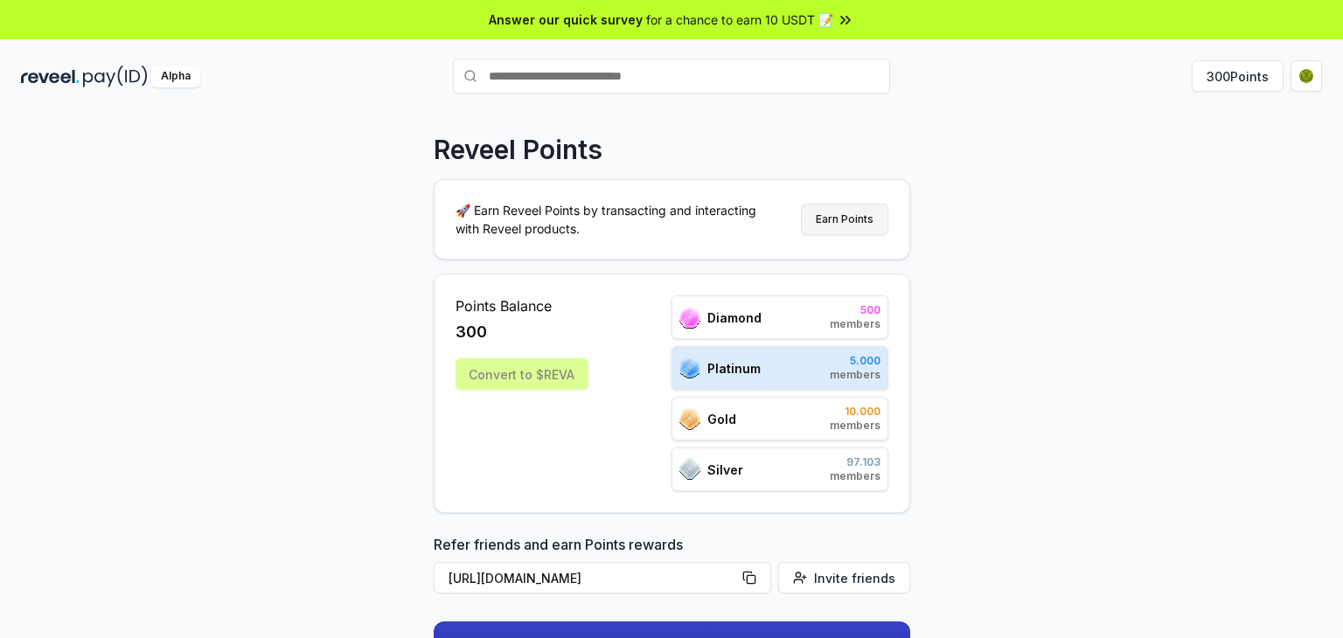
click at [840, 218] on button "Earn Points" at bounding box center [844, 219] width 87 height 31
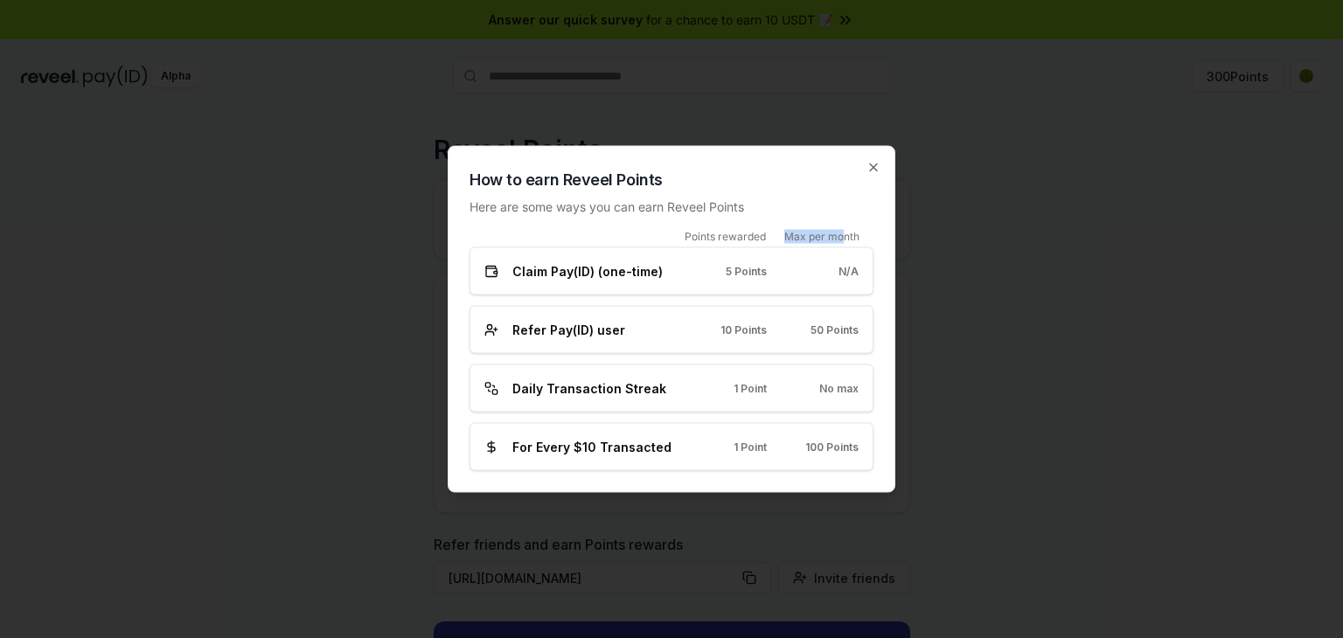
drag, startPoint x: 795, startPoint y: 236, endPoint x: 843, endPoint y: 234, distance: 48.1
click at [843, 234] on span "Max per month" at bounding box center [822, 237] width 75 height 14
drag, startPoint x: 782, startPoint y: 240, endPoint x: 855, endPoint y: 240, distance: 73.5
click at [855, 240] on div "Max per month" at bounding box center [813, 237] width 94 height 14
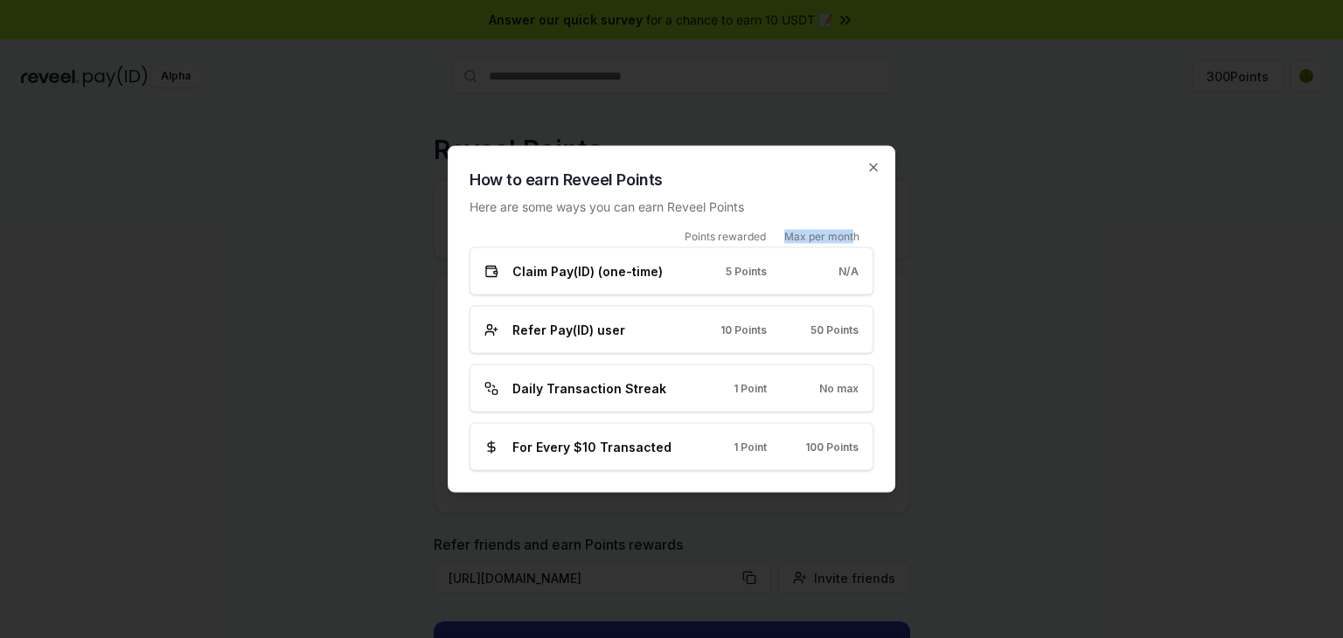
click at [855, 240] on span "Max per month" at bounding box center [822, 237] width 75 height 14
drag, startPoint x: 807, startPoint y: 442, endPoint x: 848, endPoint y: 442, distance: 40.2
click at [848, 442] on span "100 Points" at bounding box center [832, 447] width 53 height 14
drag, startPoint x: 799, startPoint y: 445, endPoint x: 861, endPoint y: 445, distance: 62.1
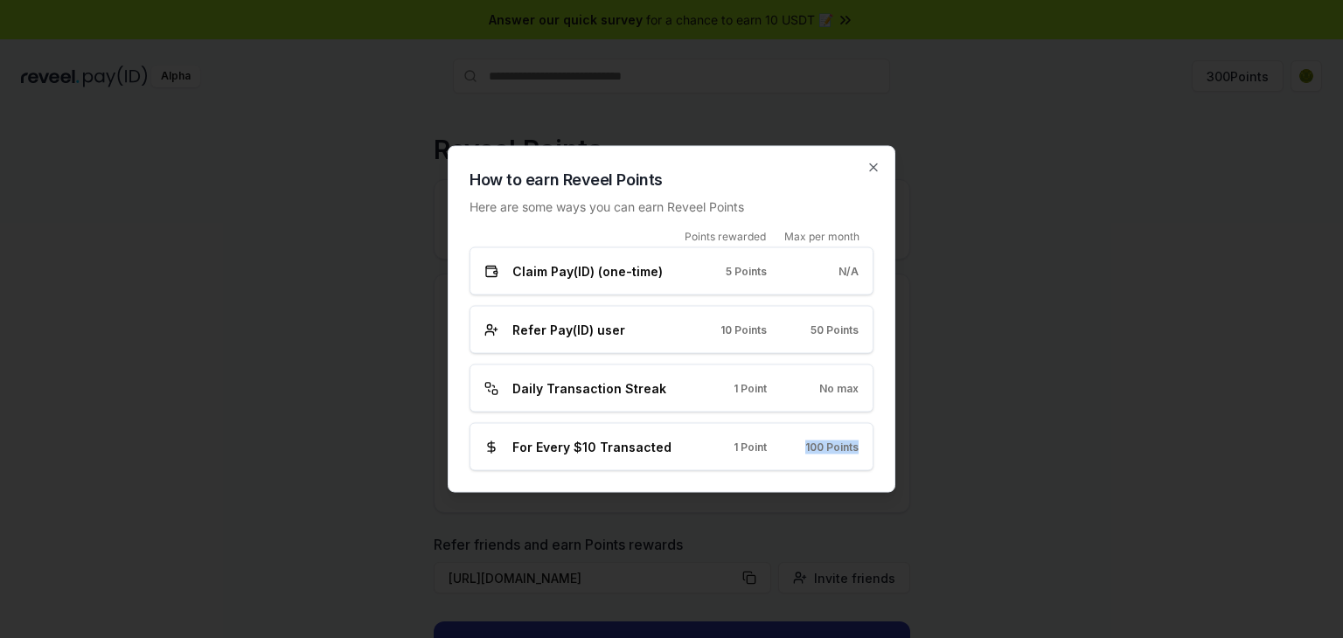
click at [861, 445] on div "For Every $10 Transacted 1 Point 100 Points" at bounding box center [672, 447] width 404 height 48
drag, startPoint x: 587, startPoint y: 443, endPoint x: 665, endPoint y: 449, distance: 78.0
click at [665, 449] on div "For Every $10 Transacted" at bounding box center [580, 447] width 191 height 18
click at [661, 448] on span "For Every $10 Transacted" at bounding box center [592, 447] width 159 height 18
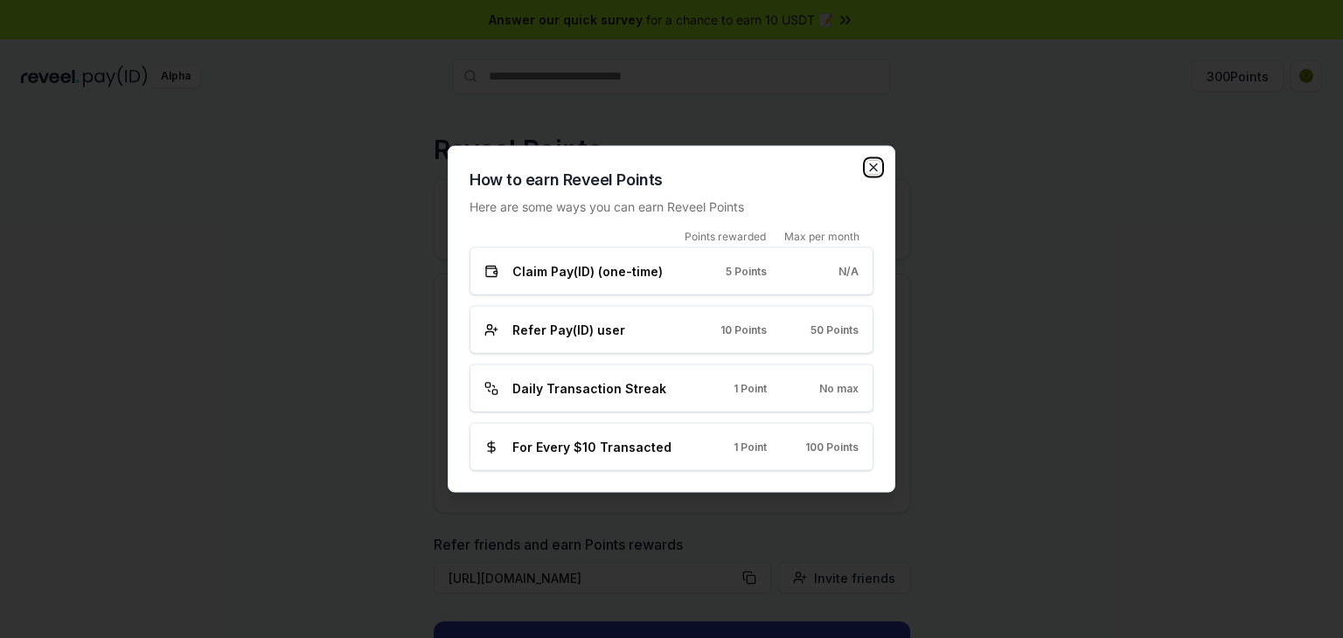
click at [875, 164] on icon "button" at bounding box center [874, 168] width 14 height 14
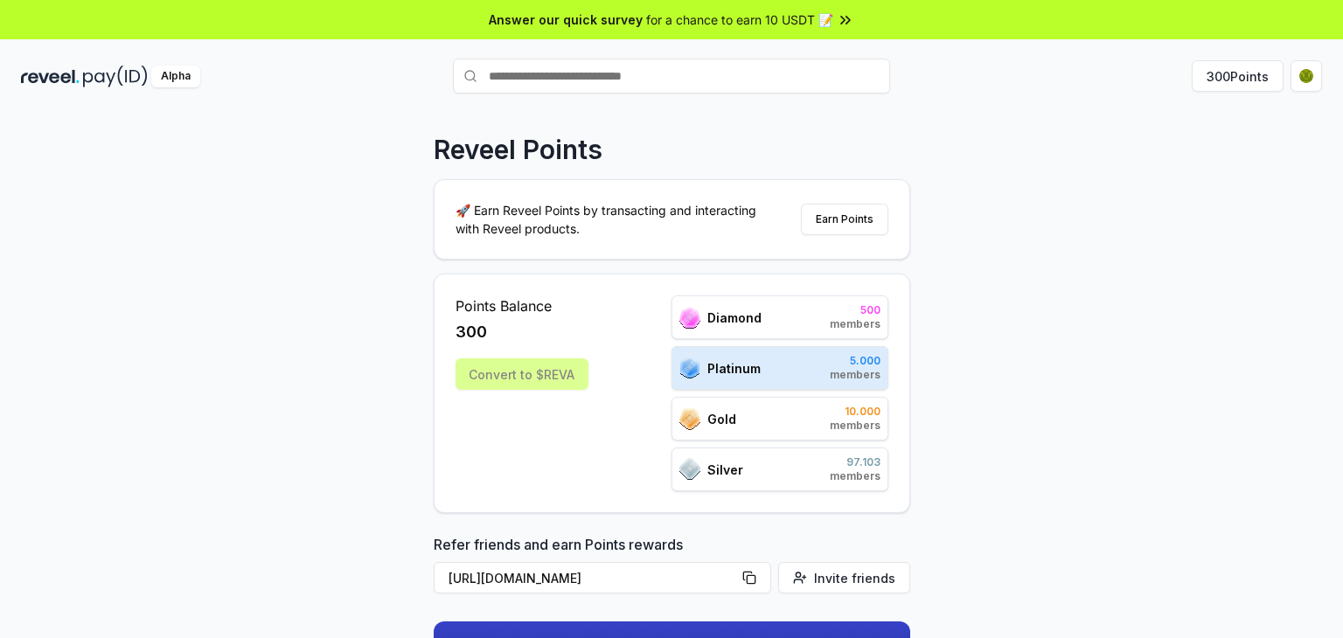
click at [1066, 175] on div "Reveel Points 🚀 Earn Reveel Points by transacting and interacting with Reveel p…" at bounding box center [671, 393] width 1343 height 589
click at [983, 263] on div "Reveel Points 🚀 Earn Reveel Points by transacting and interacting with Reveel p…" at bounding box center [671, 393] width 1343 height 589
click at [1040, 354] on div "Reveel Points 🚀 Earn Reveel Points by transacting and interacting with Reveel p…" at bounding box center [671, 393] width 1343 height 589
click at [1026, 183] on div "Reveel Points 🚀 Earn Reveel Points by transacting and interacting with Reveel p…" at bounding box center [671, 393] width 1343 height 589
click at [1085, 122] on div "Reveel Points 🚀 Earn Reveel Points by transacting and interacting with Reveel p…" at bounding box center [671, 393] width 1343 height 589
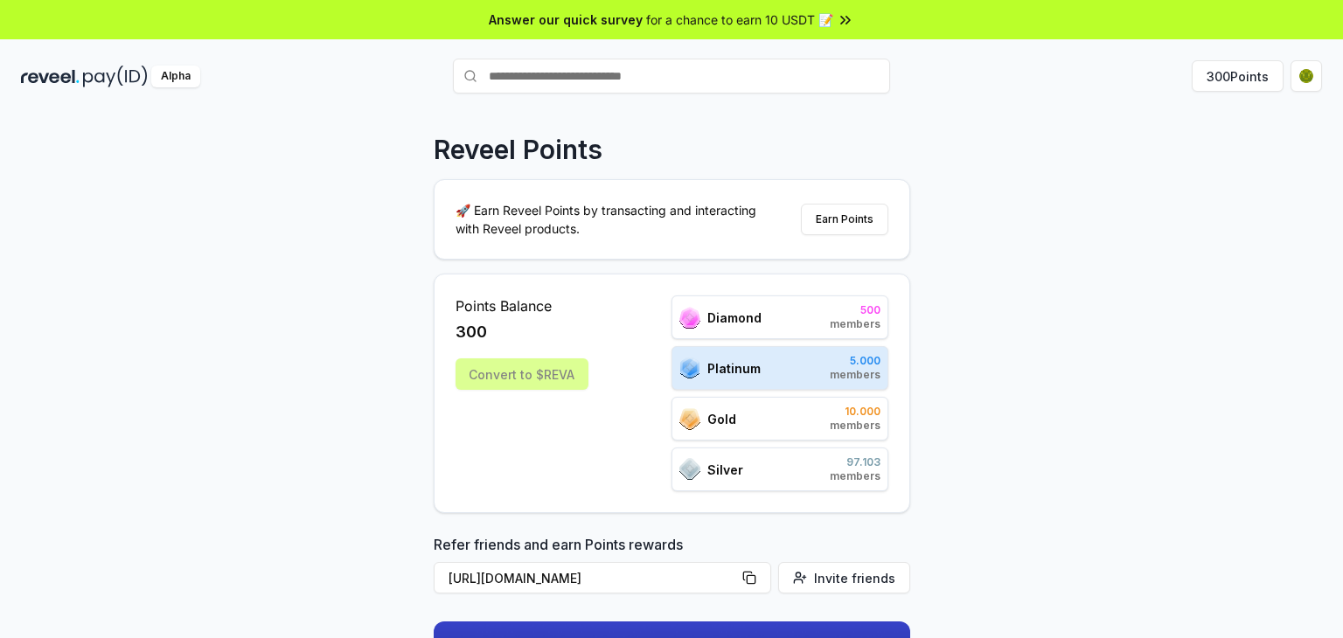
click at [736, 106] on div "Reveel Points 🚀 Earn Reveel Points by transacting and interacting with Reveel p…" at bounding box center [671, 393] width 1343 height 589
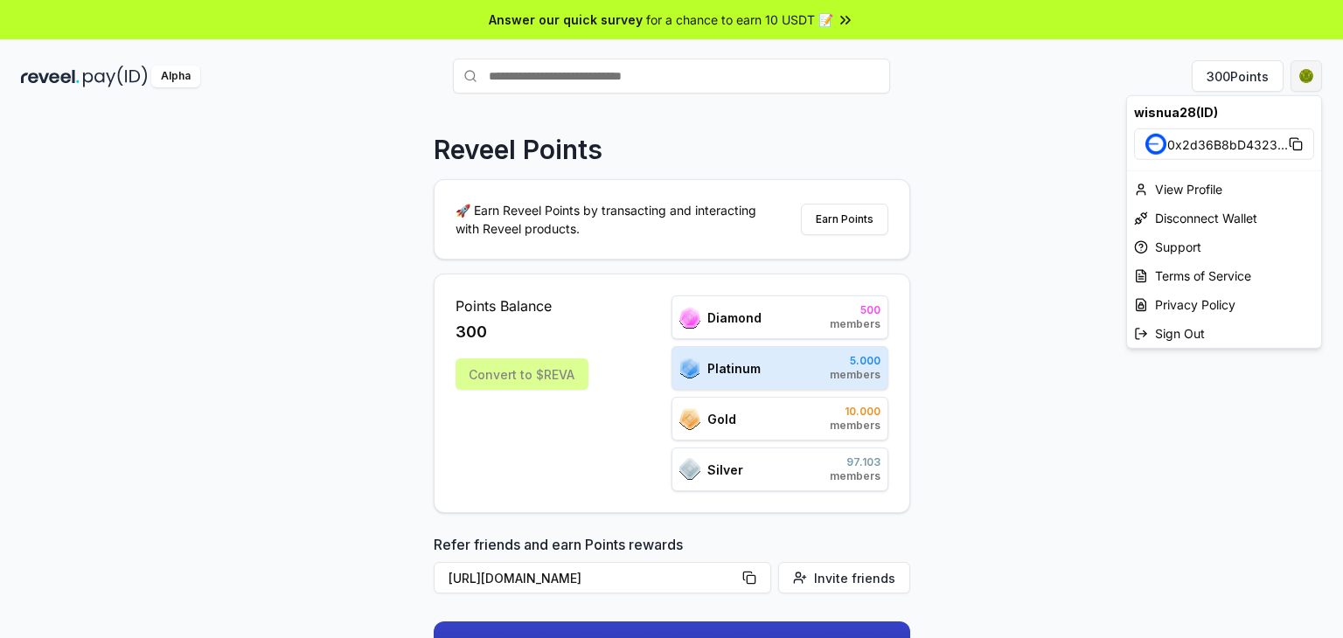
click at [1295, 71] on html "Answer our quick survey for a chance to earn 10 USDT 📝 Alpha 300 Points Reveel …" at bounding box center [671, 319] width 1343 height 638
click at [1211, 149] on span "0x2d36B8bD4323 ..." at bounding box center [1228, 144] width 121 height 18
click at [1173, 213] on div "Disconnect Wallet" at bounding box center [1224, 218] width 194 height 29
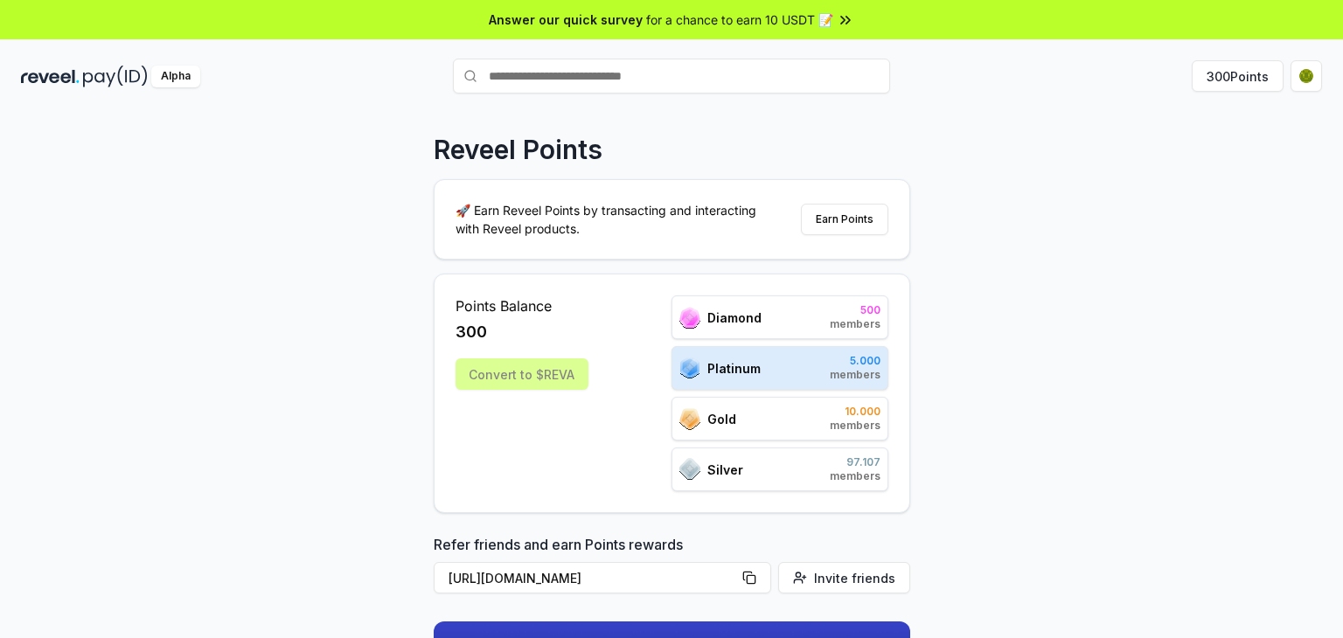
click at [1001, 151] on div "Reveel Points 🚀 Earn Reveel Points by transacting and interacting with Reveel p…" at bounding box center [671, 393] width 1343 height 589
drag, startPoint x: 1266, startPoint y: 232, endPoint x: 1268, endPoint y: 214, distance: 17.6
click at [1266, 232] on div "Reveel Points 🚀 Earn Reveel Points by transacting and interacting with Reveel p…" at bounding box center [671, 393] width 1343 height 589
click at [1308, 73] on html "Answer our quick survey for a chance to earn 10 USDT 📝 Alpha 300 Points Reveel …" at bounding box center [671, 319] width 1343 height 638
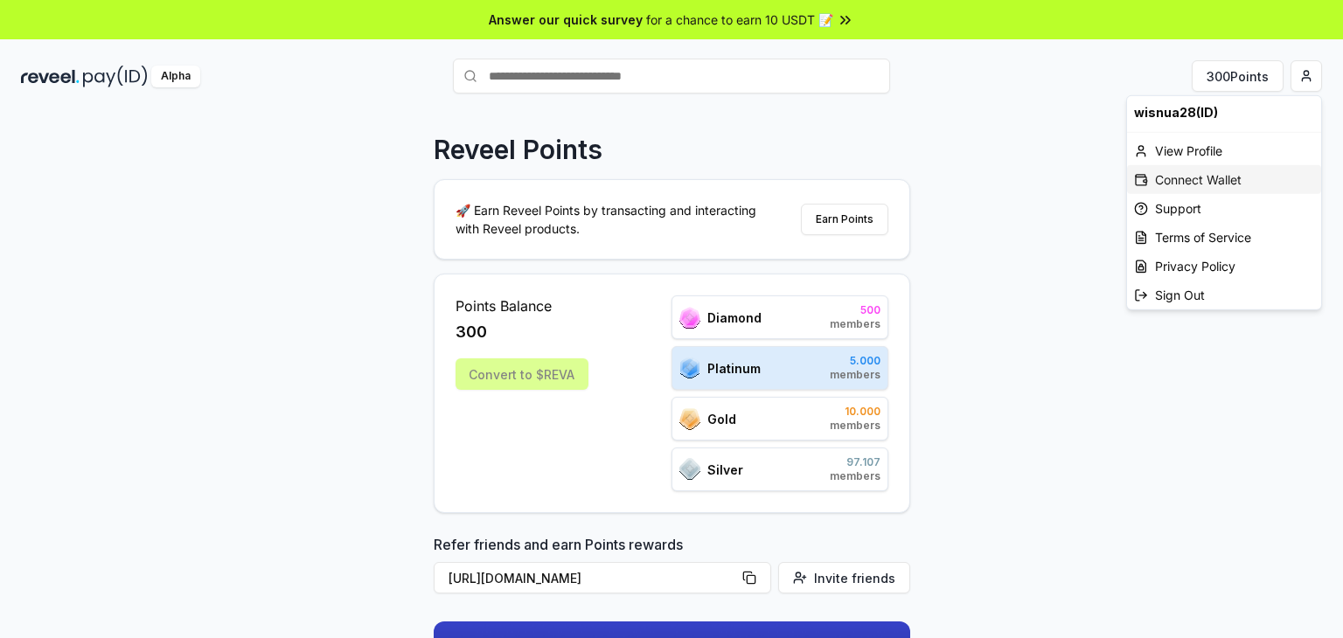
click at [1200, 181] on div "Connect Wallet" at bounding box center [1224, 179] width 194 height 29
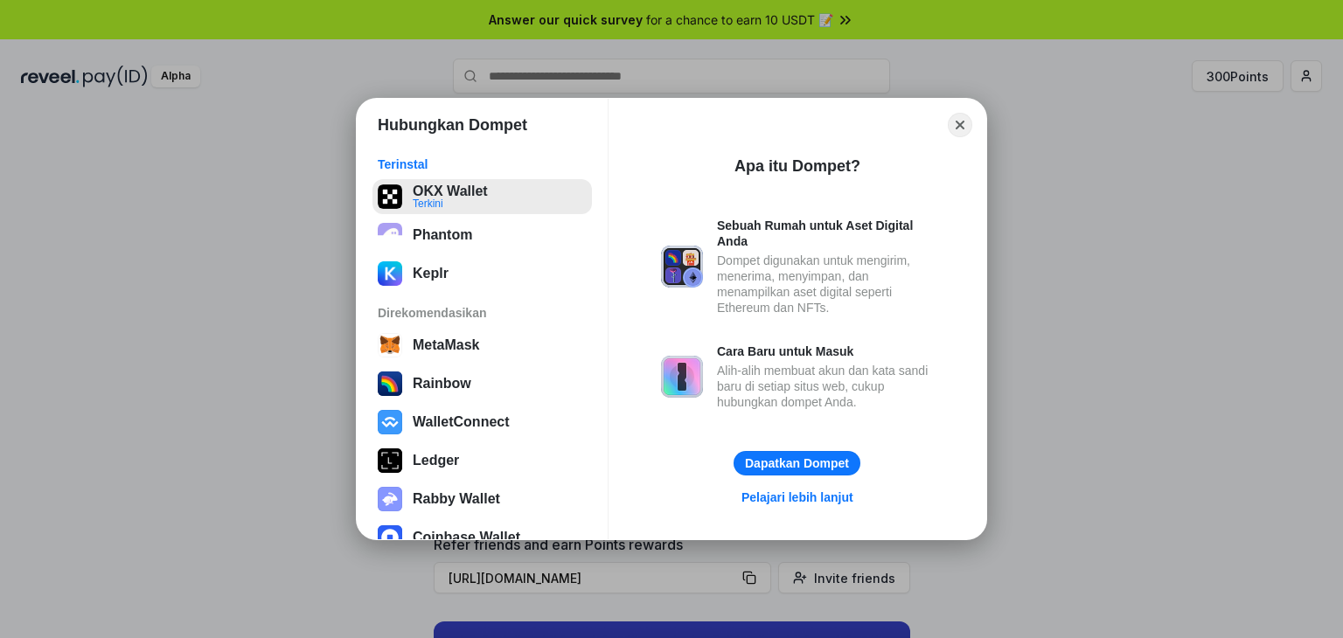
click at [404, 191] on button "OKX Wallet Terkini" at bounding box center [483, 196] width 220 height 35
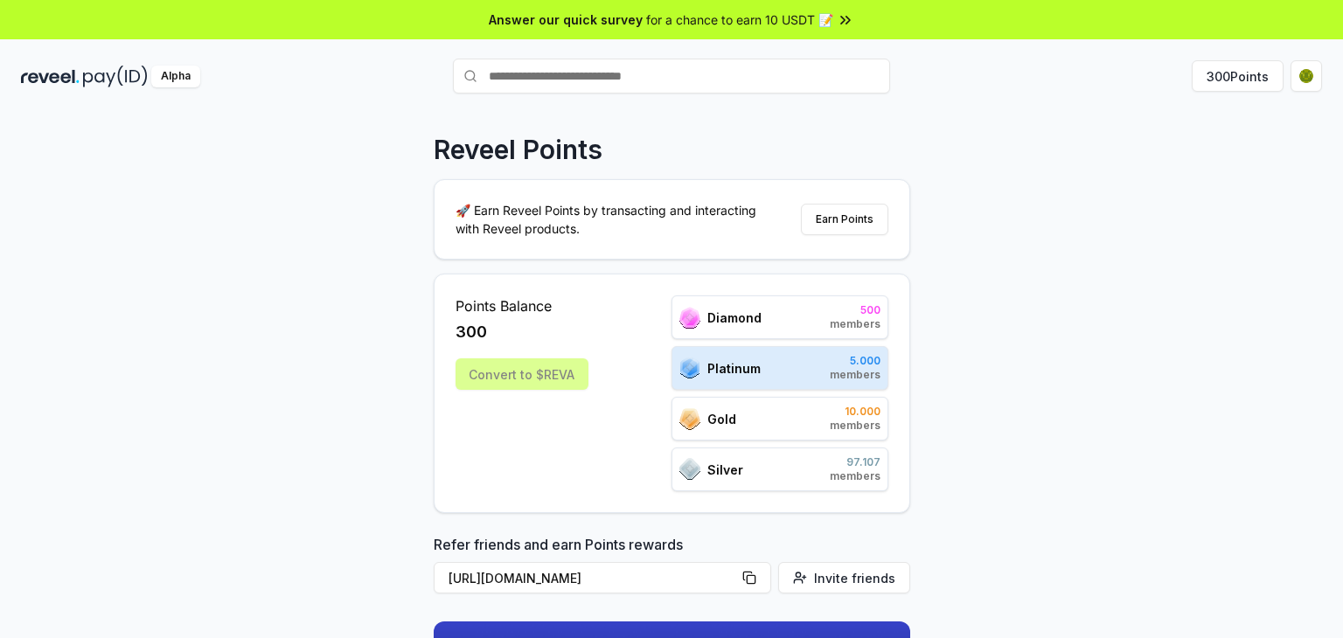
click at [1001, 258] on div "Reveel Points 🚀 Earn Reveel Points by transacting and interacting with Reveel p…" at bounding box center [671, 393] width 1343 height 589
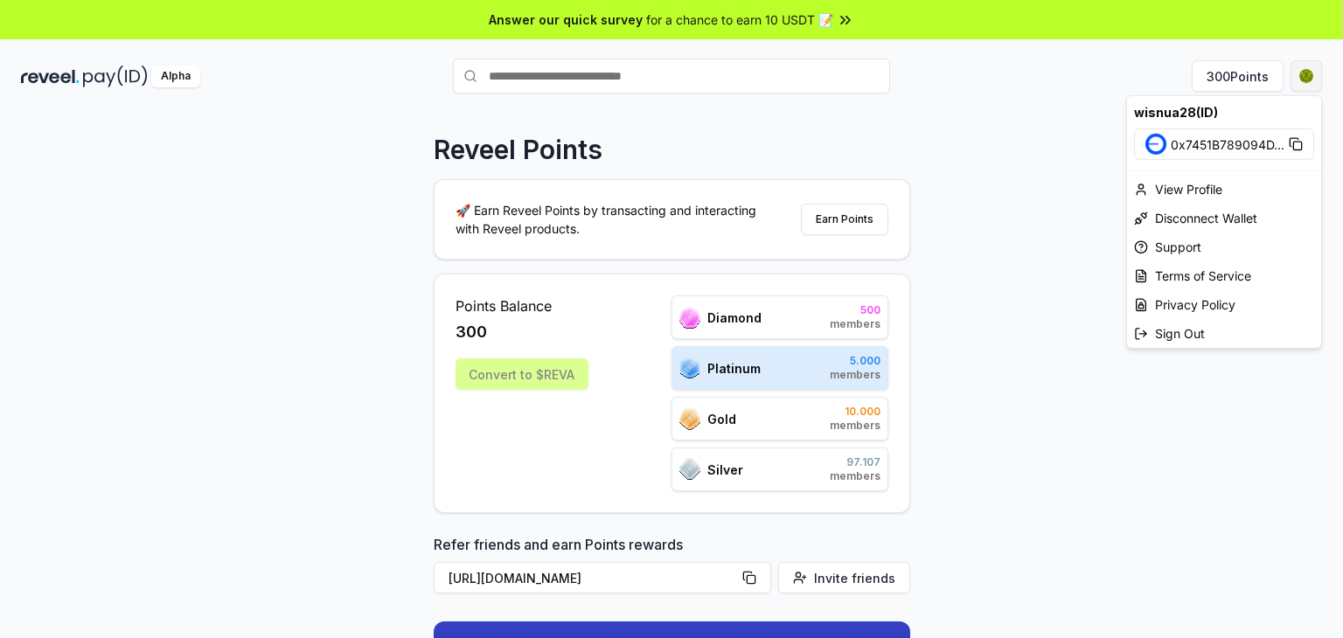
click at [1301, 71] on html "Answer our quick survey for a chance to earn 10 USDT 📝 Alpha 300 Points Reveel …" at bounding box center [671, 319] width 1343 height 638
click at [1154, 190] on div "View Profile" at bounding box center [1224, 189] width 194 height 29
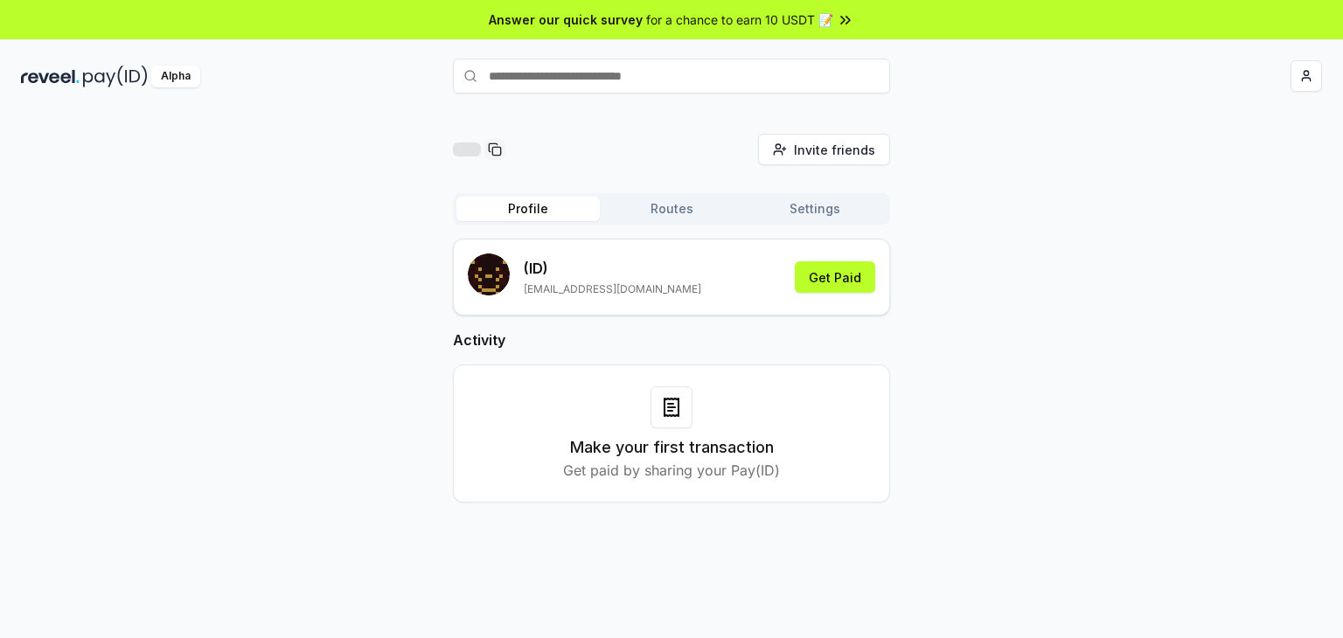
click at [892, 256] on div "Invite friends Invite Profile Routes Settings (ID) [EMAIL_ADDRESS][DOMAIN_NAME]…" at bounding box center [671, 332] width 1301 height 397
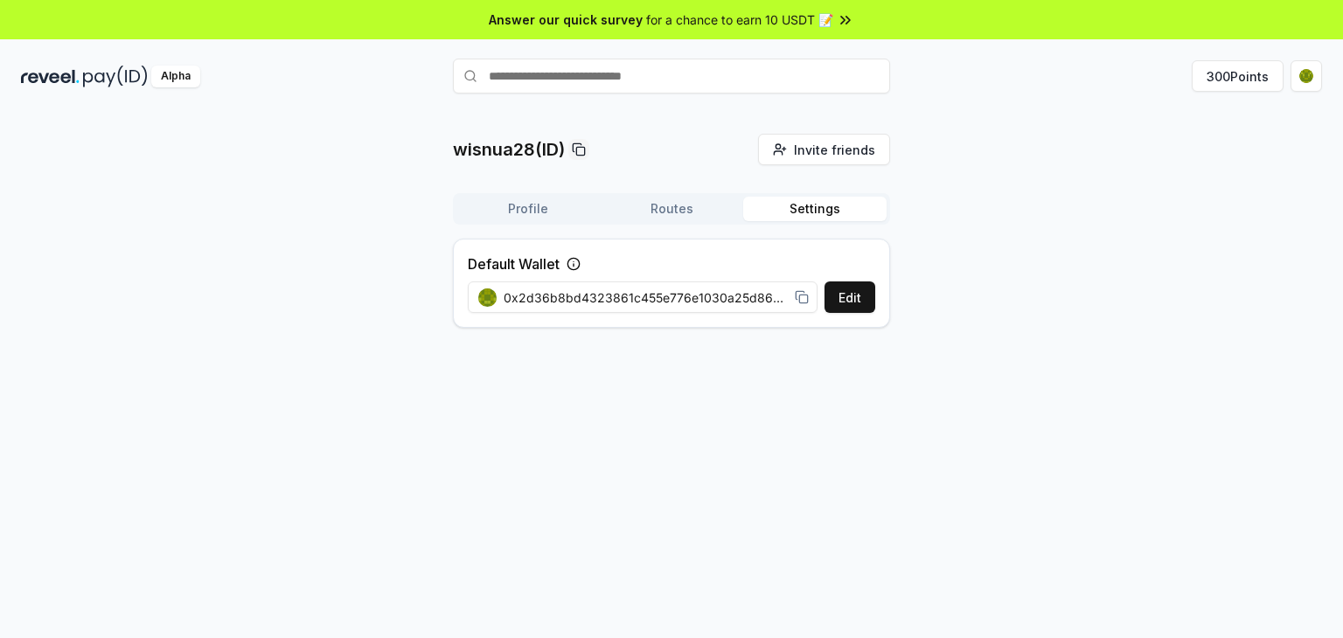
click at [814, 211] on button "Settings" at bounding box center [814, 209] width 143 height 24
click at [840, 295] on button "Edit" at bounding box center [850, 297] width 51 height 31
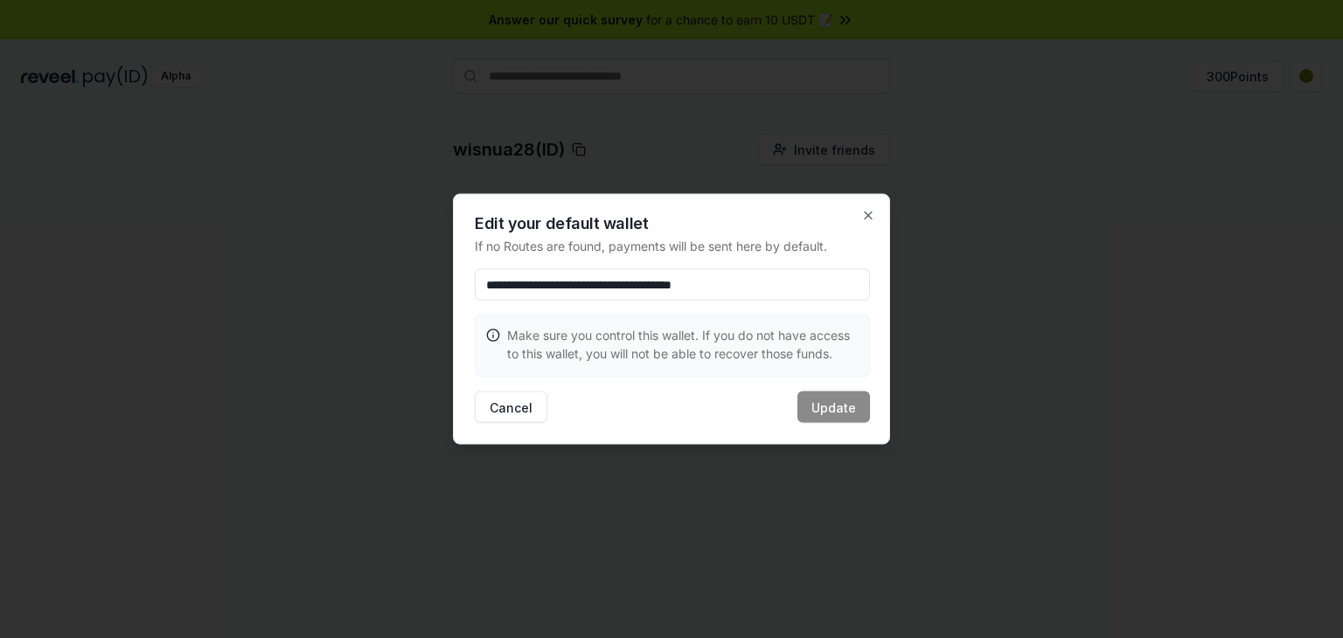
click at [801, 224] on h2 "Edit your default wallet" at bounding box center [672, 224] width 395 height 16
click at [777, 278] on input "**********" at bounding box center [672, 284] width 395 height 31
drag, startPoint x: 797, startPoint y: 281, endPoint x: 491, endPoint y: 286, distance: 306.2
click at [491, 286] on input "**********" at bounding box center [672, 284] width 395 height 31
click at [489, 284] on input "**********" at bounding box center [672, 284] width 395 height 31
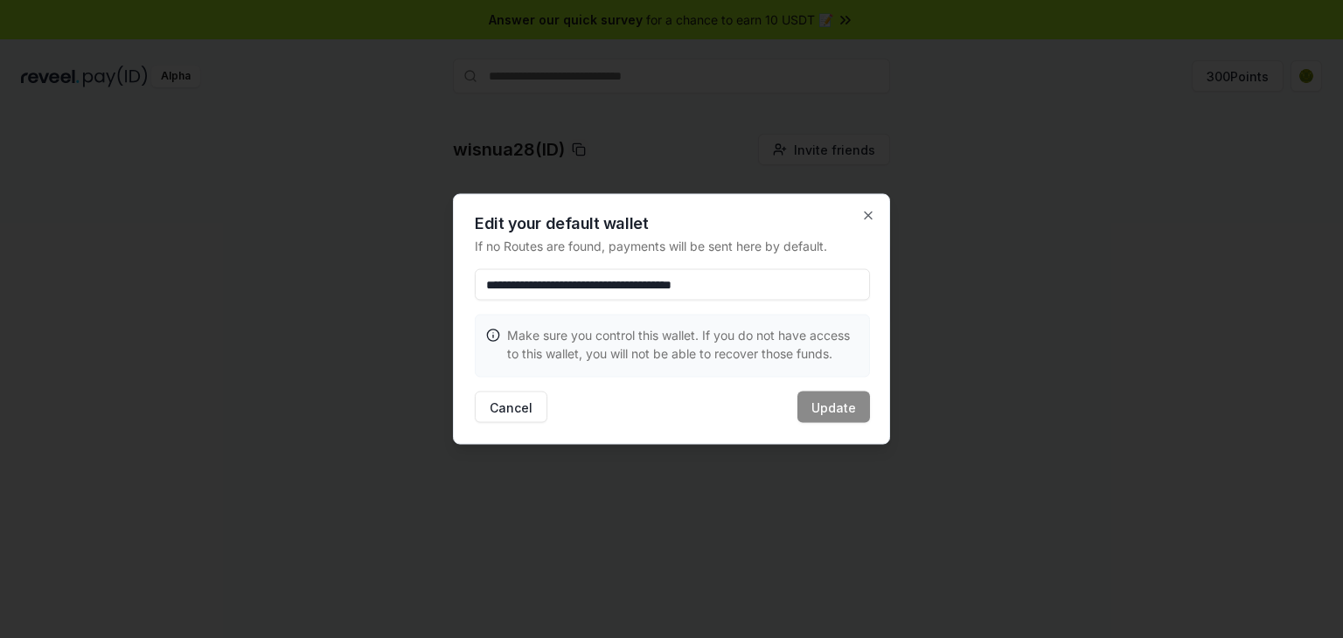
drag, startPoint x: 485, startPoint y: 284, endPoint x: 827, endPoint y: 284, distance: 342.0
click at [827, 284] on input "**********" at bounding box center [672, 284] width 395 height 31
paste input
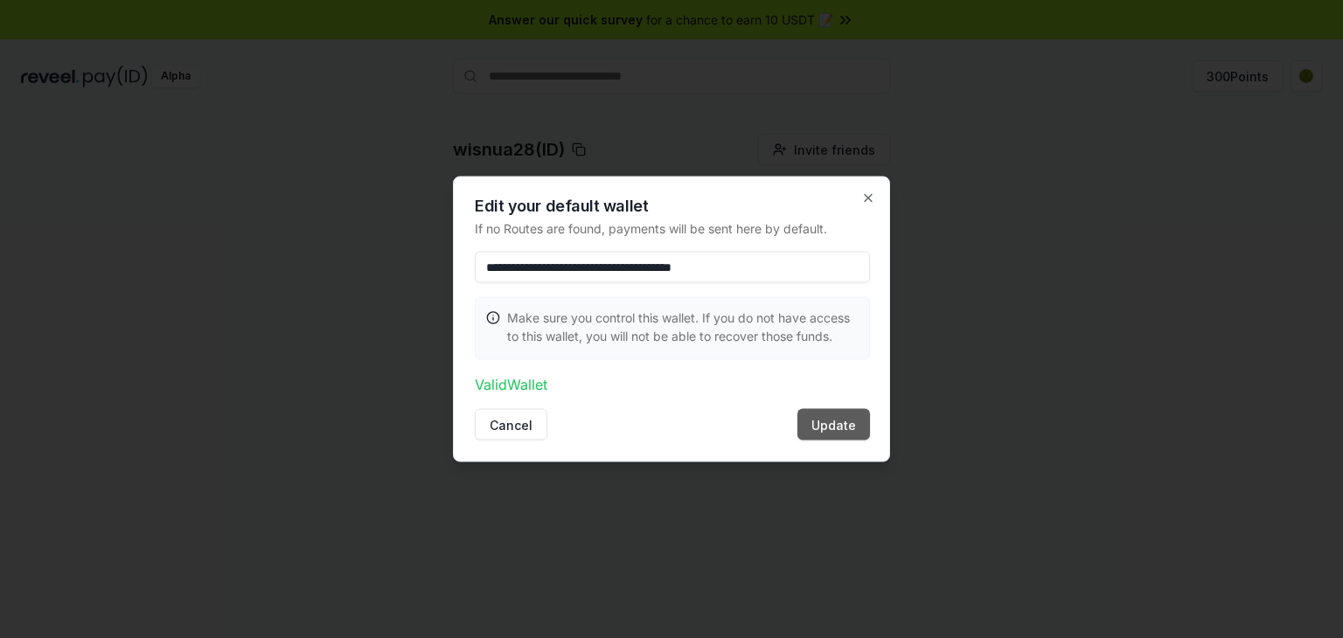
type input "**********"
click at [837, 423] on button "Update" at bounding box center [834, 424] width 73 height 31
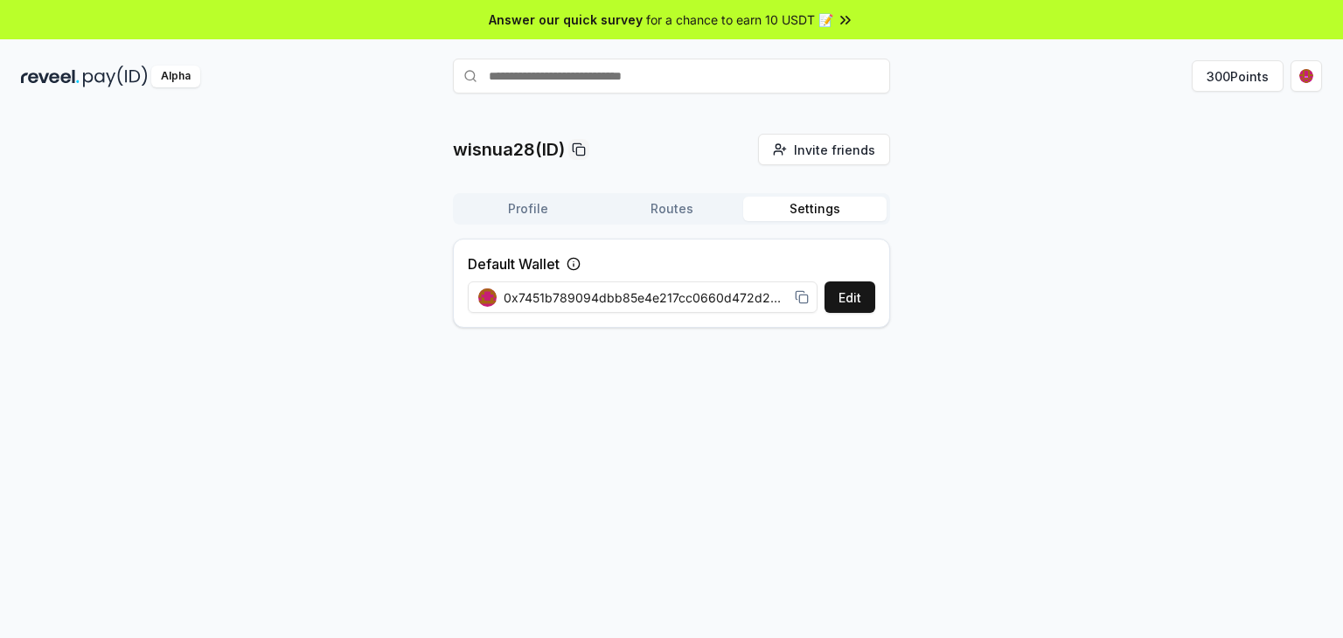
click at [1054, 226] on div "wisnua28(ID) Invite friends Invite Profile Routes Settings Default Wallet Edit …" at bounding box center [671, 238] width 1301 height 208
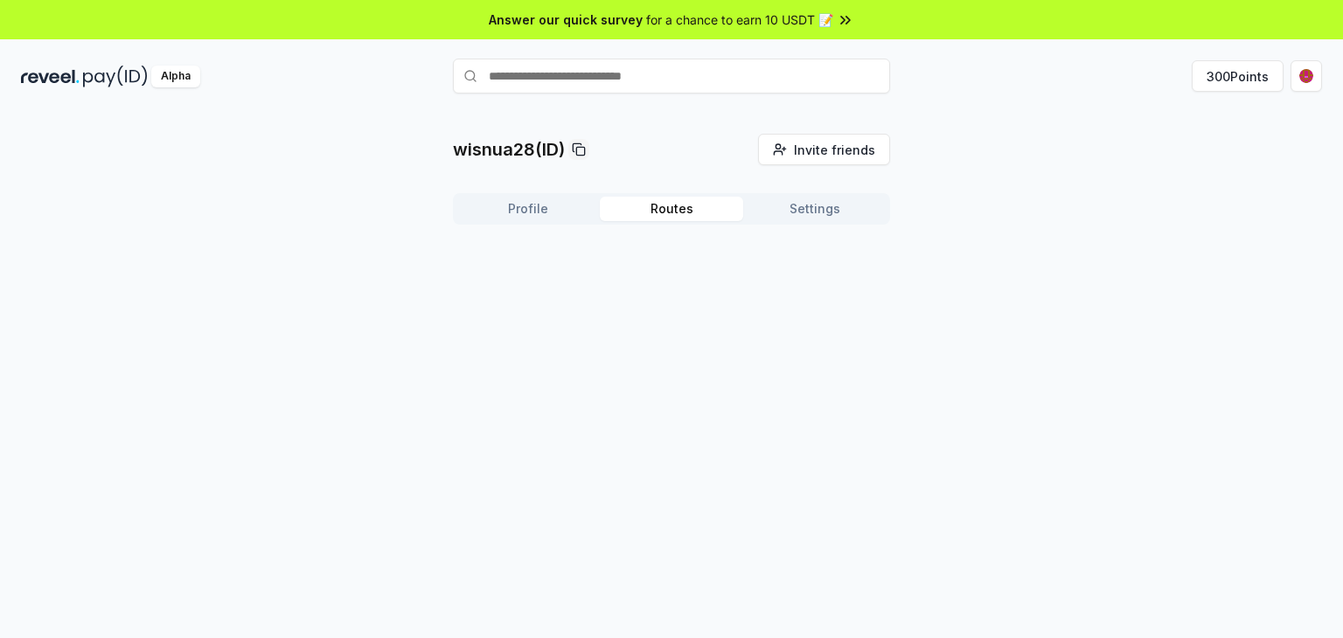
click at [681, 213] on button "Routes" at bounding box center [671, 209] width 143 height 24
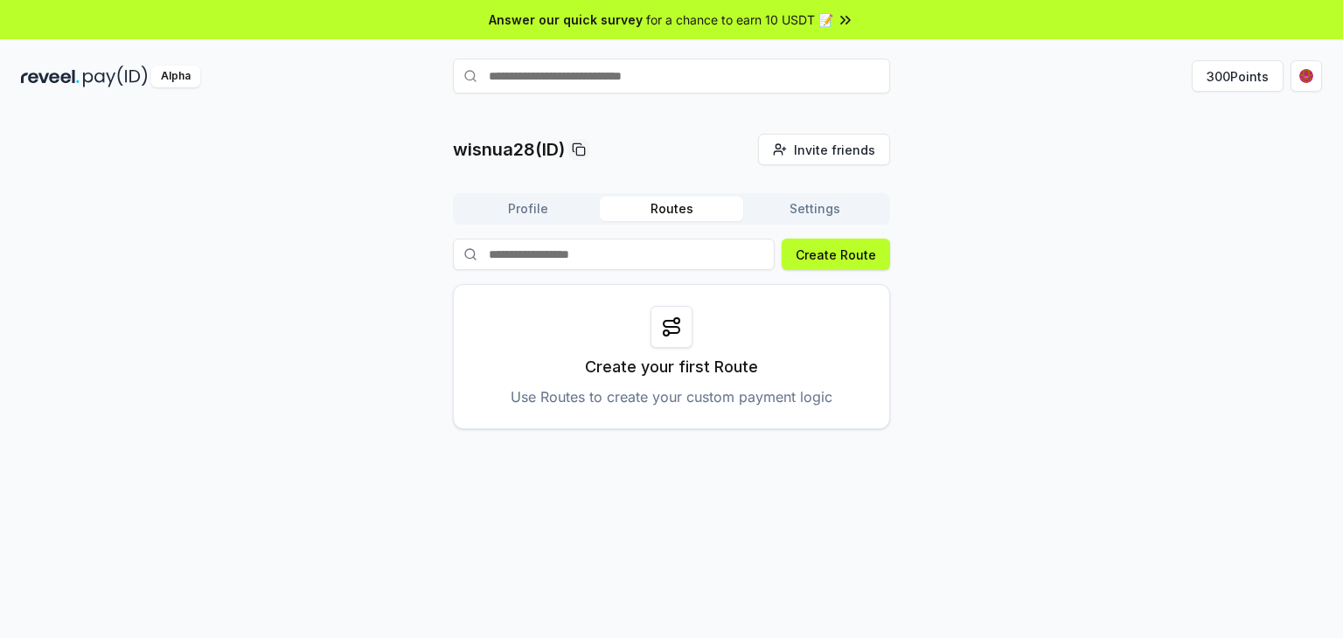
click at [511, 204] on button "Profile" at bounding box center [528, 209] width 143 height 24
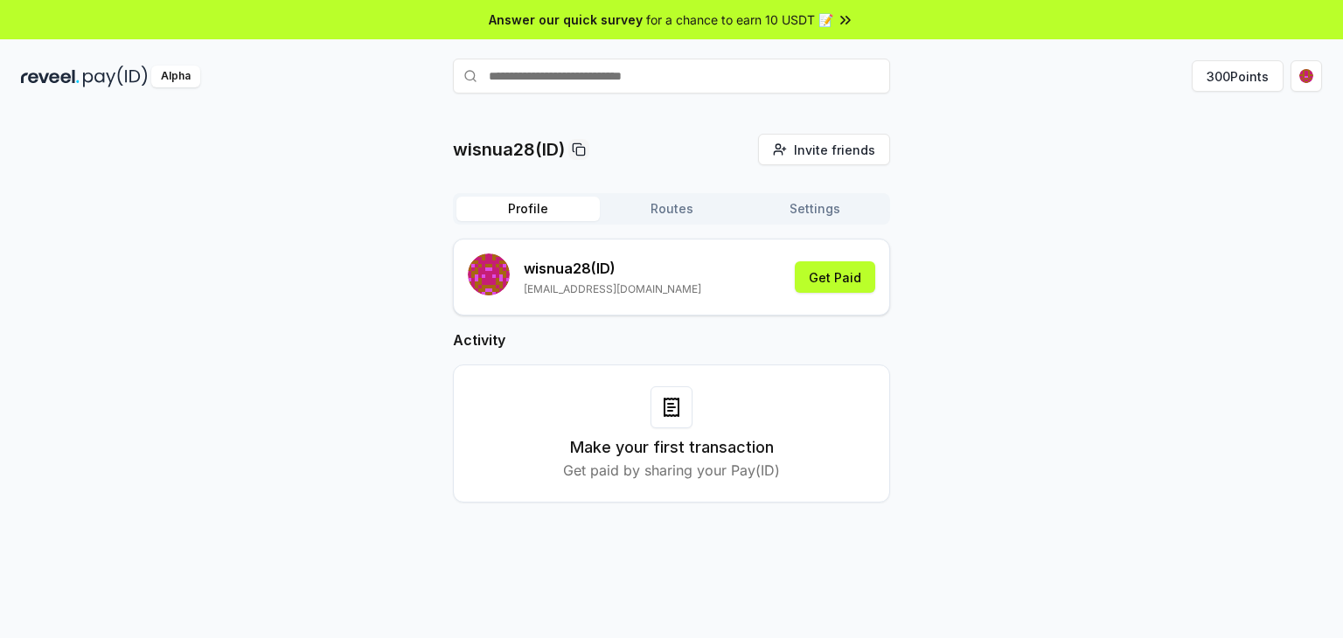
click at [422, 204] on div "wisnua28(ID) Invite friends Invite Profile Routes Settings wisnua28 (ID) [EMAIL…" at bounding box center [671, 332] width 1301 height 397
click at [928, 248] on div "wisnua28(ID) Invite friends Invite Profile Routes Settings wisnua28 (ID) [EMAIL…" at bounding box center [671, 332] width 1301 height 397
click at [1056, 220] on div "wisnua28(ID) Invite friends Invite Profile Routes Settings wisnua28 (ID) [EMAIL…" at bounding box center [671, 332] width 1301 height 397
